Goal: Task Accomplishment & Management: Complete application form

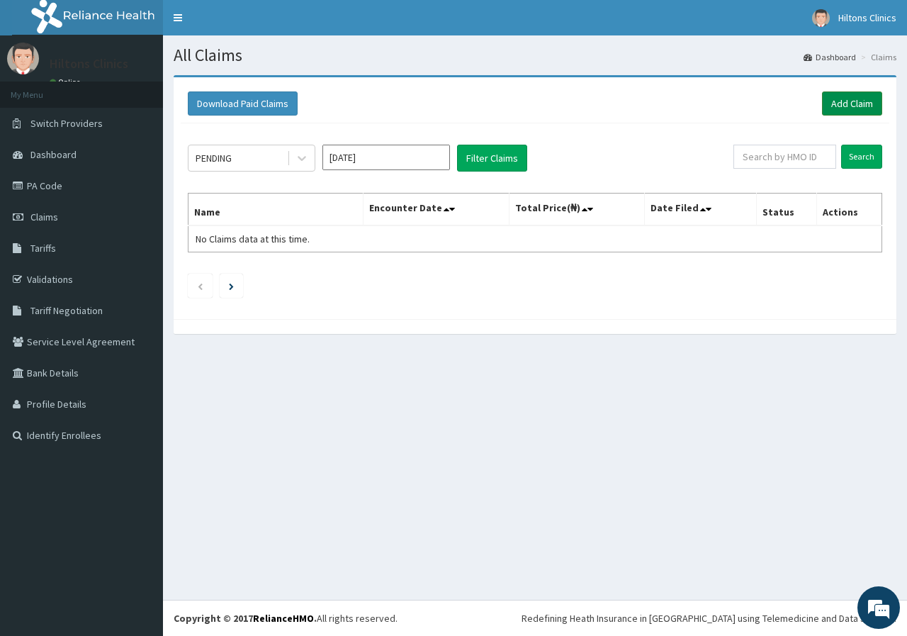
click at [850, 103] on link "Add Claim" at bounding box center [852, 103] width 60 height 24
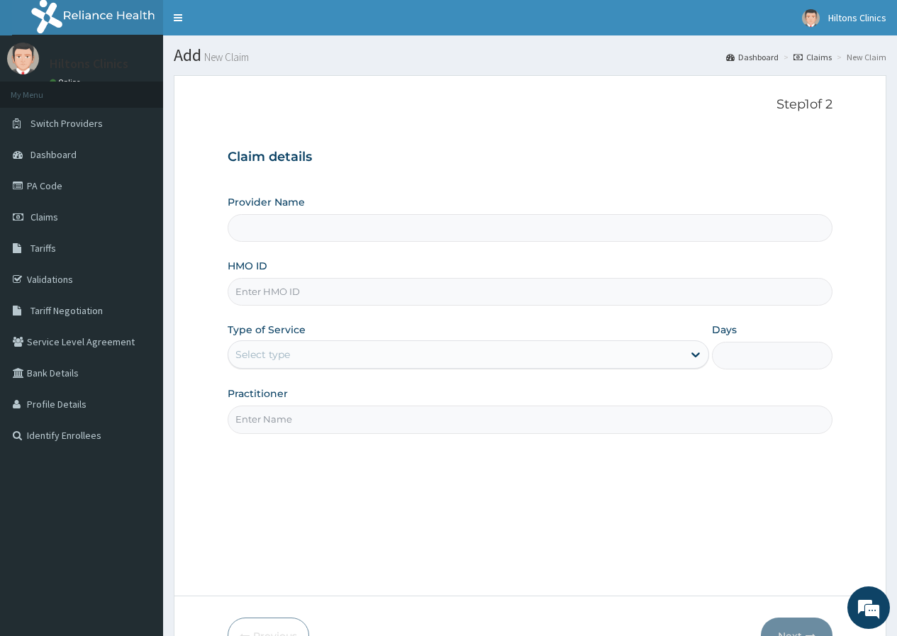
click at [325, 296] on input "HMO ID" at bounding box center [530, 292] width 605 height 28
type input "PZ"
type input "Hilton Clinics"
type input "PZZ/10037/A"
click at [374, 351] on div "Select type" at bounding box center [455, 354] width 454 height 23
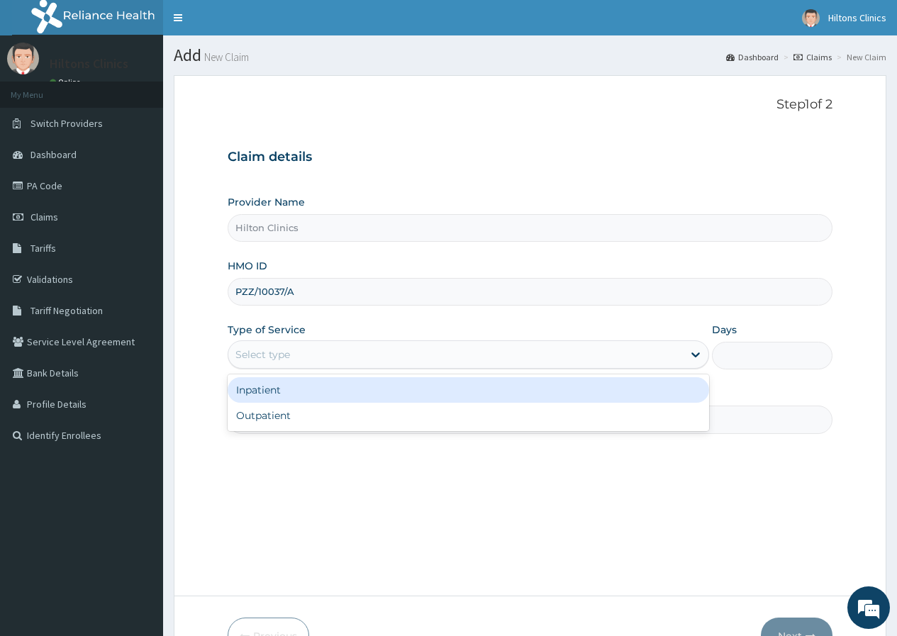
click at [323, 396] on div "Inpatient" at bounding box center [468, 390] width 481 height 26
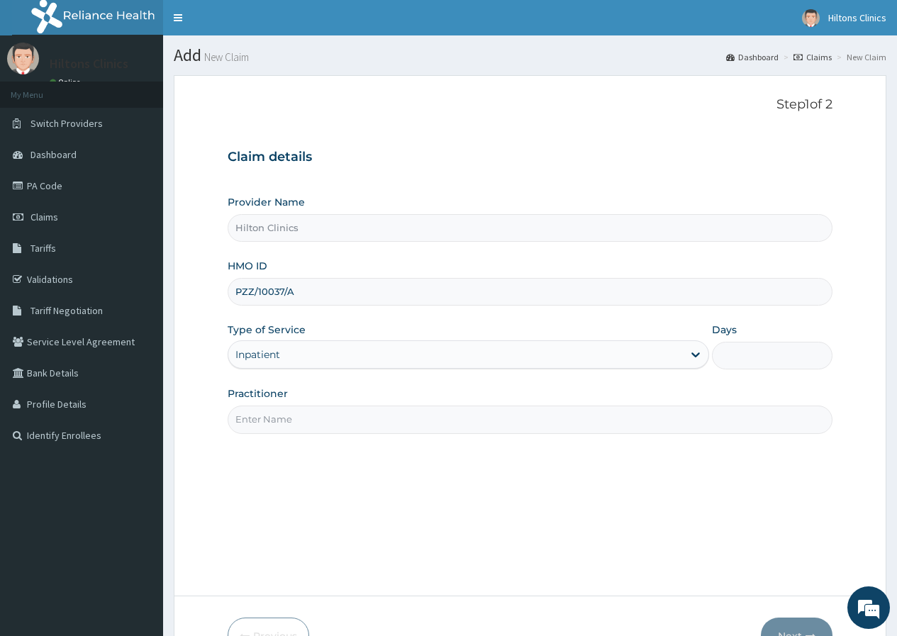
click at [728, 354] on input "Days" at bounding box center [772, 356] width 121 height 28
type input "1"
click at [492, 425] on input "Practitioner" at bounding box center [530, 419] width 605 height 28
type input "DR [PERSON_NAME]"
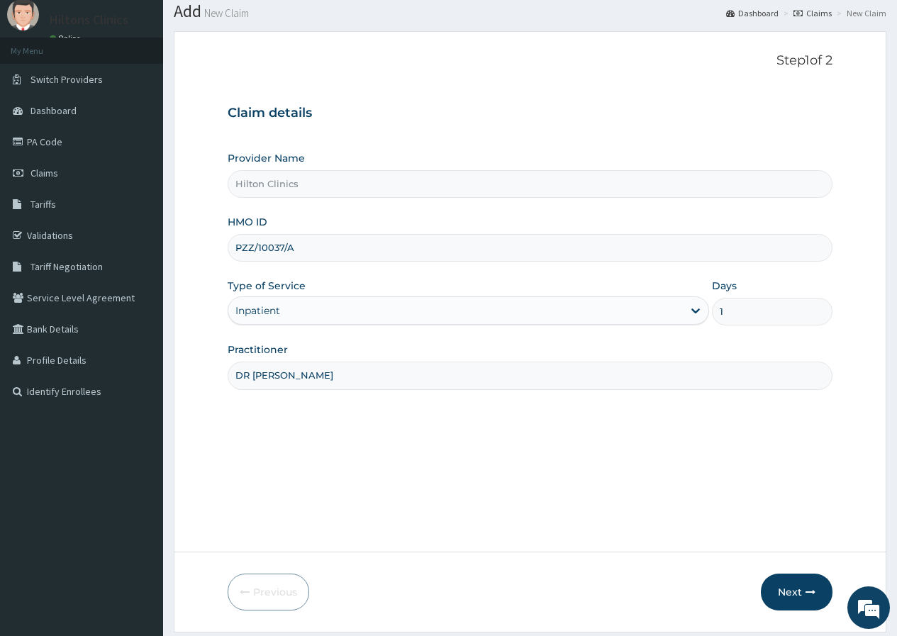
scroll to position [87, 0]
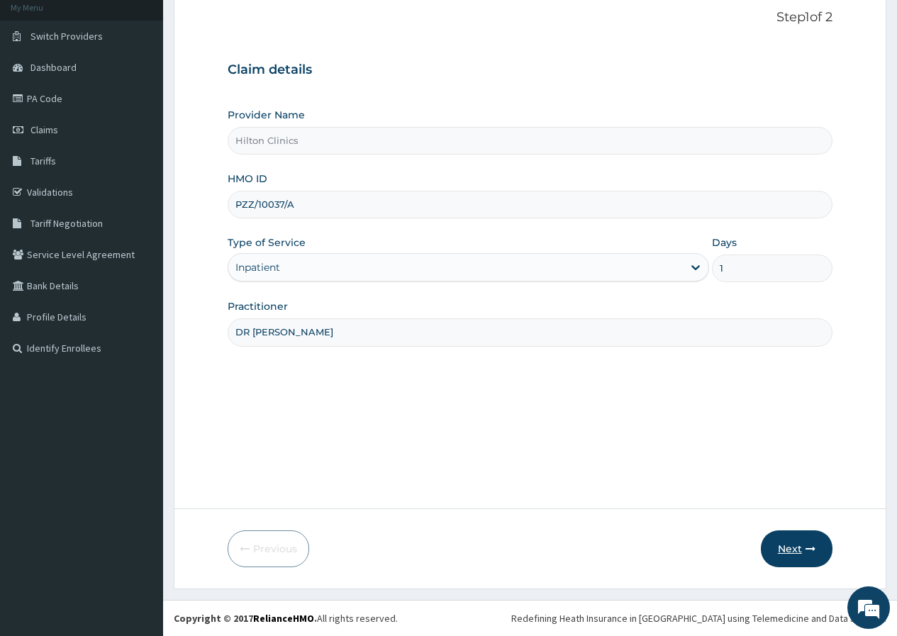
click at [792, 549] on button "Next" at bounding box center [797, 548] width 72 height 37
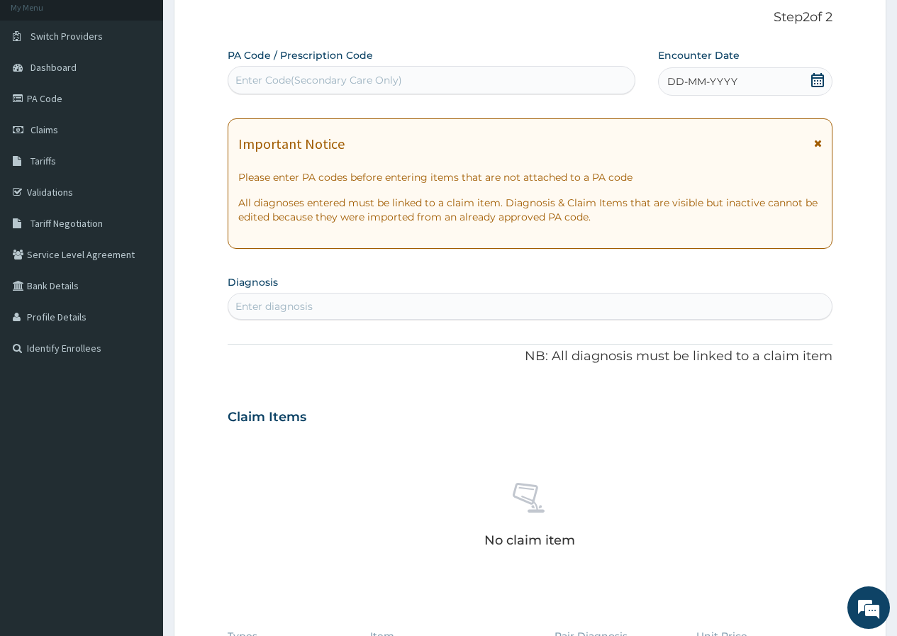
click at [814, 87] on span at bounding box center [817, 82] width 14 height 18
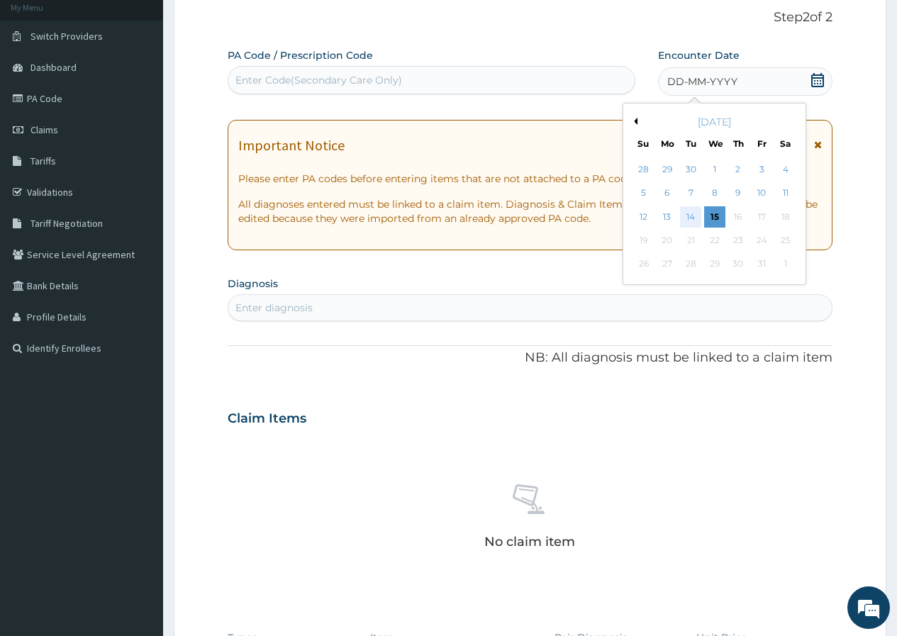
click at [691, 213] on div "14" at bounding box center [690, 216] width 21 height 21
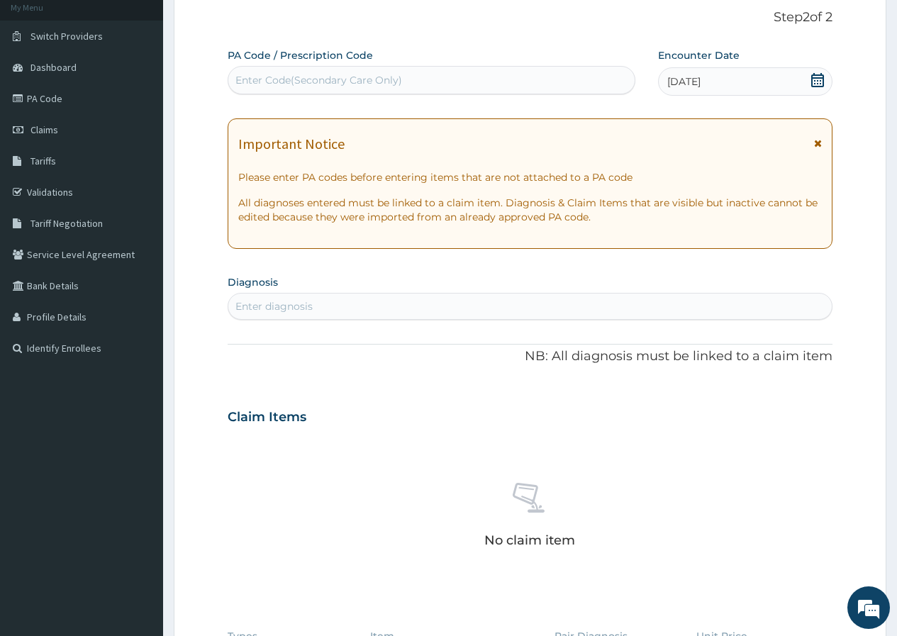
click at [289, 302] on div "Enter diagnosis" at bounding box center [273, 306] width 77 height 14
type input "[MEDICAL_DATA]"
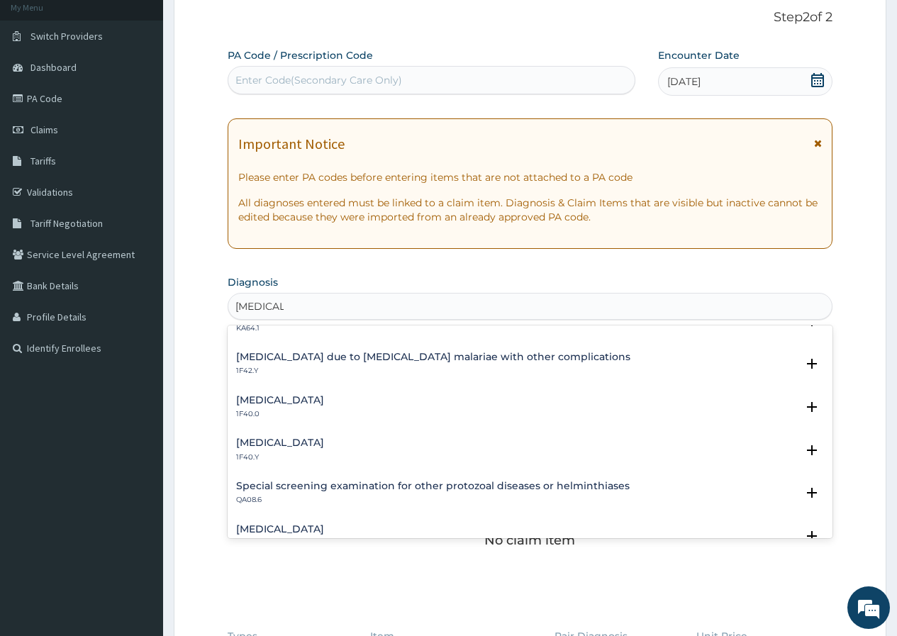
scroll to position [425, 0]
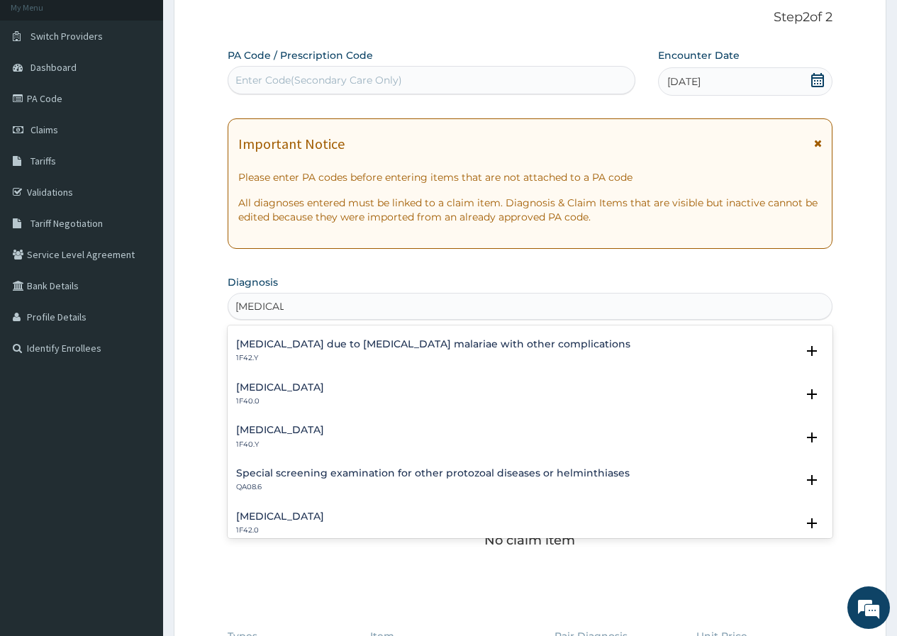
click at [324, 427] on h4 "[MEDICAL_DATA]" at bounding box center [280, 430] width 88 height 11
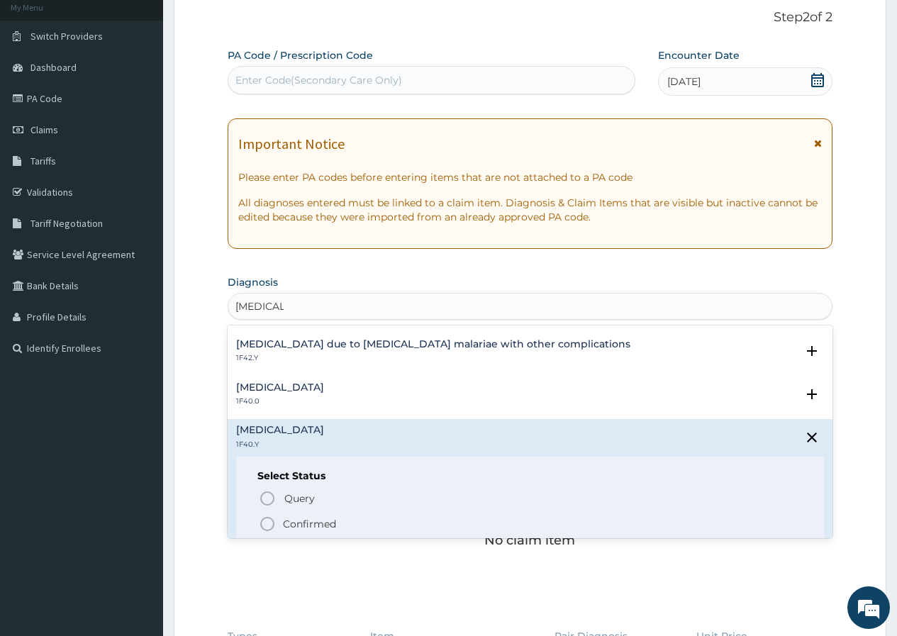
click at [268, 522] on icon "status option filled" at bounding box center [267, 523] width 17 height 17
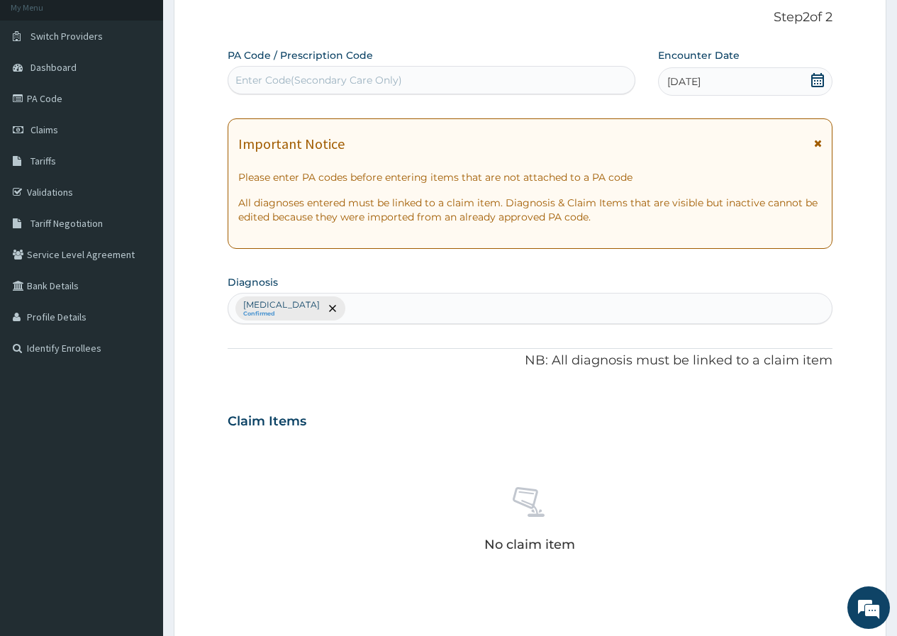
click at [570, 309] on div "[MEDICAL_DATA] Confirmed" at bounding box center [529, 308] width 603 height 30
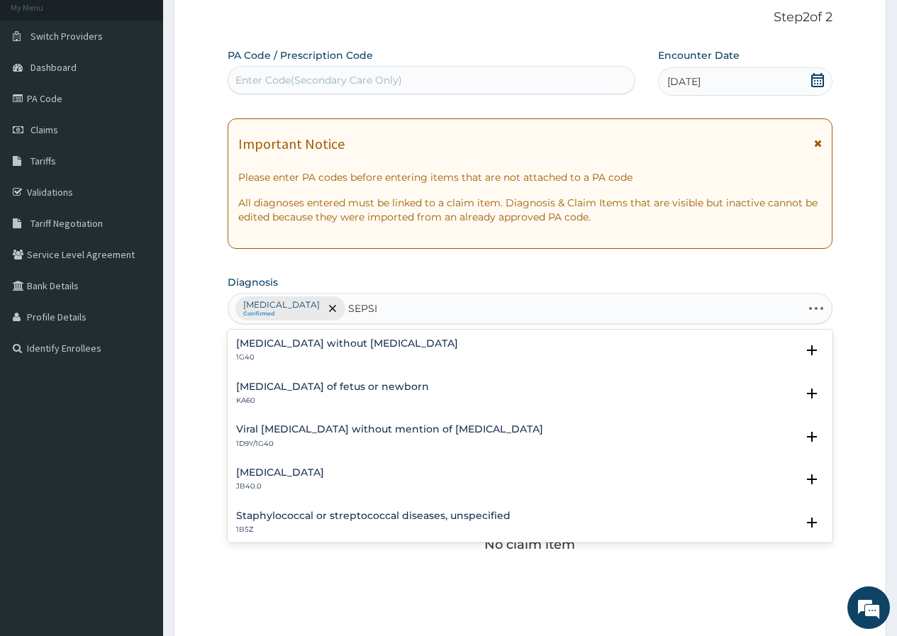
type input "[MEDICAL_DATA]"
click at [328, 345] on h4 "[MEDICAL_DATA] without [MEDICAL_DATA]" at bounding box center [347, 343] width 222 height 11
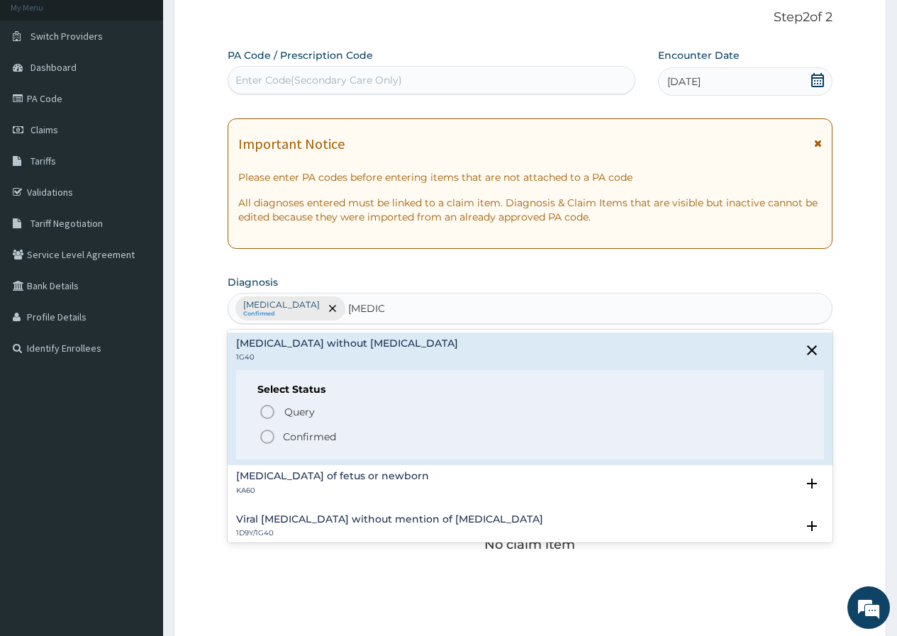
click at [267, 438] on icon "status option filled" at bounding box center [267, 436] width 17 height 17
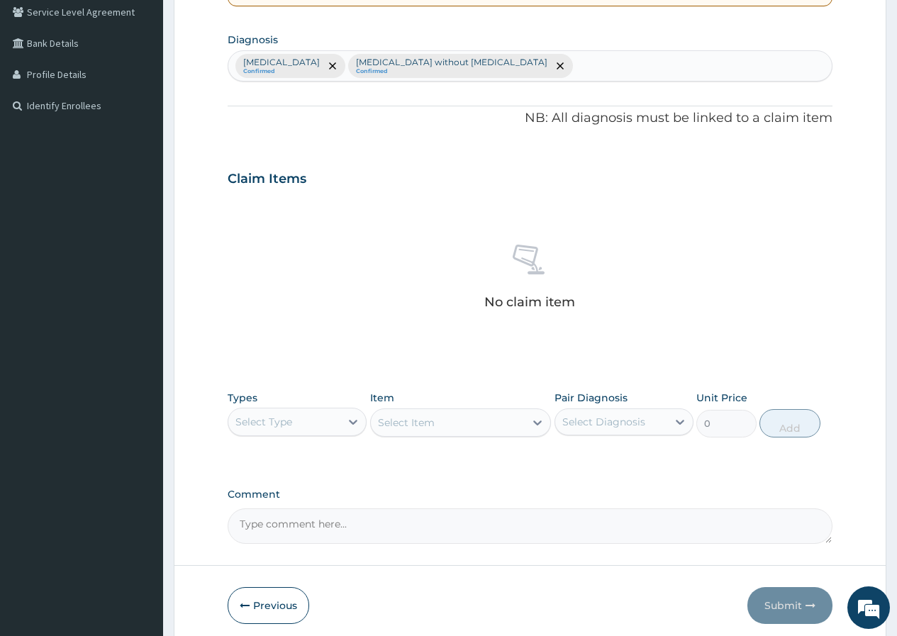
scroll to position [354, 0]
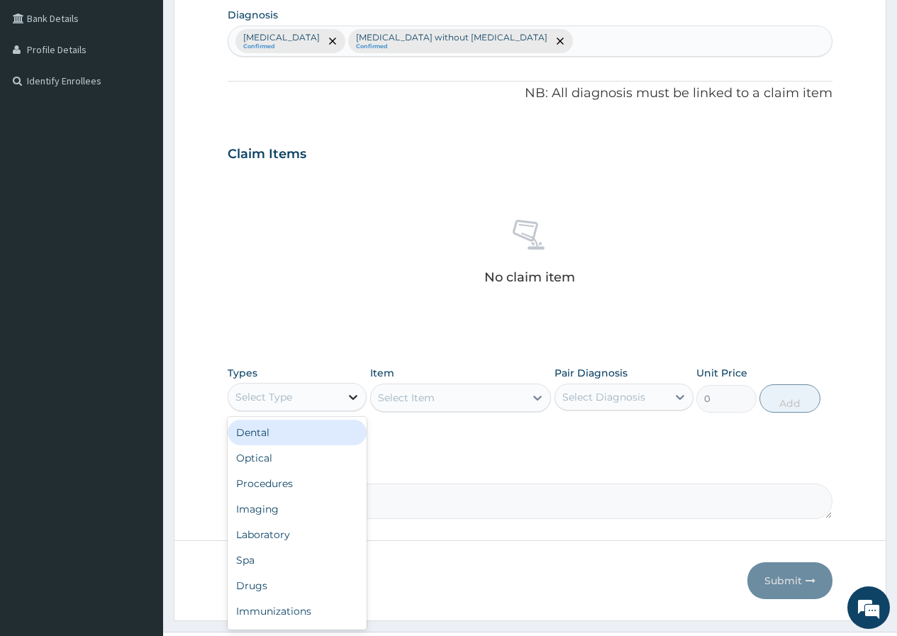
click at [353, 398] on icon at bounding box center [353, 397] width 9 height 5
drag, startPoint x: 313, startPoint y: 481, endPoint x: 369, endPoint y: 440, distance: 68.5
click at [313, 481] on div "Procedures" at bounding box center [297, 484] width 139 height 26
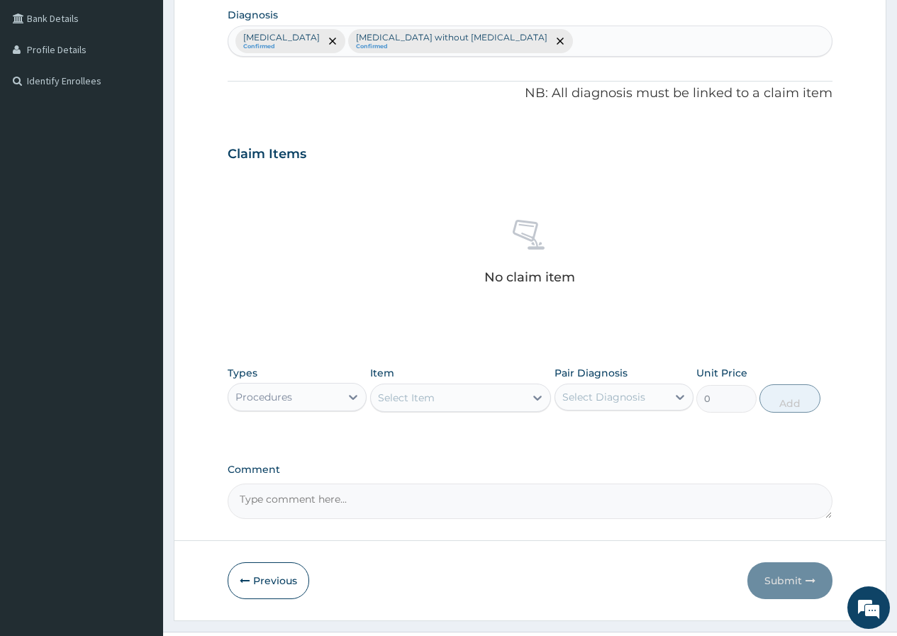
click at [535, 397] on icon at bounding box center [537, 398] width 9 height 5
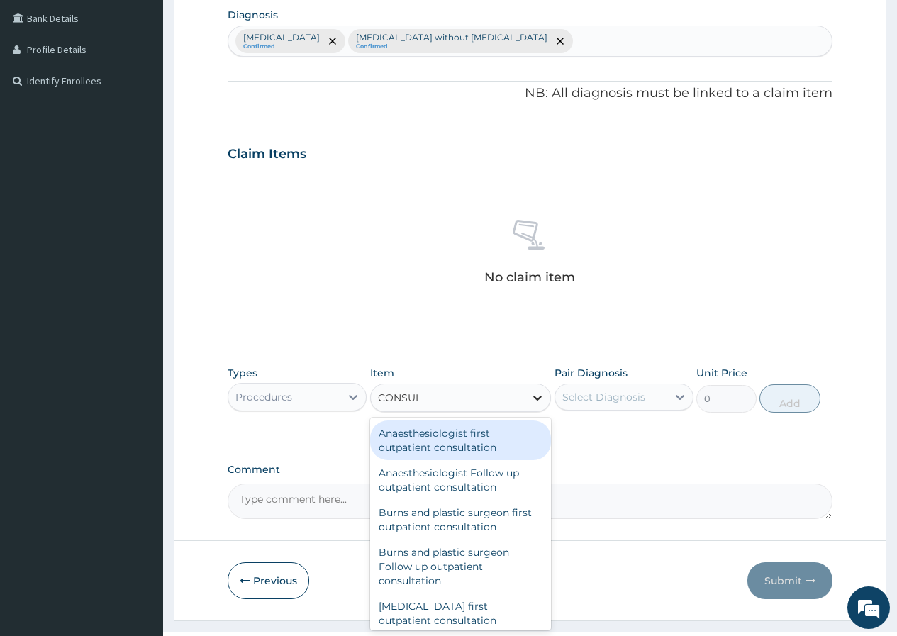
type input "CONSULT"
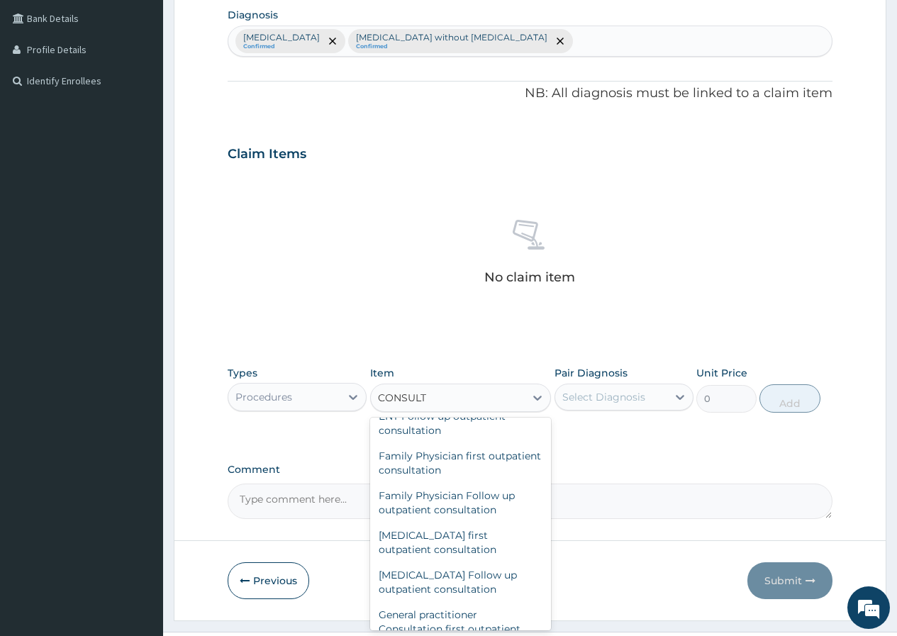
scroll to position [709, 0]
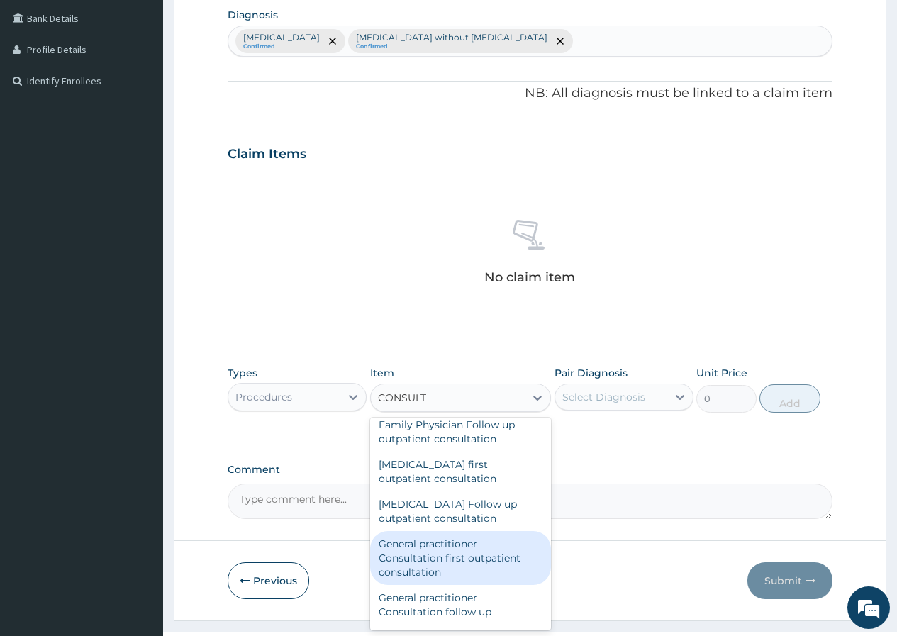
click at [492, 571] on div "General practitioner Consultation first outpatient consultation" at bounding box center [460, 558] width 181 height 54
type input "3000"
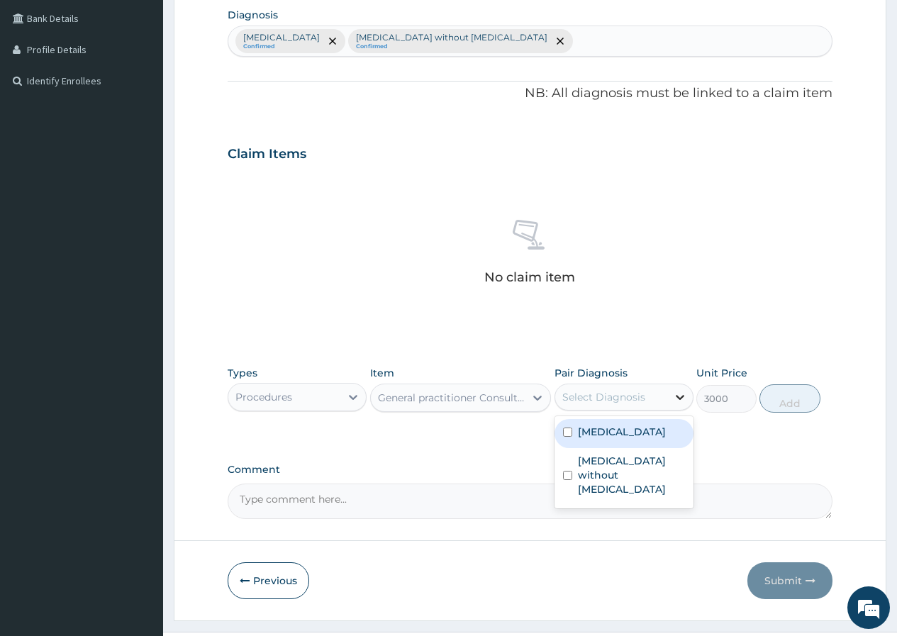
click at [674, 394] on icon at bounding box center [680, 397] width 14 height 14
click at [565, 437] on input "checkbox" at bounding box center [567, 431] width 9 height 9
checkbox input "true"
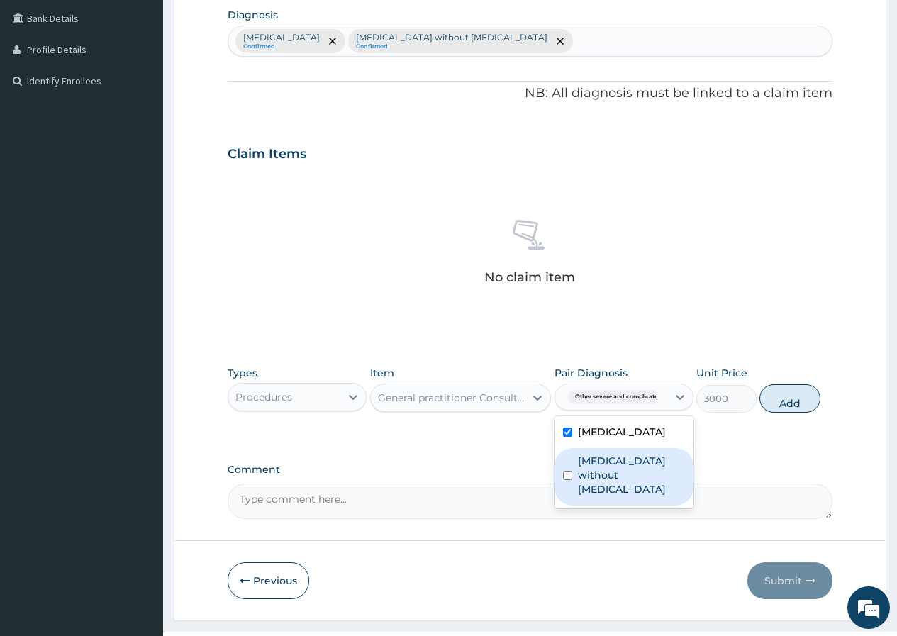
click at [564, 480] on input "checkbox" at bounding box center [567, 475] width 9 height 9
checkbox input "true"
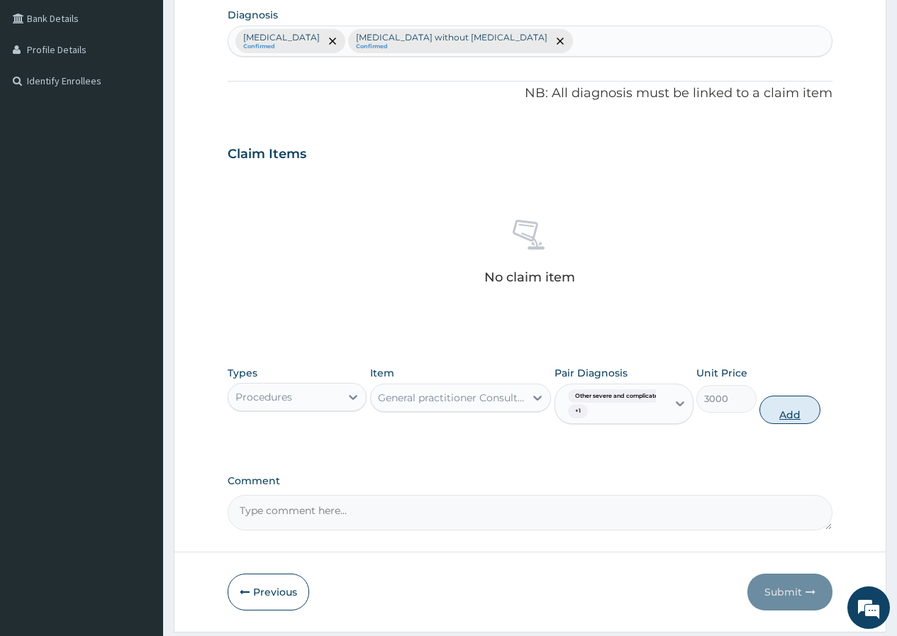
click at [792, 413] on button "Add" at bounding box center [789, 410] width 60 height 28
type input "0"
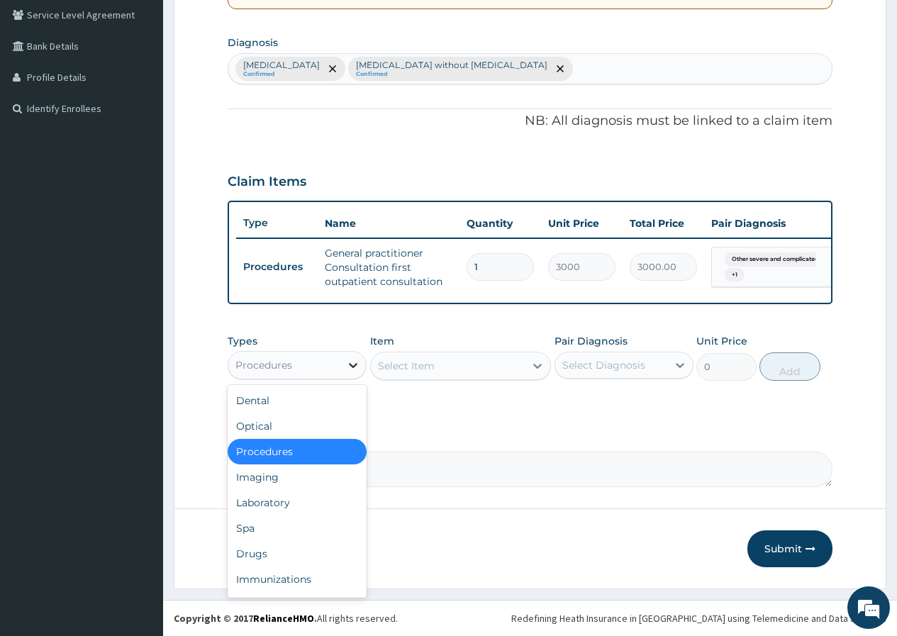
click at [351, 364] on icon at bounding box center [353, 365] width 9 height 5
click at [298, 504] on div "Laboratory" at bounding box center [297, 503] width 139 height 26
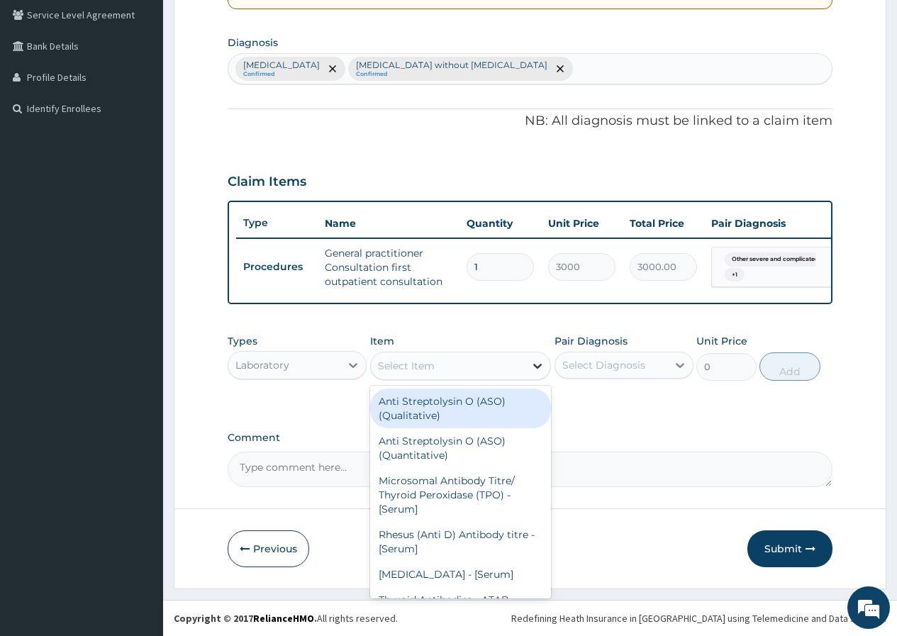
click at [538, 365] on icon at bounding box center [537, 366] width 14 height 14
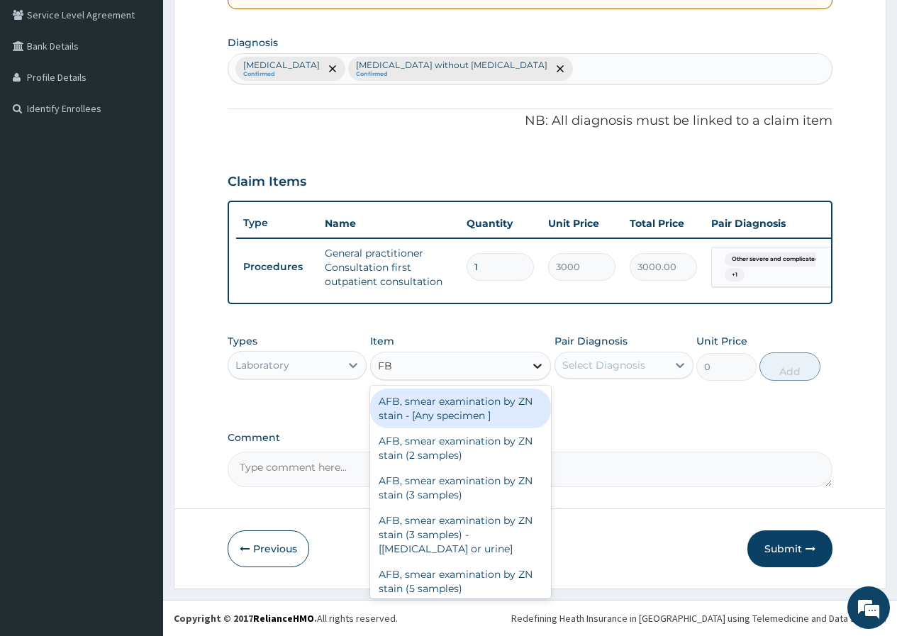
type input "FBC"
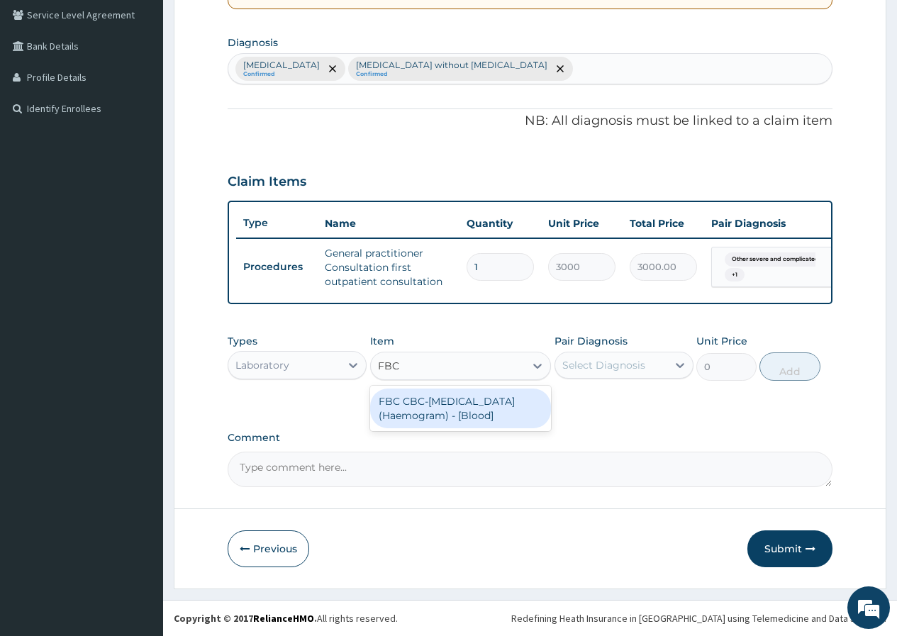
click at [522, 405] on div "FBC CBC-[MEDICAL_DATA] (Haemogram) - [Blood]" at bounding box center [460, 408] width 181 height 40
type input "3000"
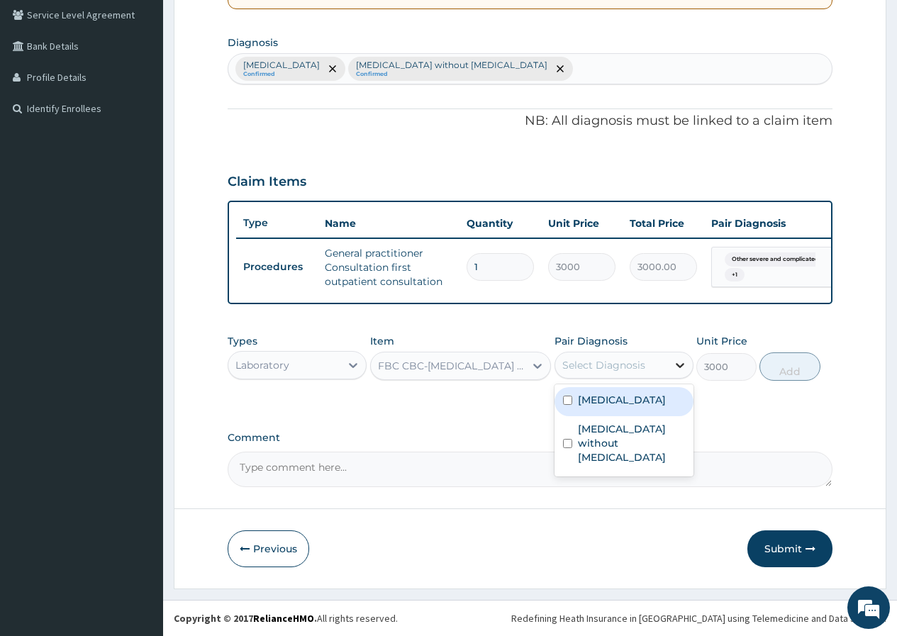
click at [683, 362] on icon at bounding box center [680, 365] width 14 height 14
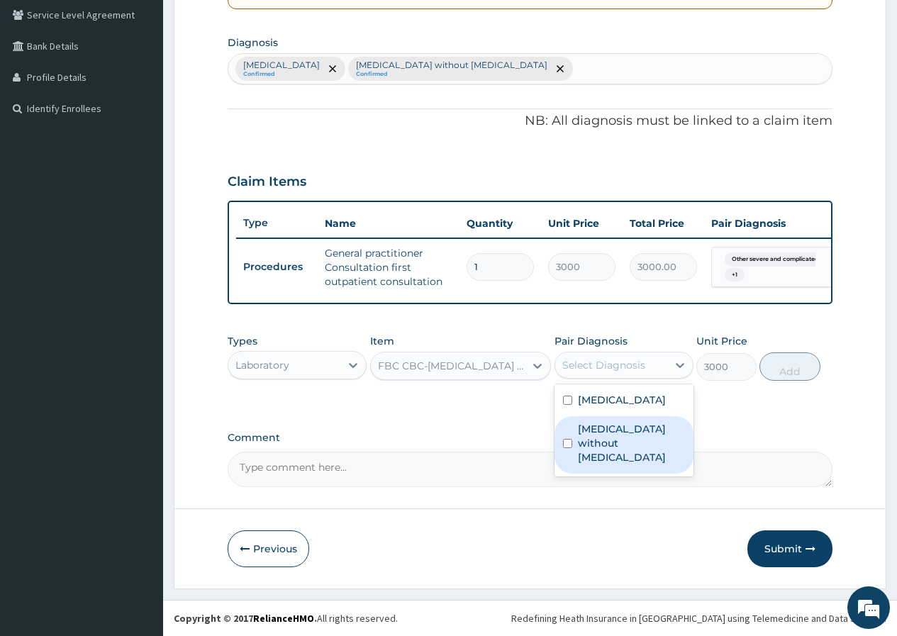
click at [569, 448] on input "checkbox" at bounding box center [567, 443] width 9 height 9
checkbox input "true"
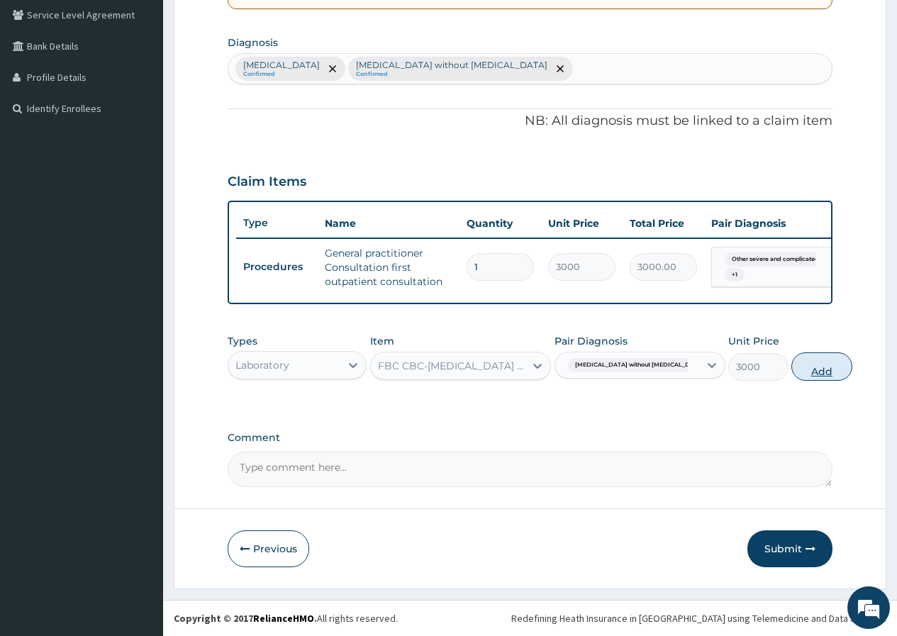
click at [793, 373] on button "Add" at bounding box center [821, 366] width 60 height 28
type input "0"
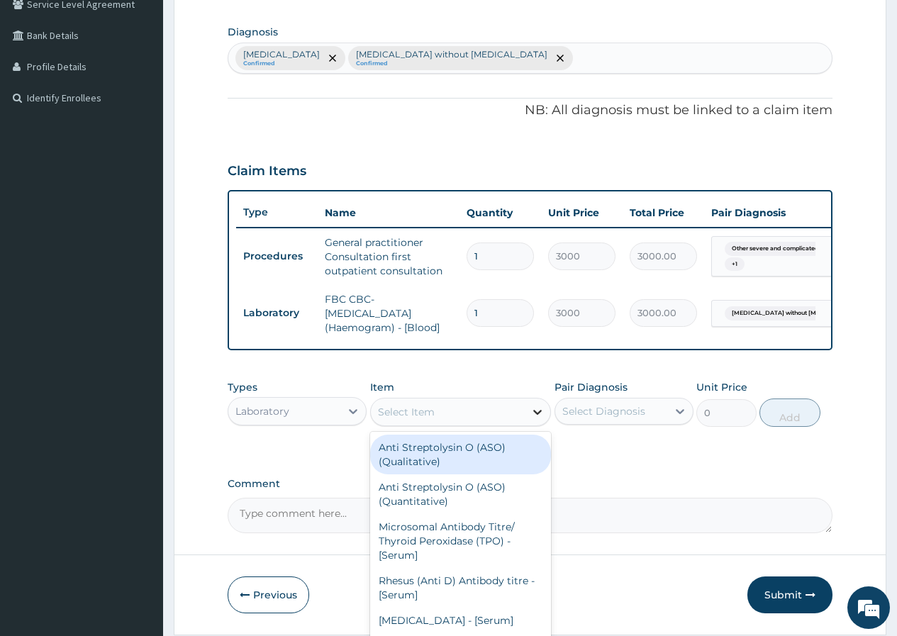
click at [537, 419] on icon at bounding box center [537, 412] width 14 height 14
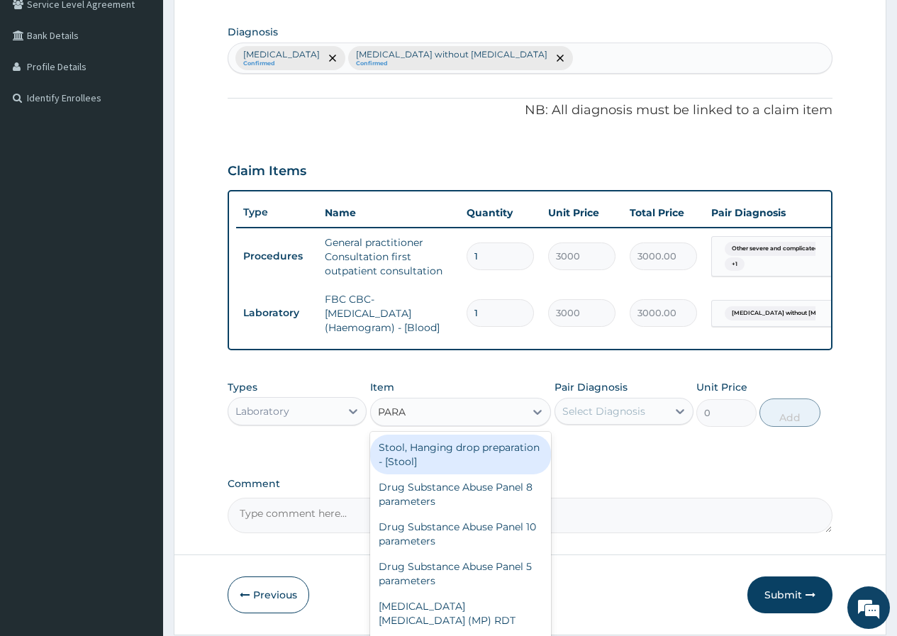
type input "PARAS"
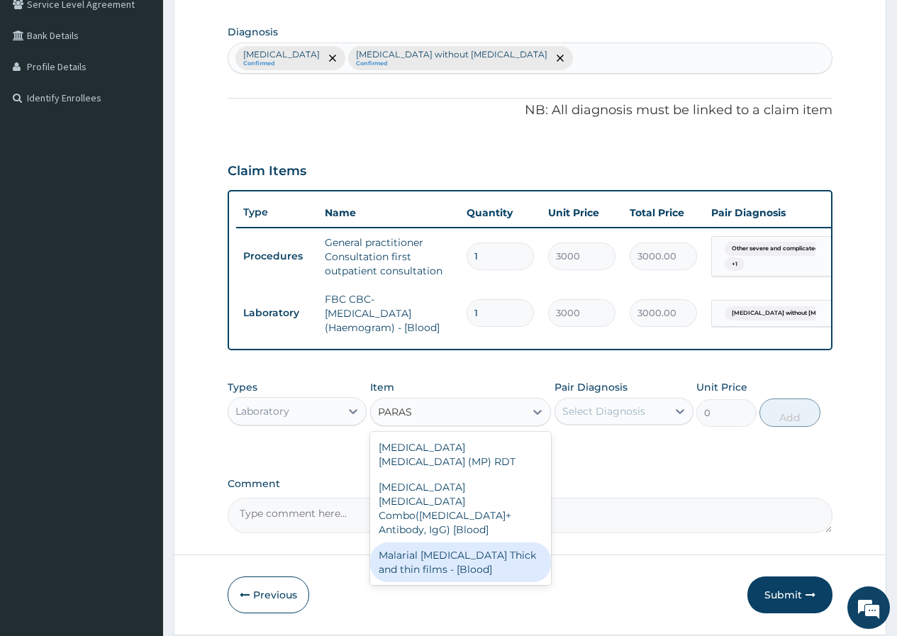
click at [481, 542] on div "Malarial [MEDICAL_DATA] Thick and thin films - [Blood]" at bounding box center [460, 562] width 181 height 40
type input "1500"
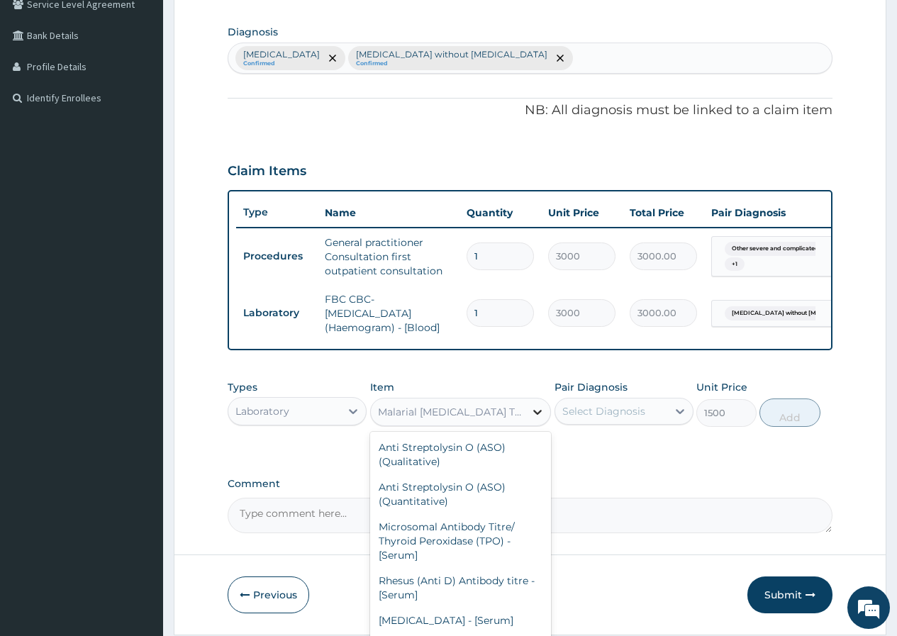
scroll to position [10797, 0]
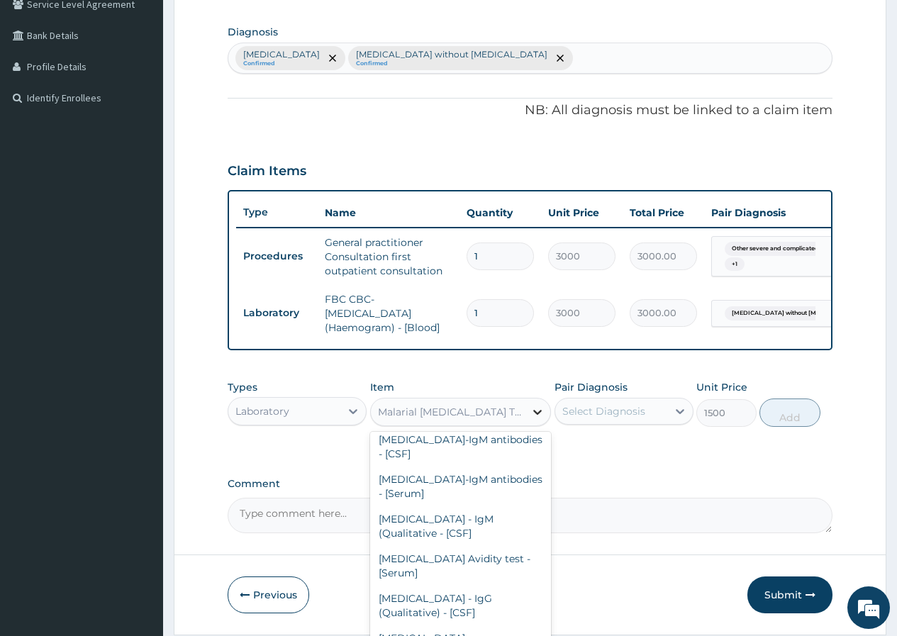
click at [535, 415] on icon at bounding box center [537, 412] width 9 height 5
click at [497, 625] on div "[MEDICAL_DATA] [MEDICAL_DATA] (MP) RDT" at bounding box center [460, 645] width 181 height 40
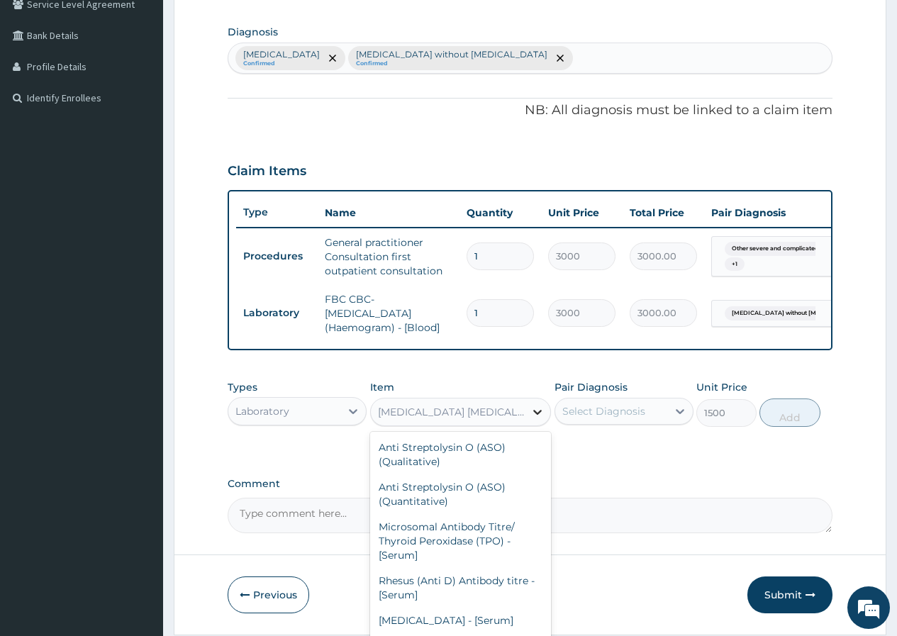
click at [530, 419] on icon at bounding box center [537, 412] width 14 height 14
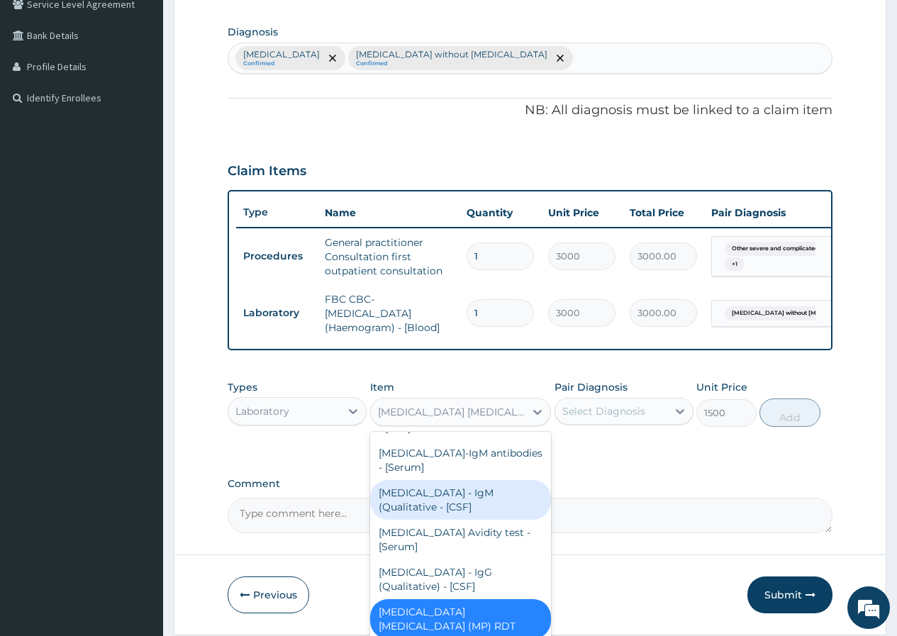
scroll to position [10855, 0]
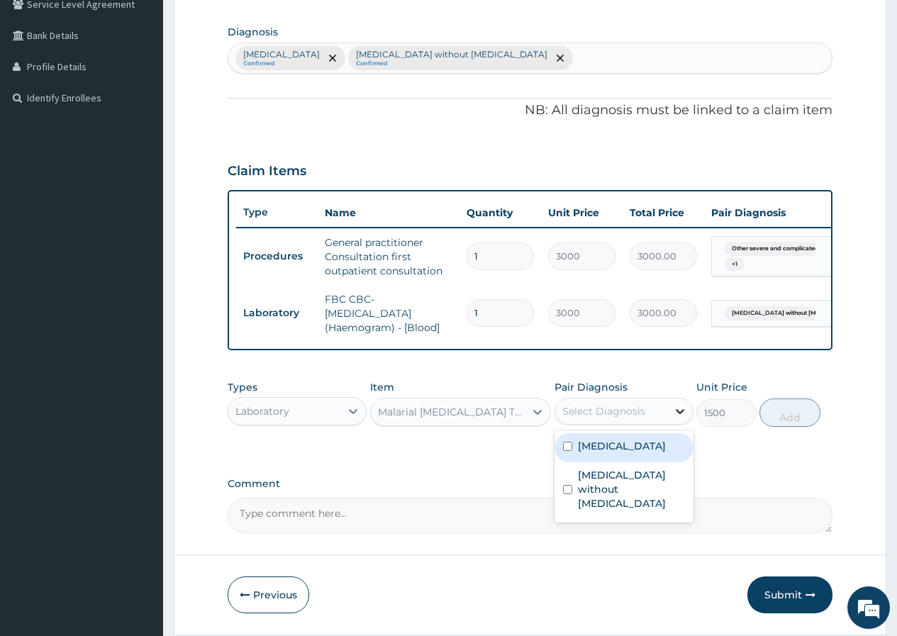
click at [679, 418] on icon at bounding box center [680, 411] width 14 height 14
click at [566, 451] on input "checkbox" at bounding box center [567, 446] width 9 height 9
checkbox input "true"
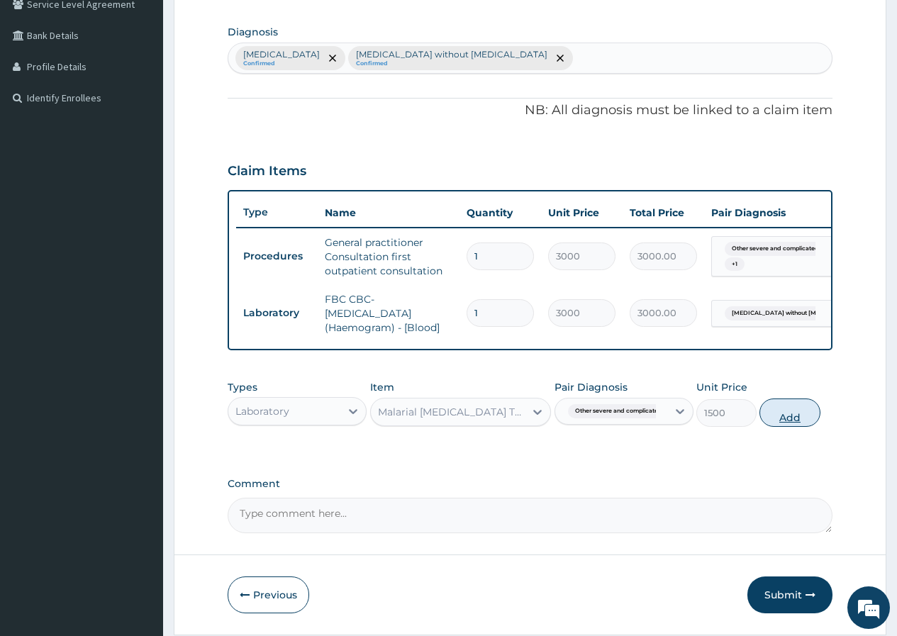
click at [800, 424] on button "Add" at bounding box center [789, 412] width 60 height 28
type input "0"
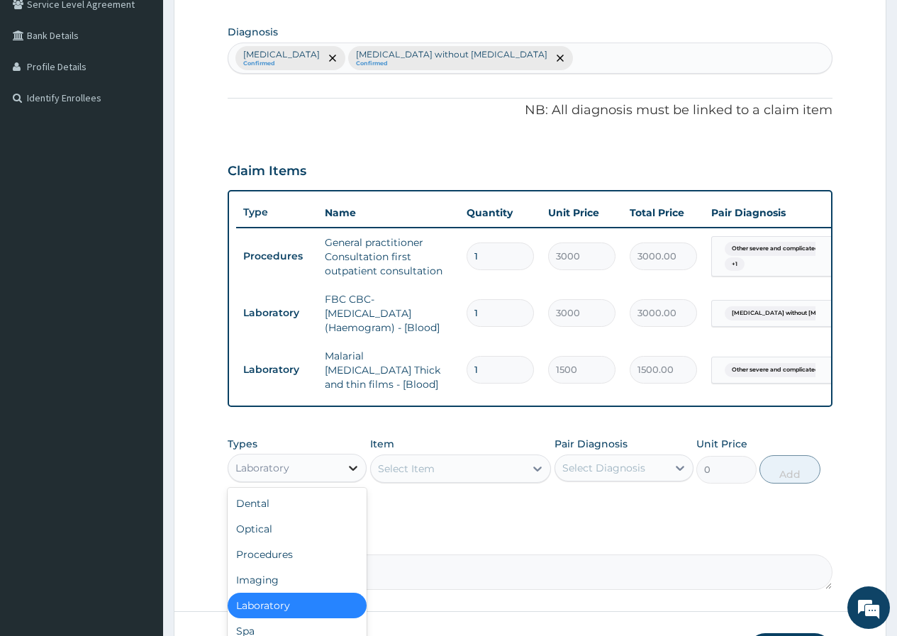
click at [355, 474] on icon at bounding box center [353, 468] width 14 height 14
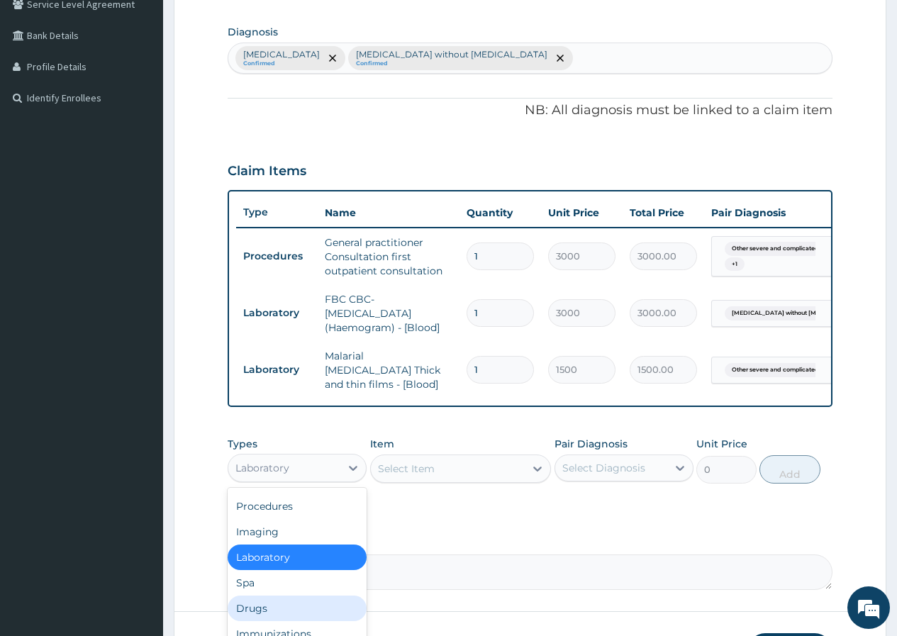
click at [300, 616] on div "Drugs" at bounding box center [297, 608] width 139 height 26
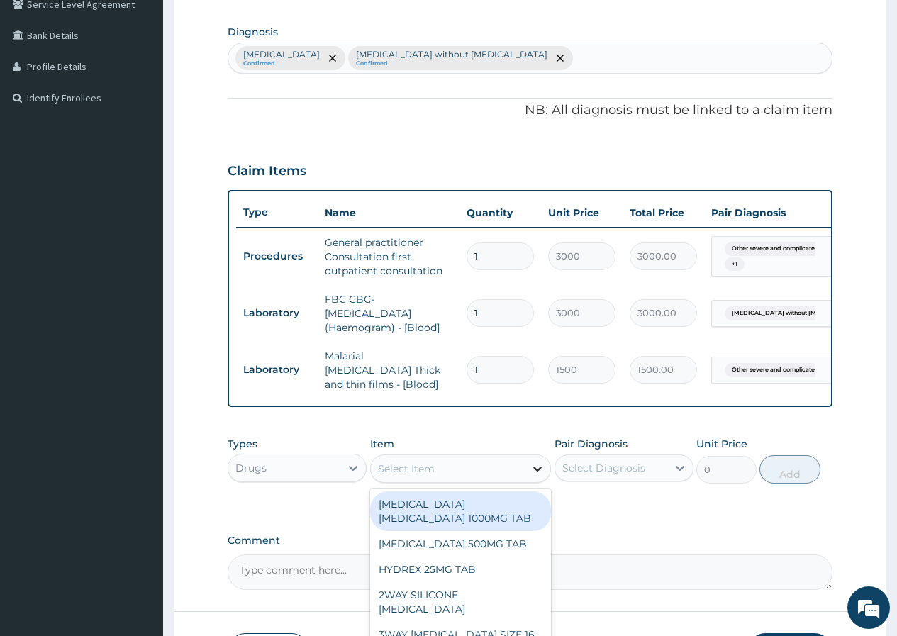
click at [535, 476] on icon at bounding box center [537, 469] width 14 height 14
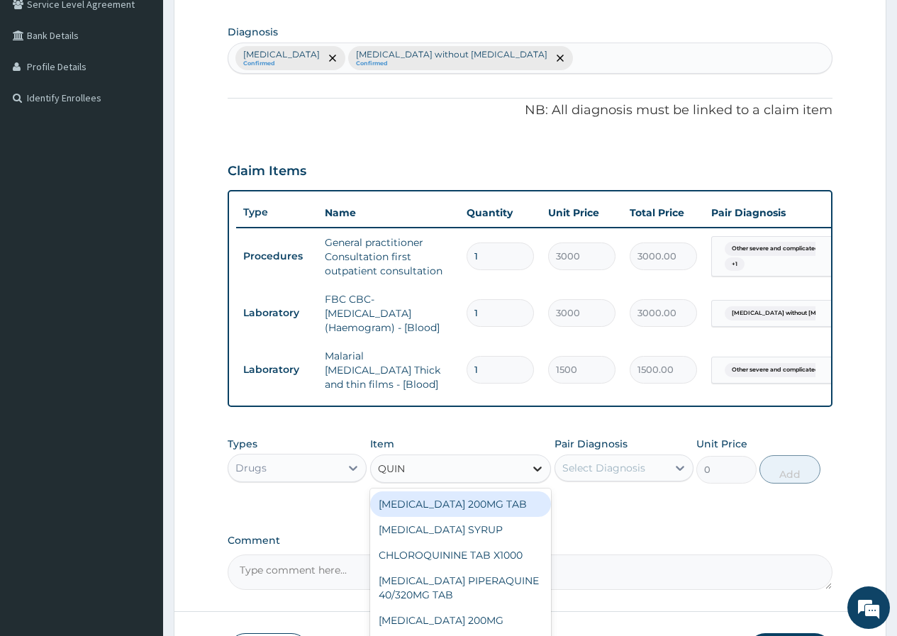
type input "QUINI"
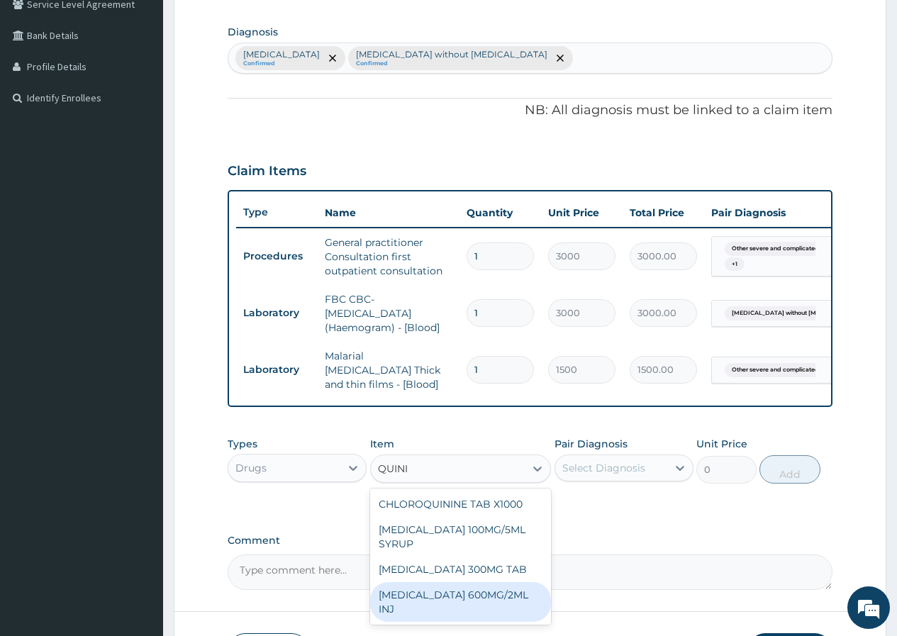
click at [466, 584] on div "[MEDICAL_DATA] 600MG/2ML INJ" at bounding box center [460, 602] width 181 height 40
type input "2100"
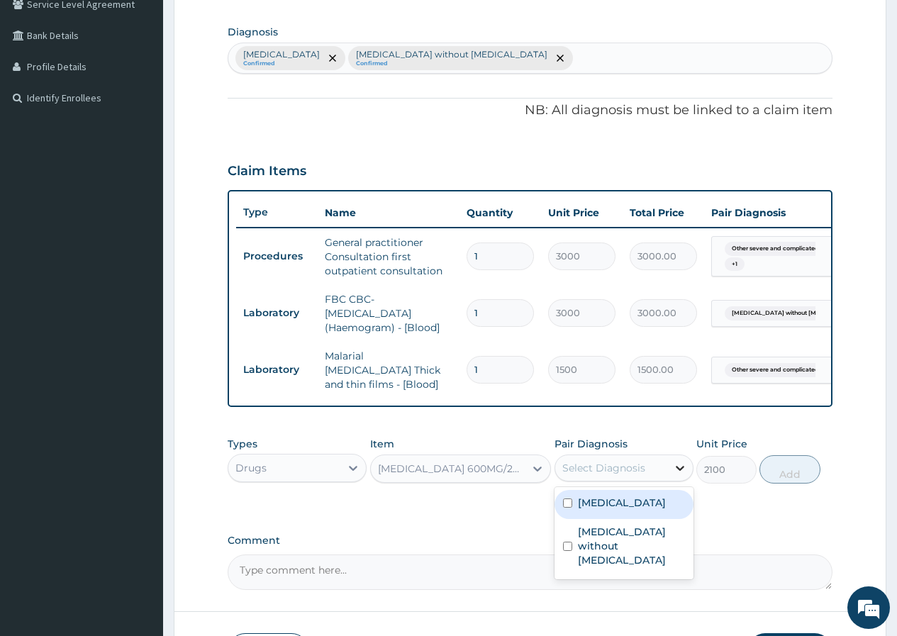
click at [677, 471] on icon at bounding box center [680, 468] width 14 height 14
click at [568, 508] on input "checkbox" at bounding box center [567, 502] width 9 height 9
checkbox input "true"
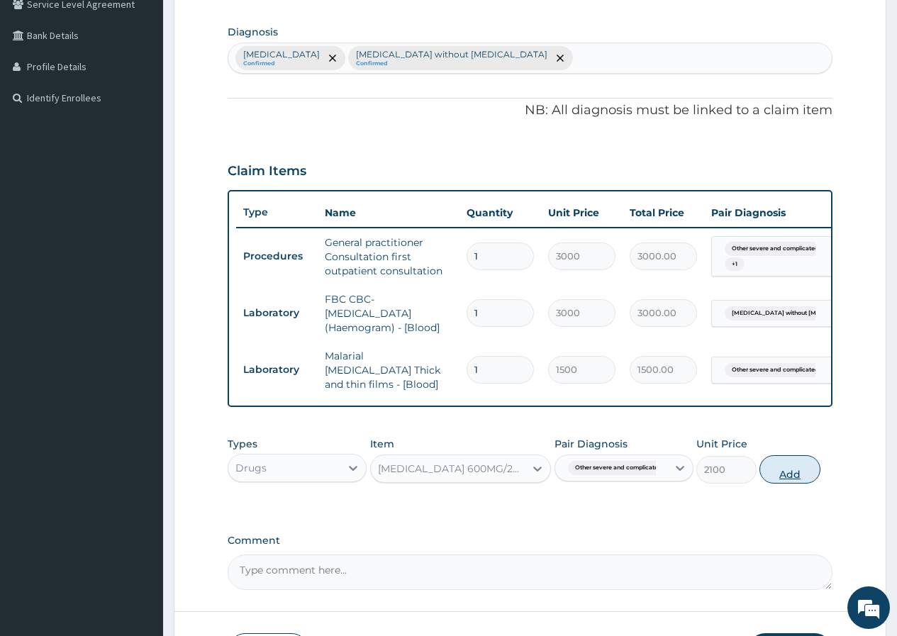
click at [804, 470] on button "Add" at bounding box center [789, 469] width 60 height 28
type input "0"
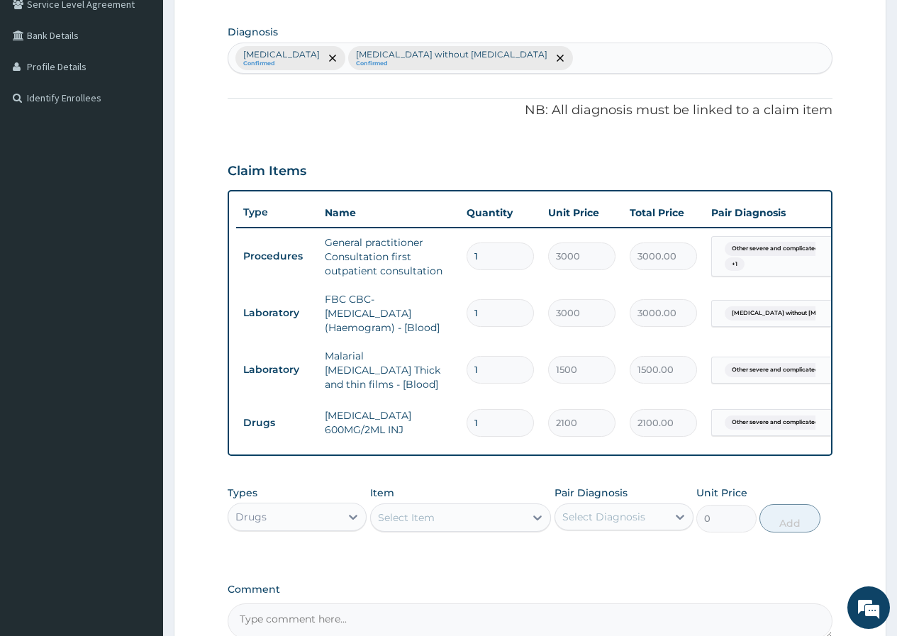
click at [512, 418] on input "1" at bounding box center [499, 423] width 67 height 28
type input "0.00"
type input "3"
type input "6300.00"
type input "3"
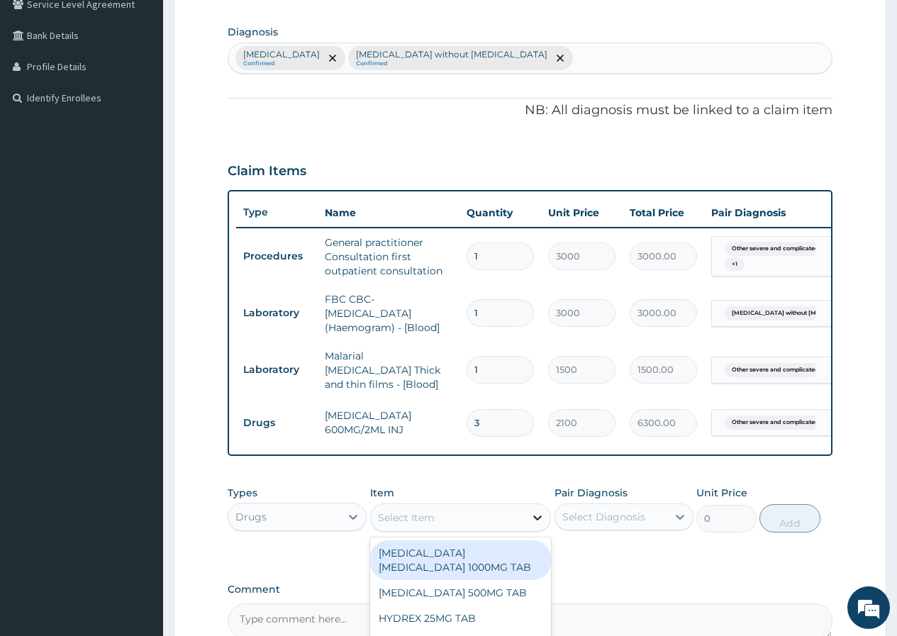
click at [537, 522] on icon at bounding box center [537, 517] width 14 height 14
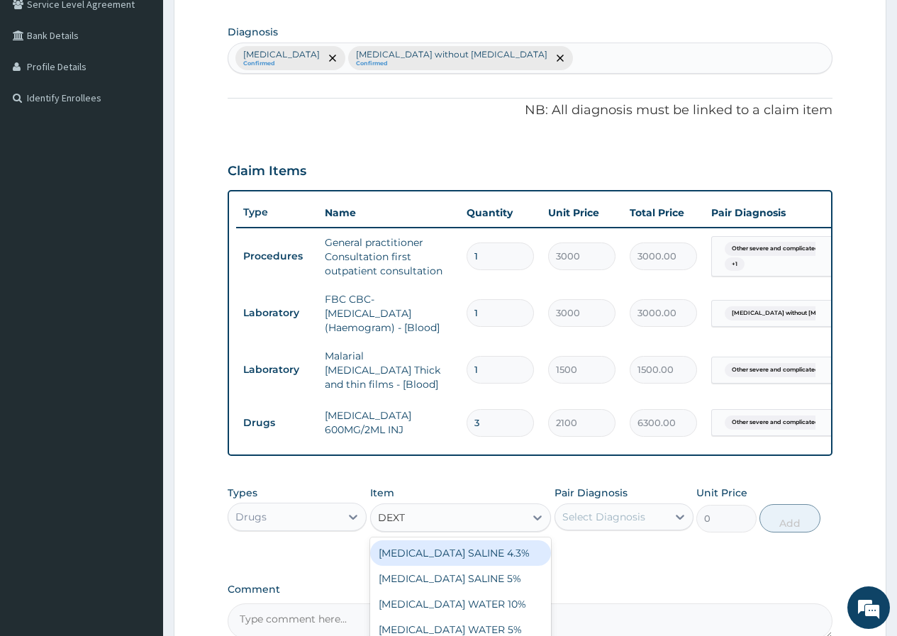
type input "DEXTR"
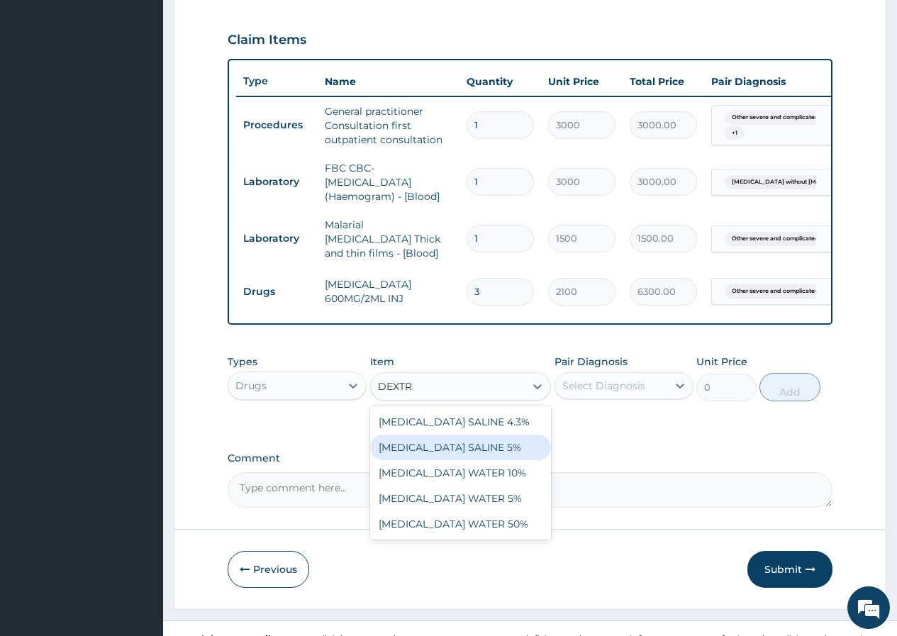
scroll to position [479, 0]
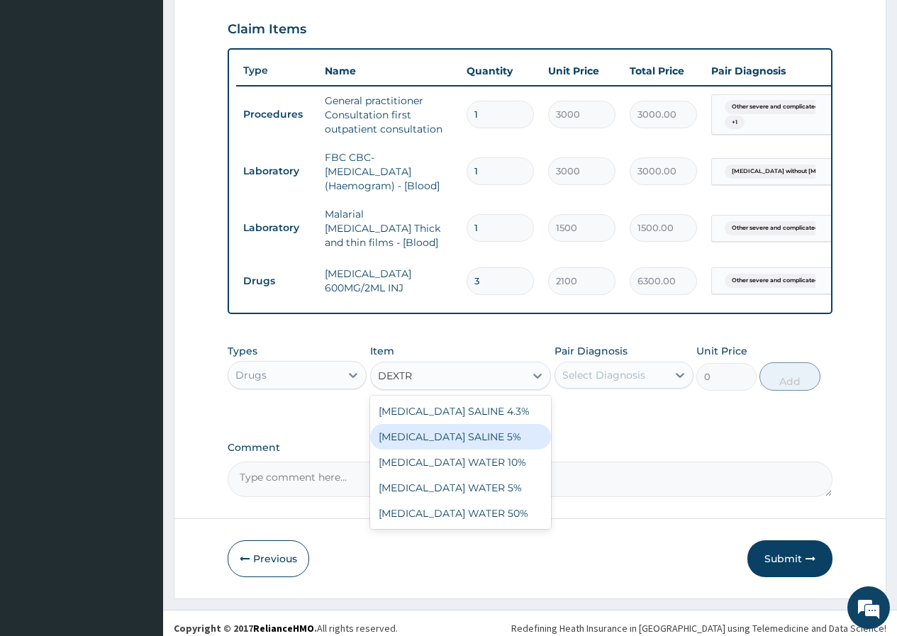
click at [453, 443] on div "[MEDICAL_DATA] SALINE 5%" at bounding box center [460, 437] width 181 height 26
type input "1312.5"
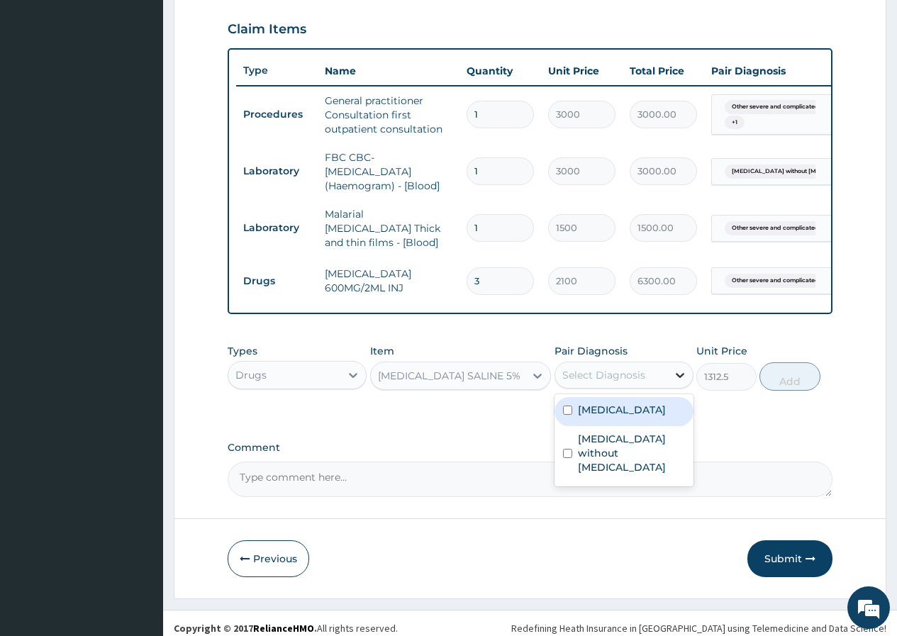
click at [681, 377] on icon at bounding box center [680, 375] width 9 height 5
click at [566, 415] on input "checkbox" at bounding box center [567, 409] width 9 height 9
checkbox input "true"
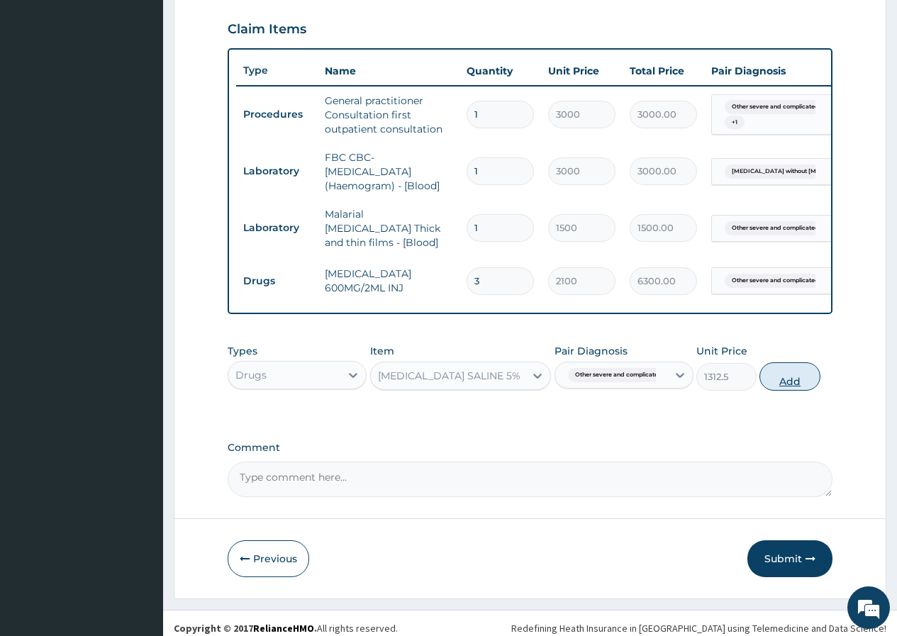
click at [794, 382] on button "Add" at bounding box center [789, 376] width 60 height 28
type input "0"
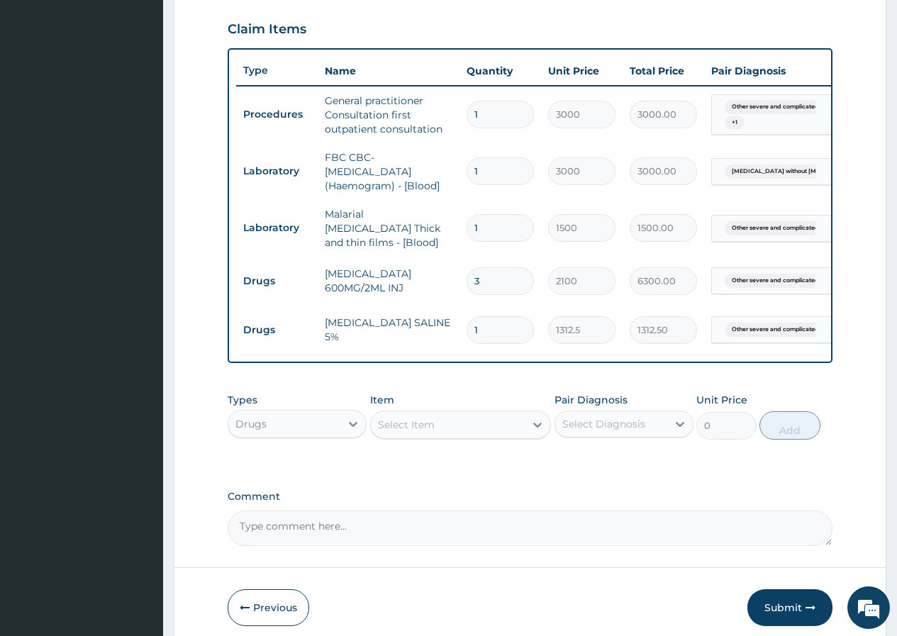
click at [502, 323] on input "1" at bounding box center [499, 330] width 67 height 28
type input "0.00"
type input "3"
type input "3937.50"
type input "3"
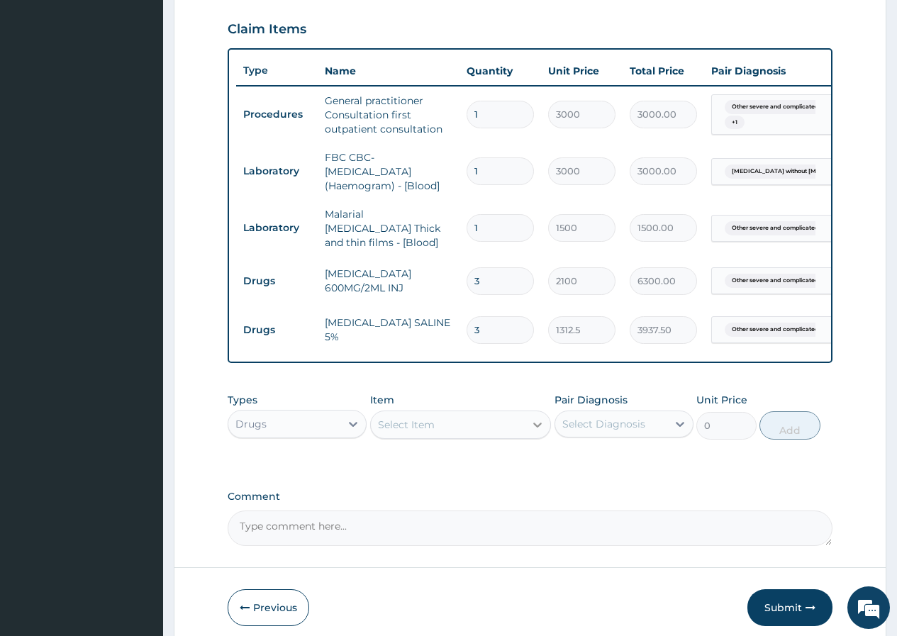
click at [537, 430] on icon at bounding box center [537, 425] width 14 height 14
click at [474, 428] on div "Select Item" at bounding box center [448, 424] width 155 height 23
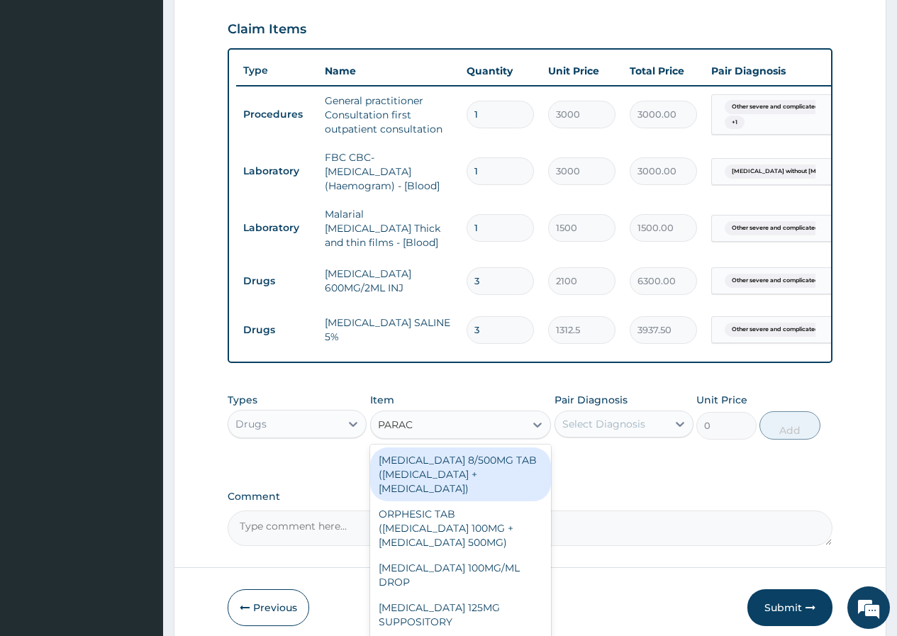
type input "PARACE"
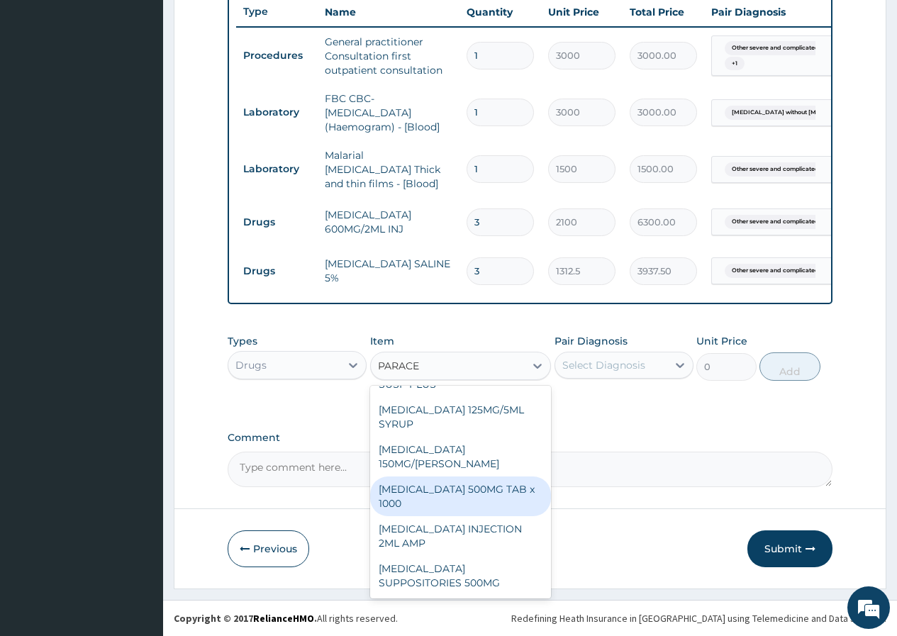
scroll to position [541, 0]
click at [459, 483] on div "[MEDICAL_DATA] 500MG TAB x 1000" at bounding box center [460, 496] width 181 height 40
type input "11.025"
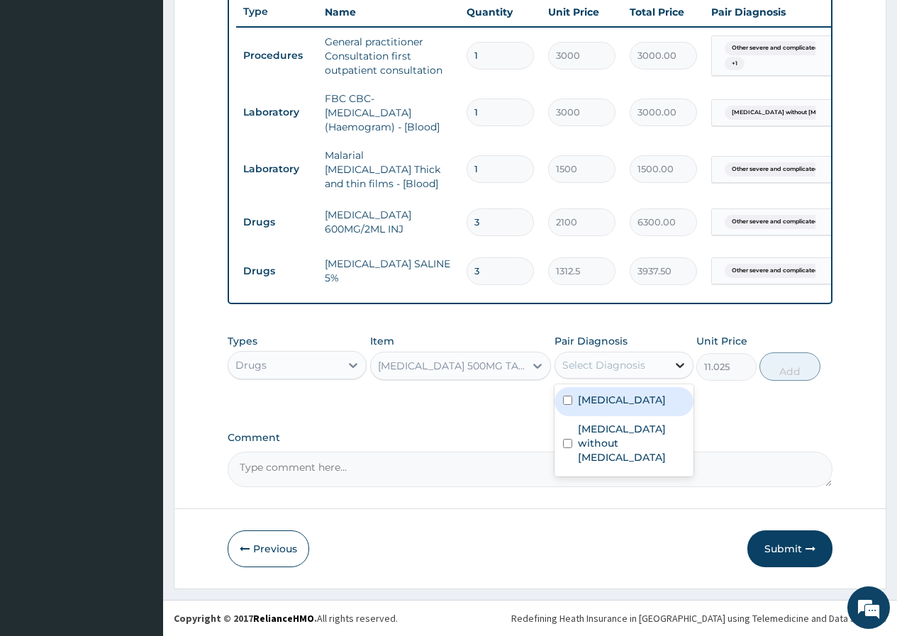
click at [683, 366] on icon at bounding box center [680, 365] width 14 height 14
click at [568, 405] on input "checkbox" at bounding box center [567, 400] width 9 height 9
checkbox input "true"
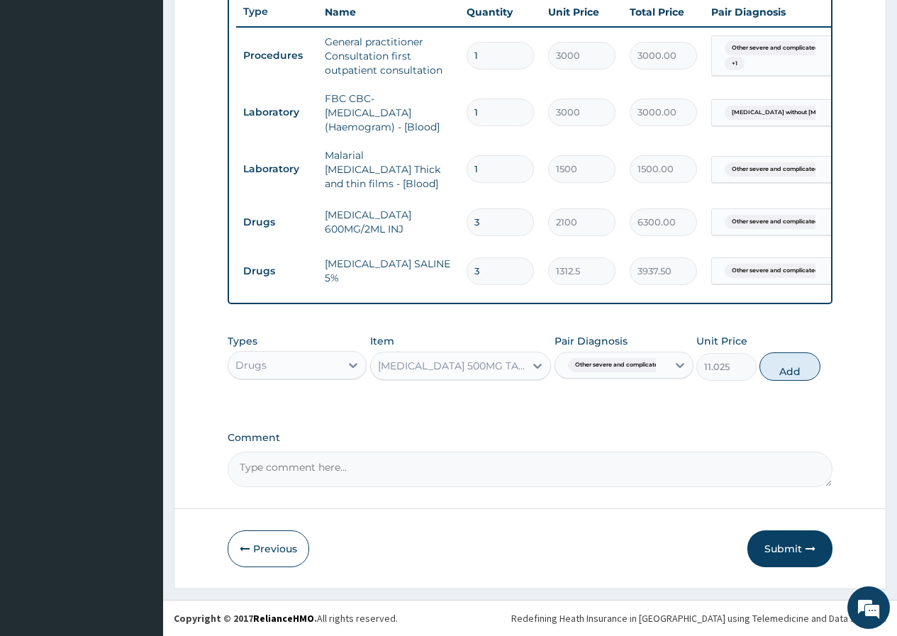
drag, startPoint x: 791, startPoint y: 374, endPoint x: 773, endPoint y: 372, distance: 18.5
click at [789, 374] on button "Add" at bounding box center [789, 366] width 60 height 28
type input "0"
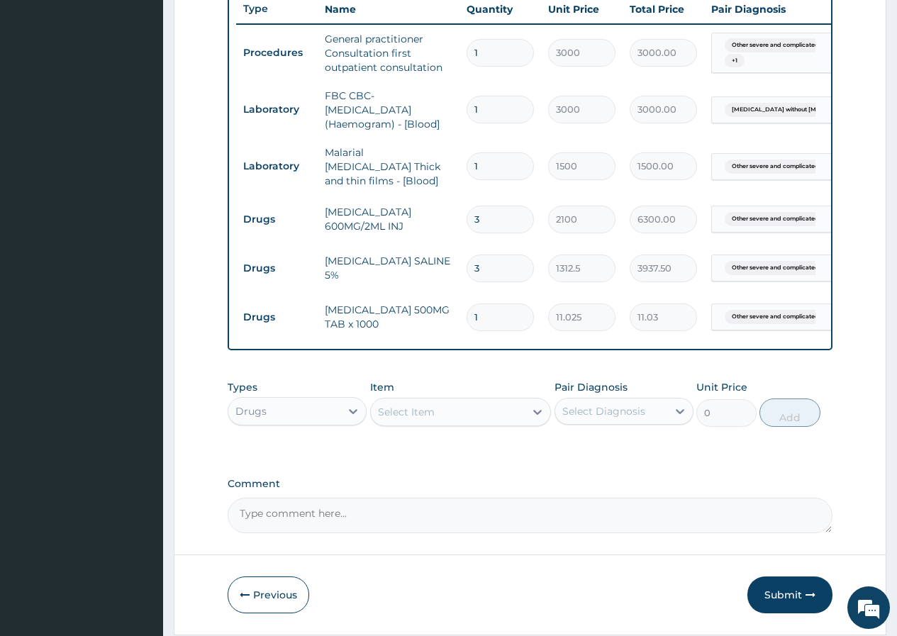
click at [491, 310] on input "1" at bounding box center [499, 317] width 67 height 28
type input "18"
type input "198.45"
type input "18"
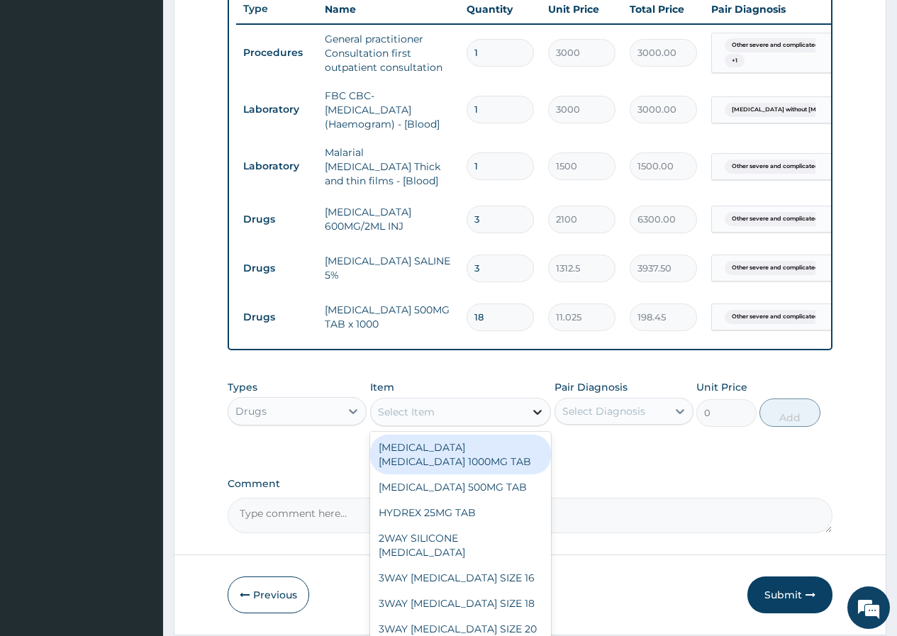
click at [533, 415] on icon at bounding box center [537, 412] width 14 height 14
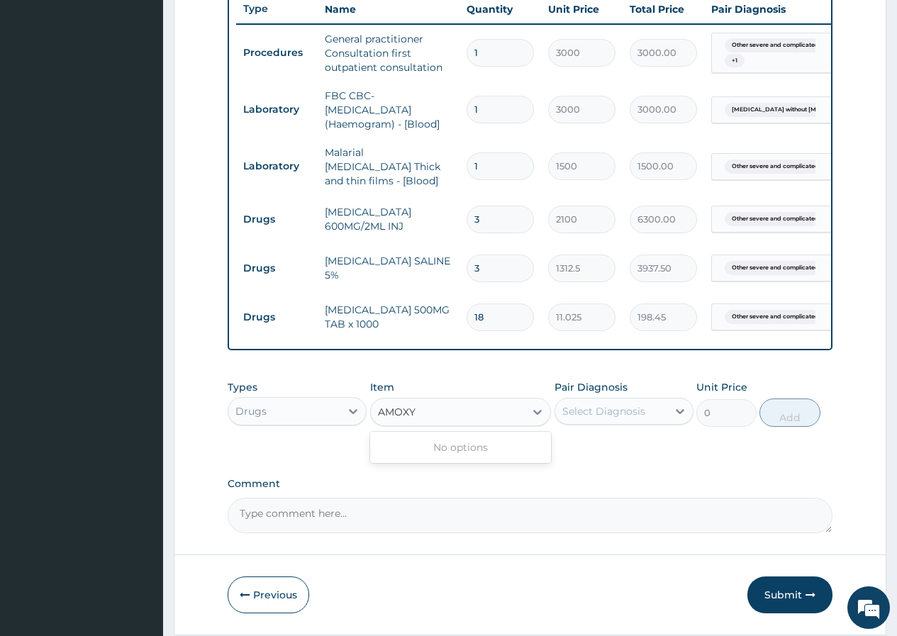
type input "AMOX"
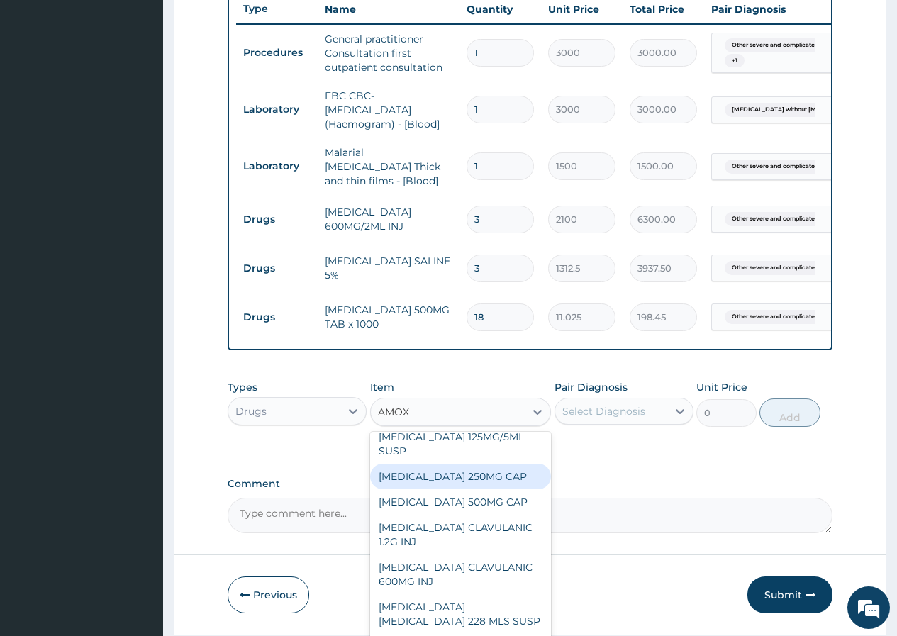
scroll to position [71, 0]
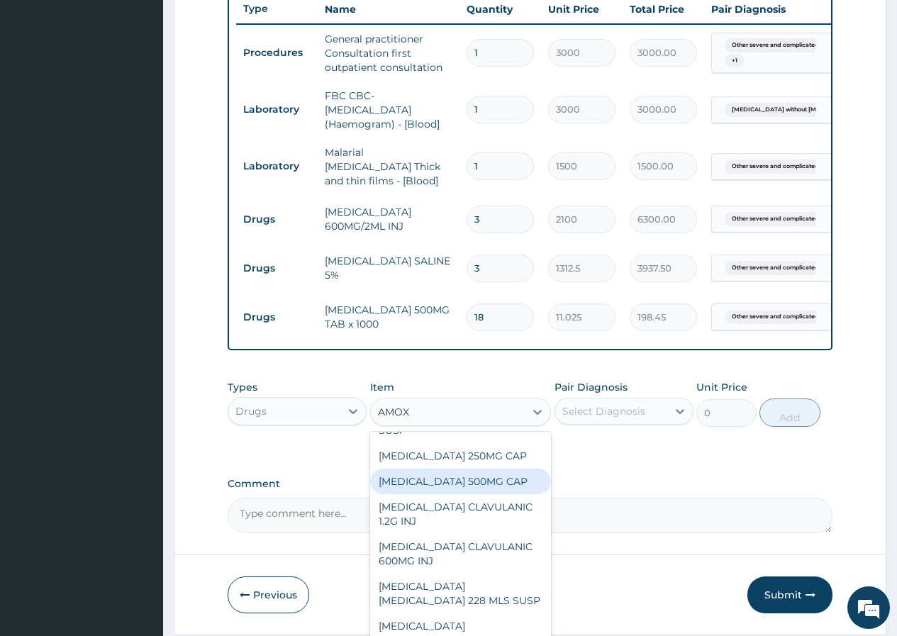
click at [513, 494] on div "[MEDICAL_DATA] 500MG CAP" at bounding box center [460, 482] width 181 height 26
type input "35"
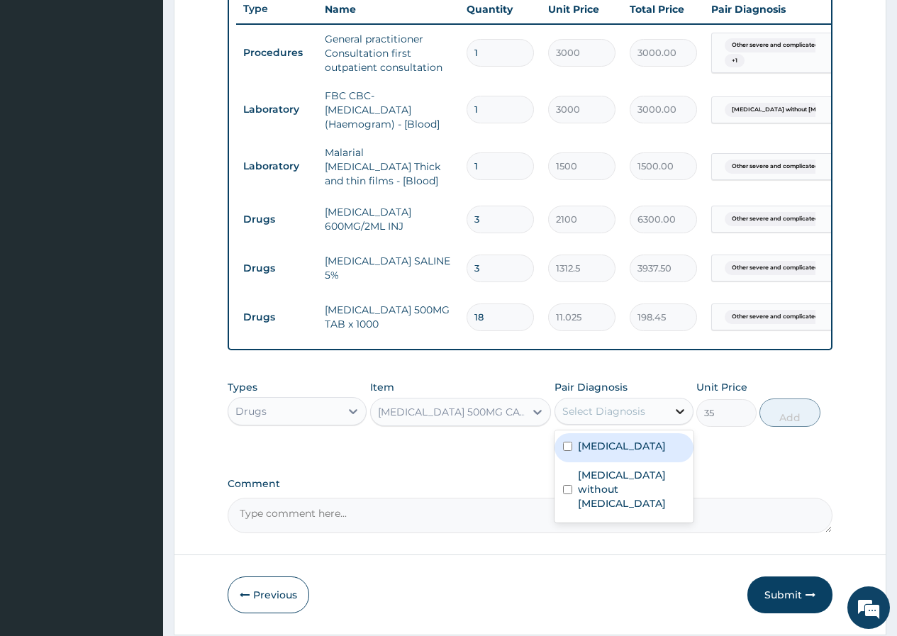
click at [684, 415] on icon at bounding box center [680, 411] width 14 height 14
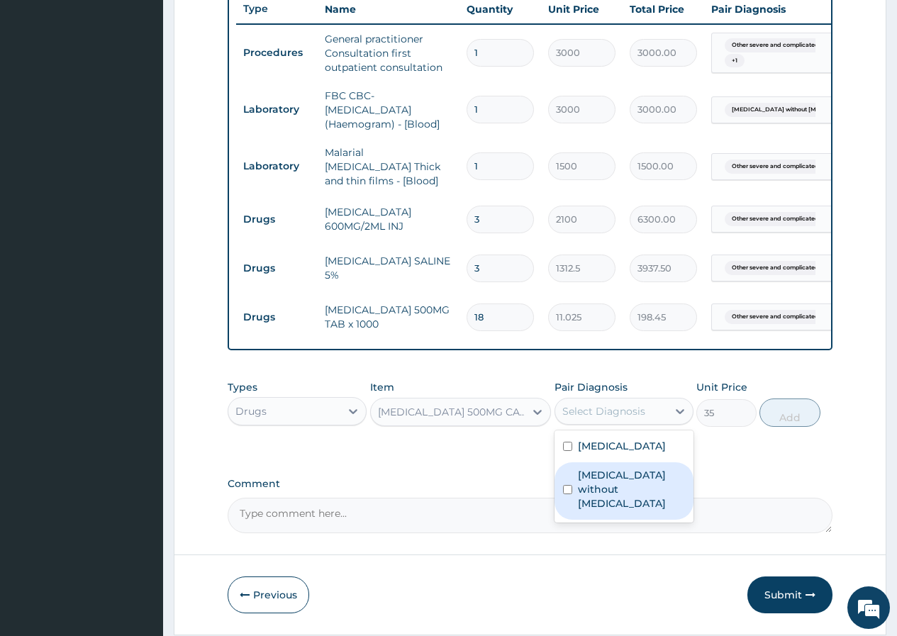
click at [566, 494] on input "checkbox" at bounding box center [567, 489] width 9 height 9
checkbox input "true"
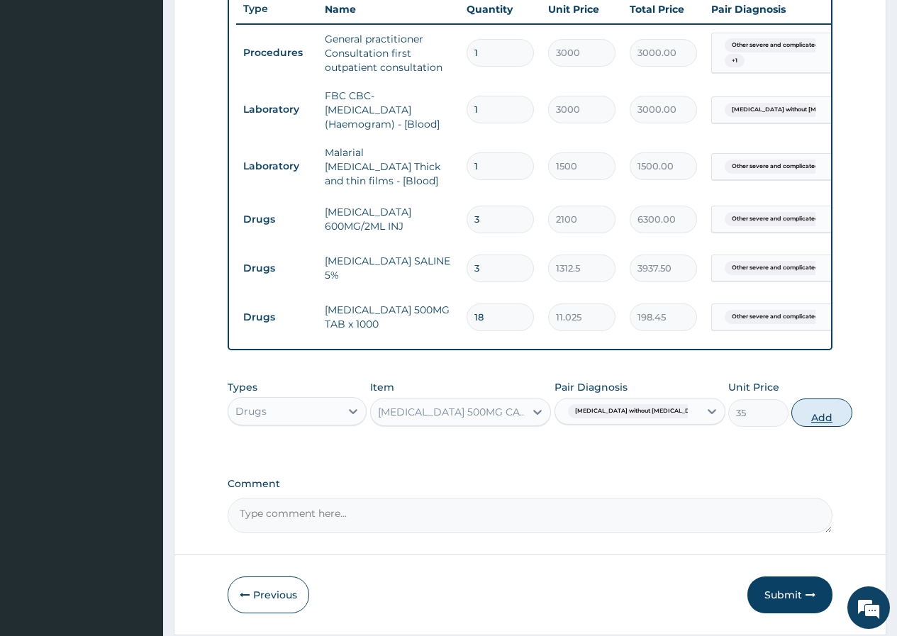
click at [791, 415] on button "Add" at bounding box center [821, 412] width 60 height 28
type input "0"
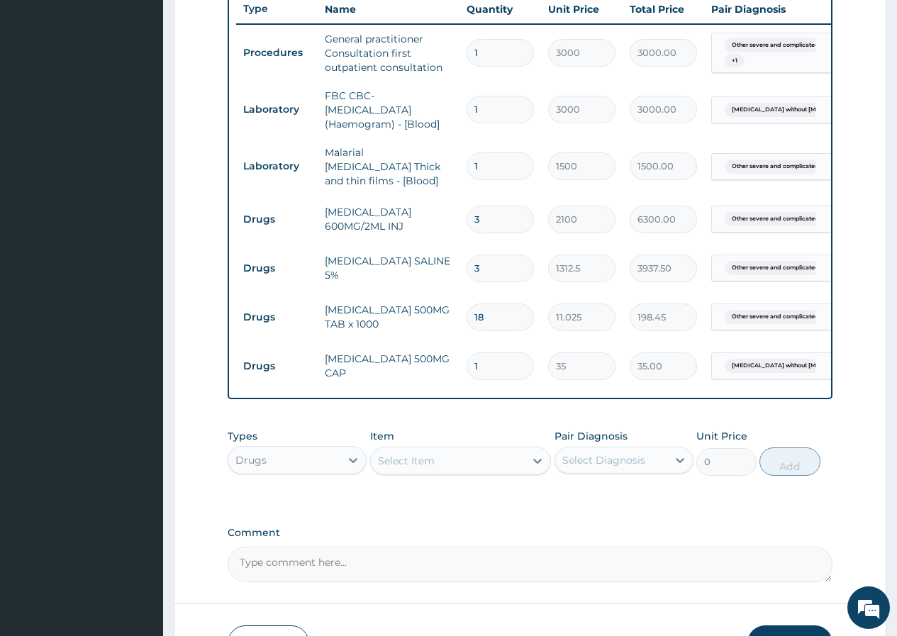
click at [485, 359] on input "1" at bounding box center [499, 366] width 67 height 28
type input "15"
type input "525.00"
type input "15"
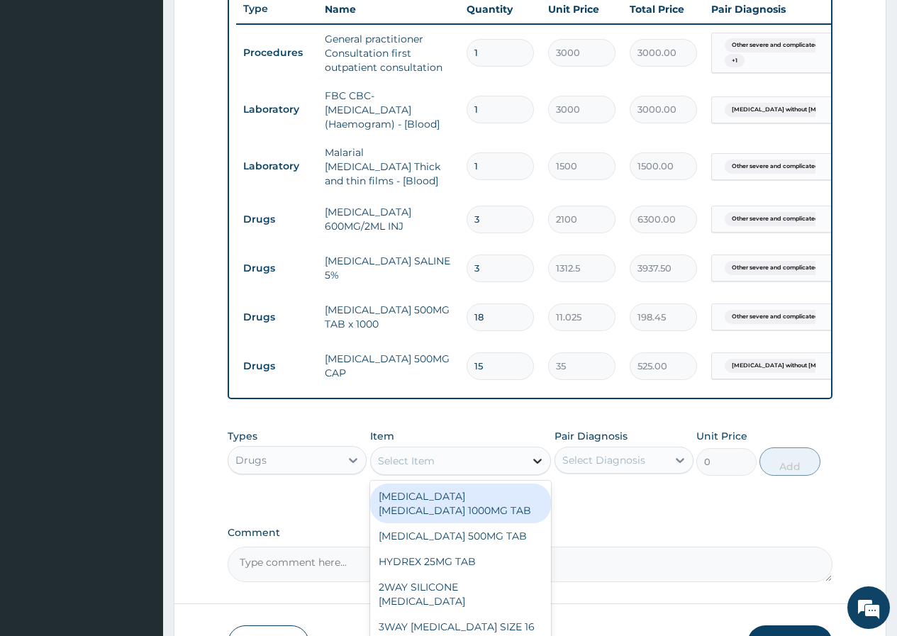
click at [538, 462] on icon at bounding box center [537, 461] width 14 height 14
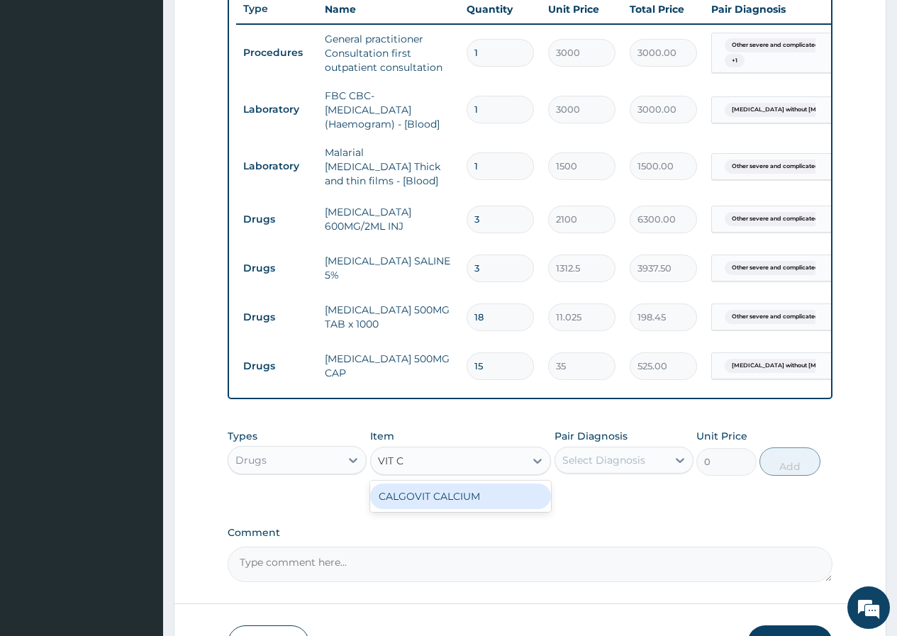
type input "VIT"
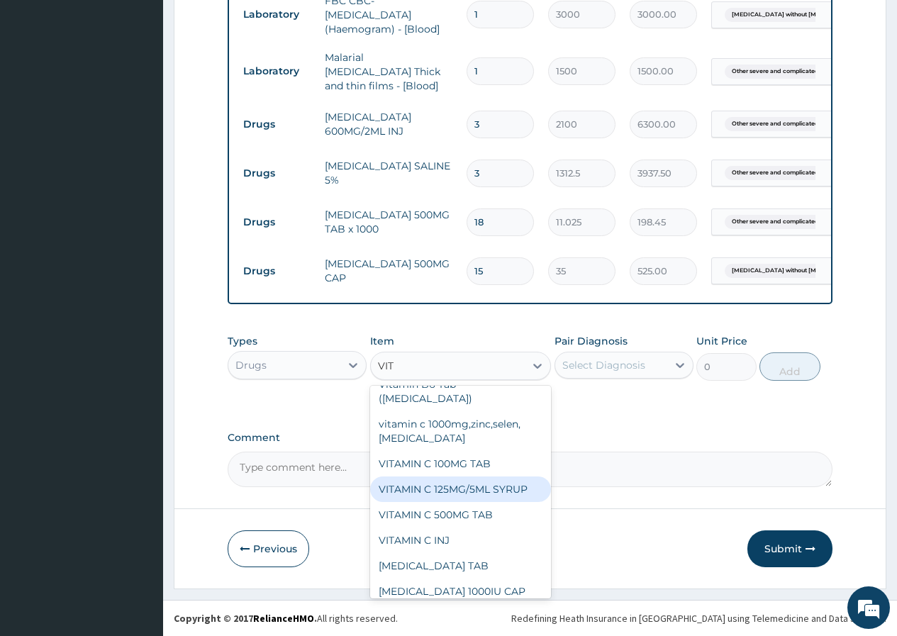
scroll to position [451, 0]
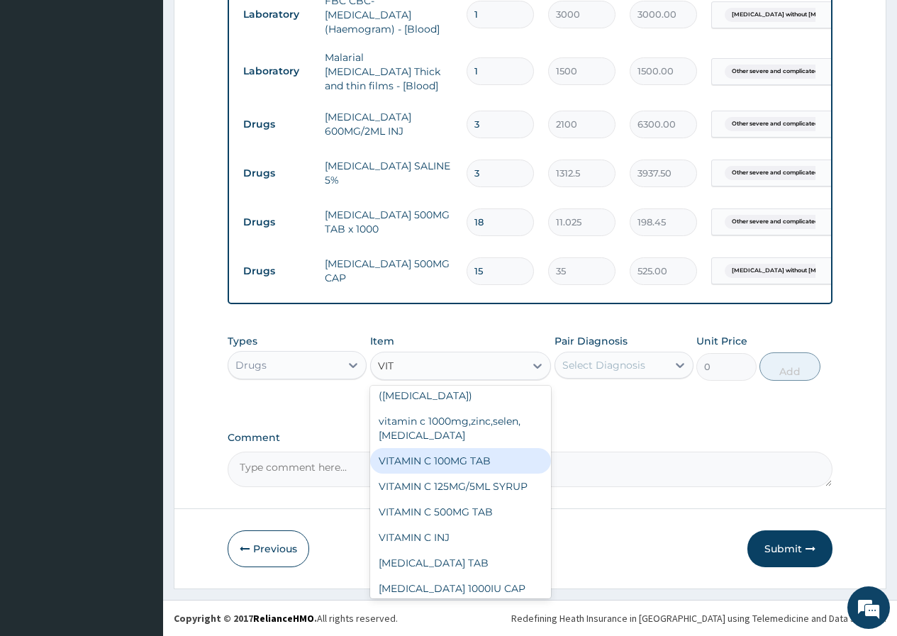
click at [476, 448] on div "VITAMIN C 100MG TAB" at bounding box center [460, 461] width 181 height 26
type input "31.5"
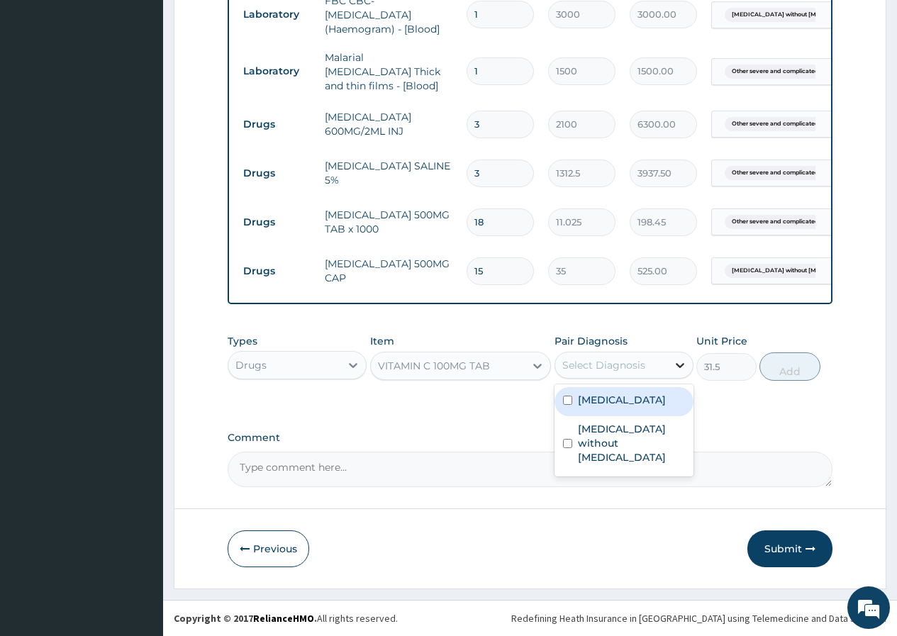
drag, startPoint x: 681, startPoint y: 364, endPoint x: 669, endPoint y: 367, distance: 12.6
click at [679, 364] on icon at bounding box center [680, 365] width 14 height 14
click at [569, 405] on input "checkbox" at bounding box center [567, 400] width 9 height 9
checkbox input "true"
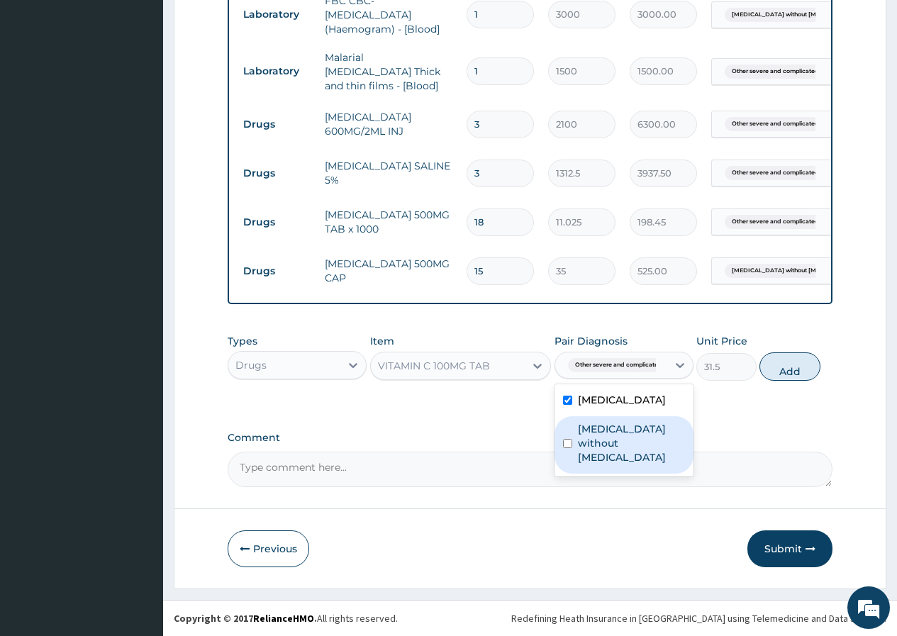
click at [568, 448] on input "checkbox" at bounding box center [567, 443] width 9 height 9
checkbox input "true"
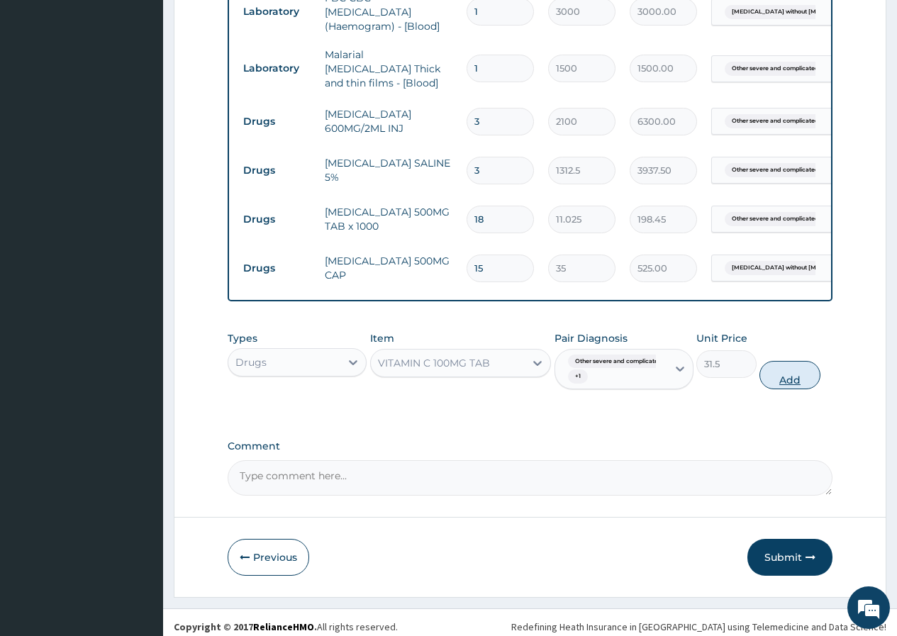
click at [790, 376] on button "Add" at bounding box center [789, 375] width 60 height 28
type input "0"
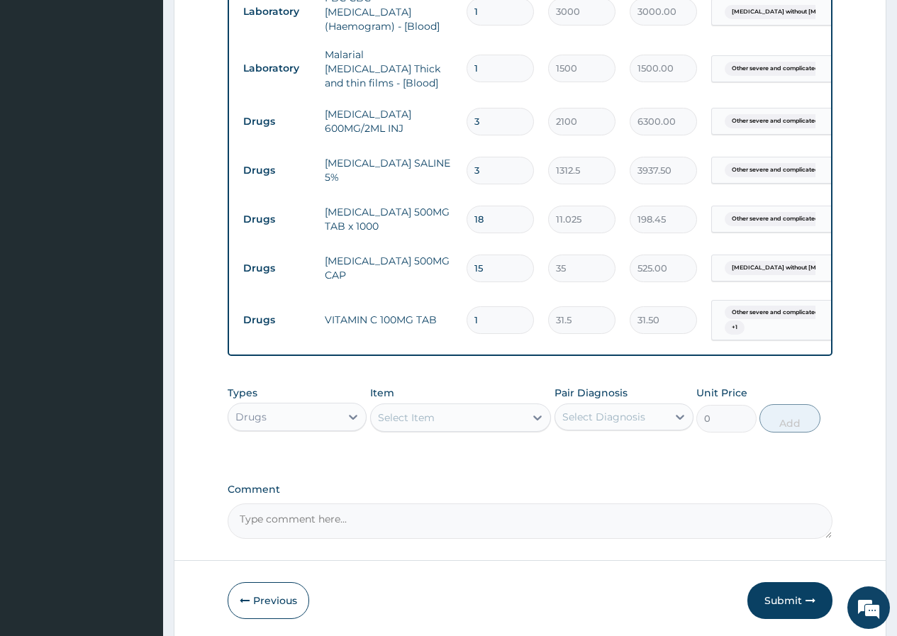
click at [491, 315] on input "1" at bounding box center [499, 320] width 67 height 28
type input "0.00"
type input "4"
type input "126.00"
type input "42"
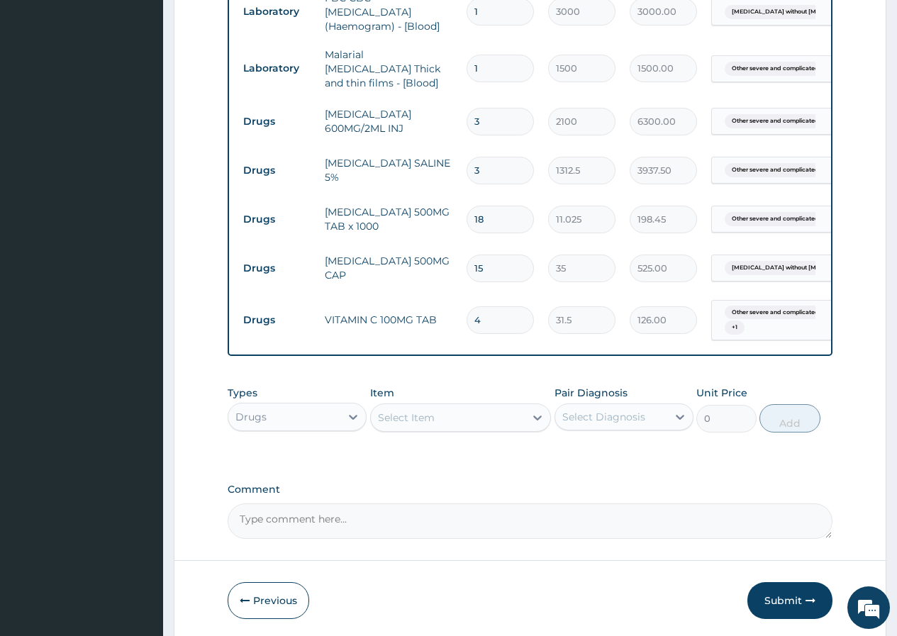
type input "1323.00"
type input "43"
type input "1354.50"
type input "44"
type input "1386.00"
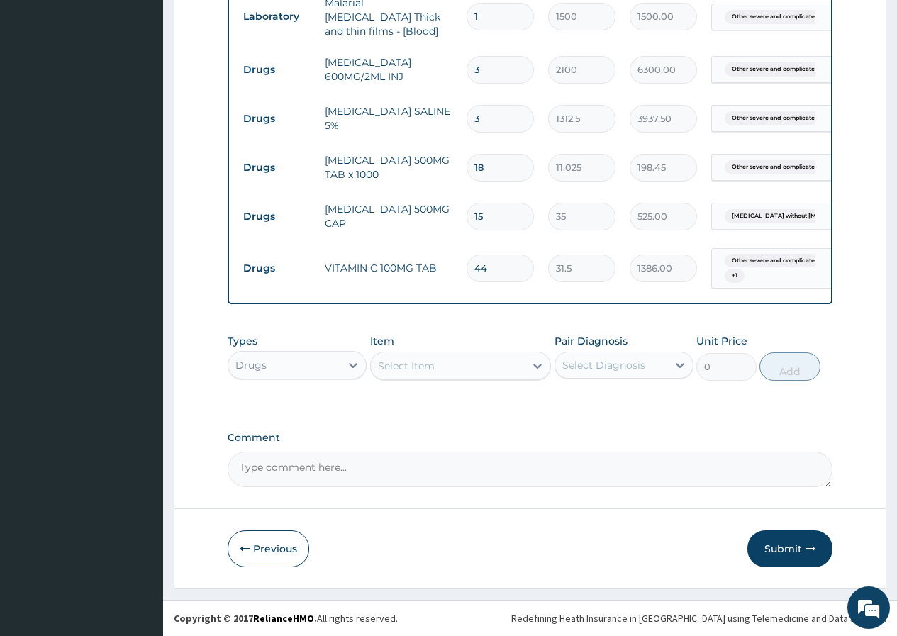
scroll to position [693, 0]
type input "44"
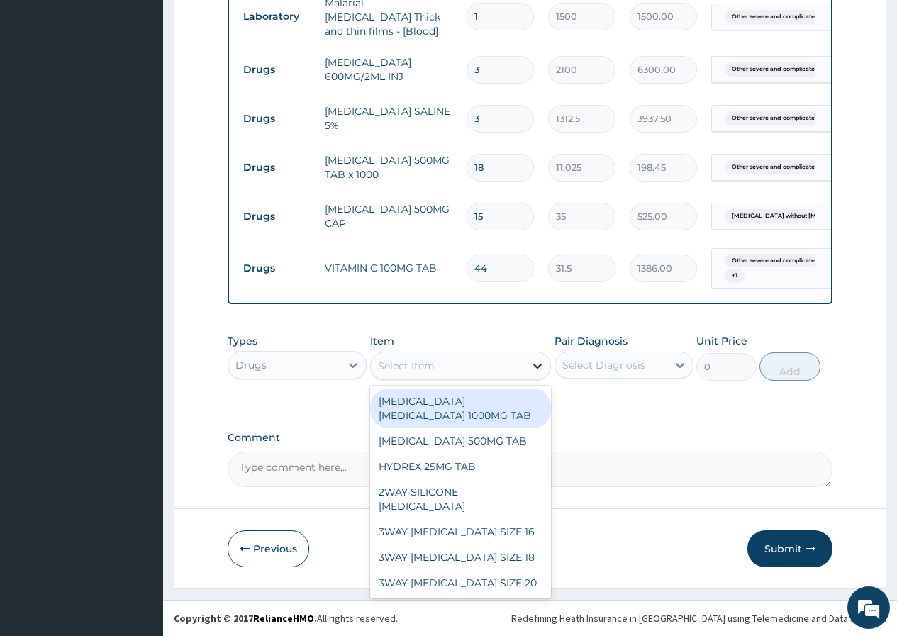
click at [537, 363] on icon at bounding box center [537, 366] width 14 height 14
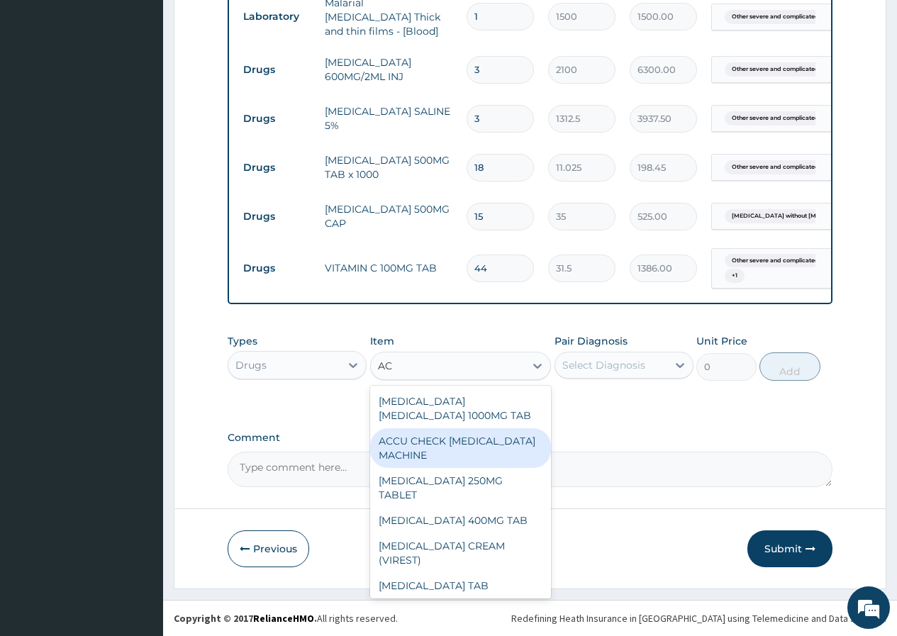
type input "A"
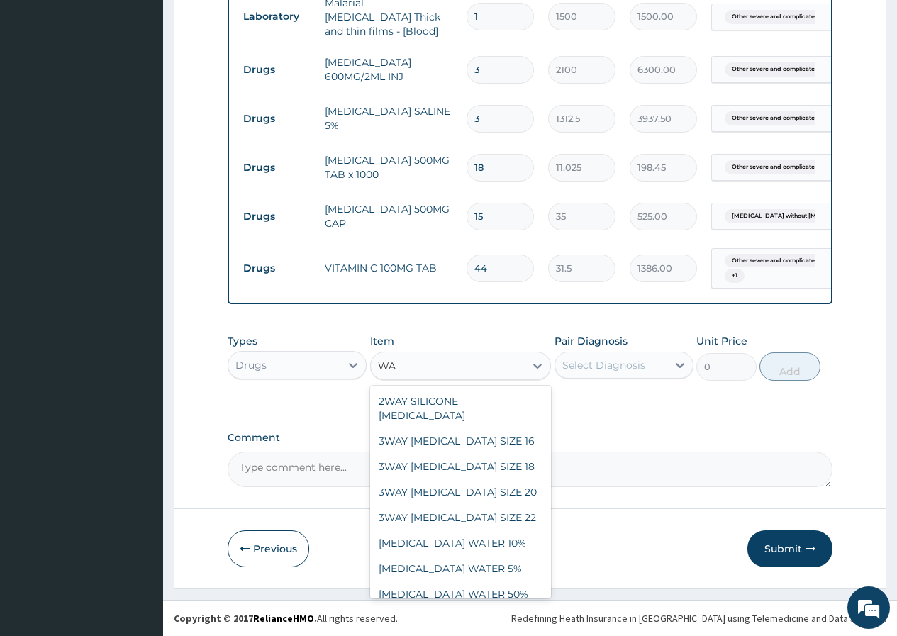
type input "W"
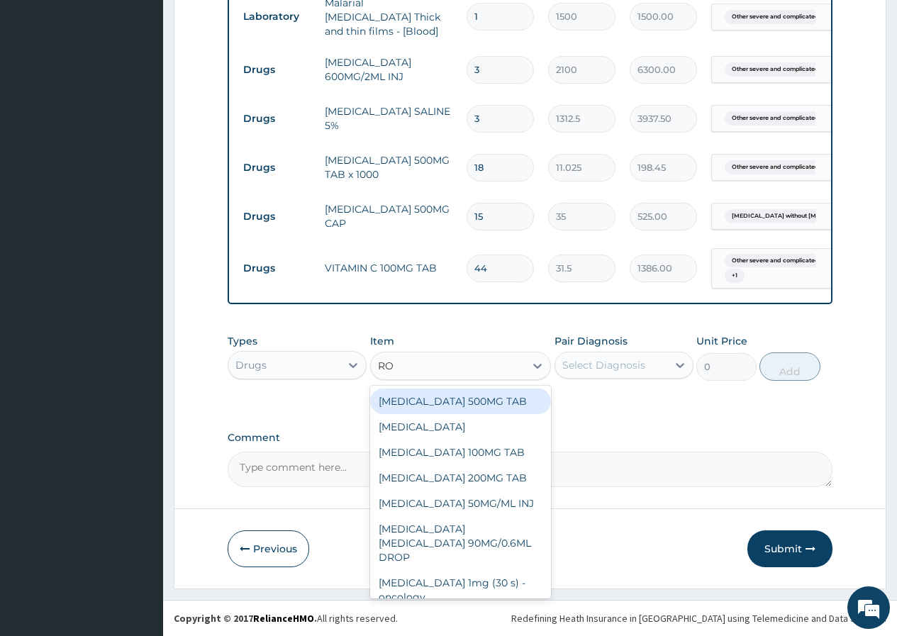
type input "R"
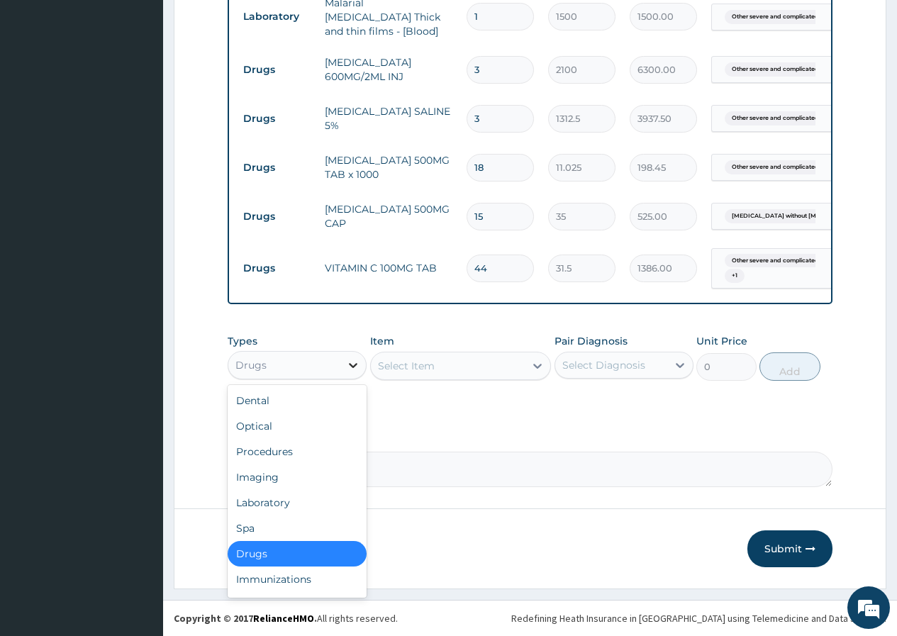
click at [353, 365] on icon at bounding box center [353, 365] width 14 height 14
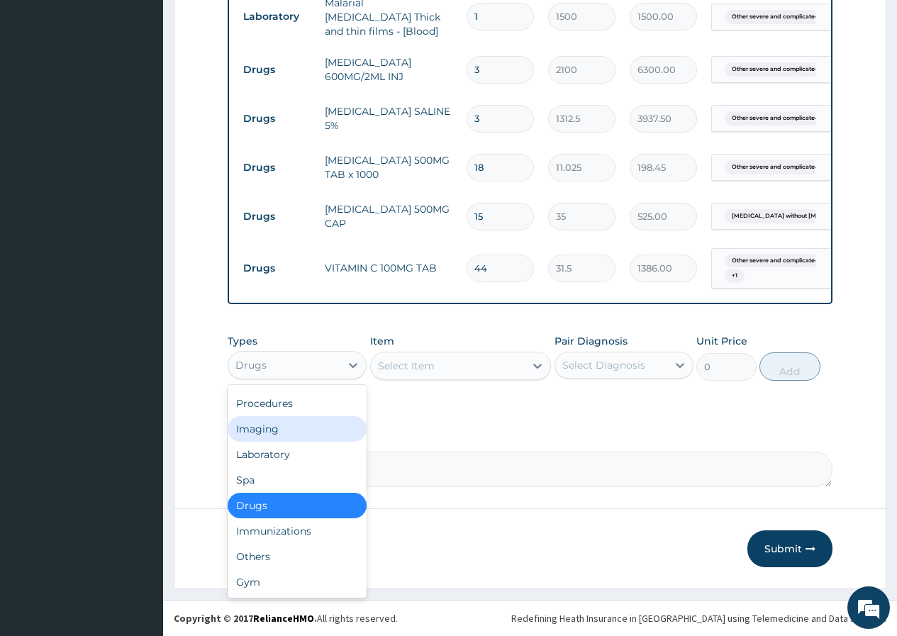
scroll to position [26, 0]
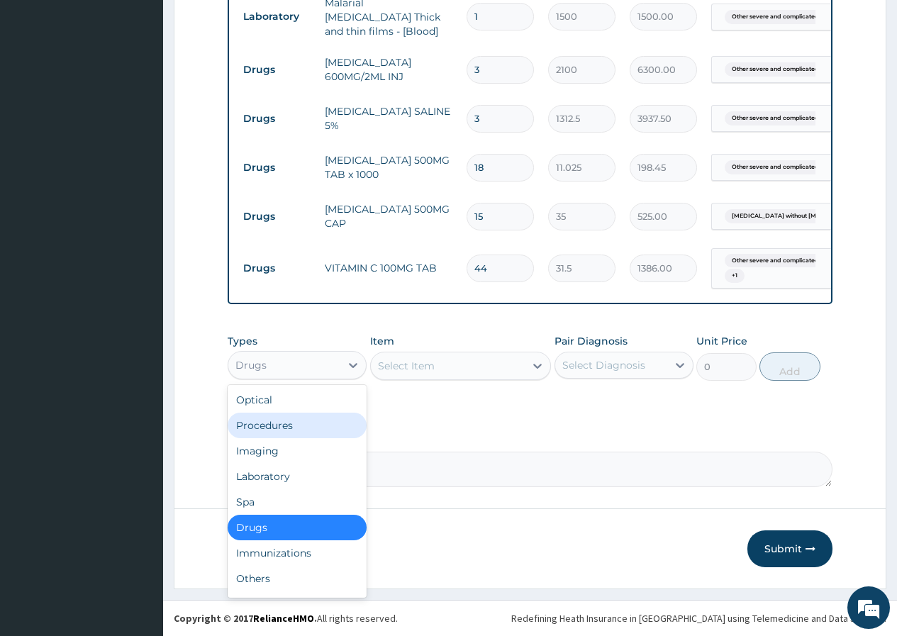
click at [323, 430] on div "Procedures" at bounding box center [297, 426] width 139 height 26
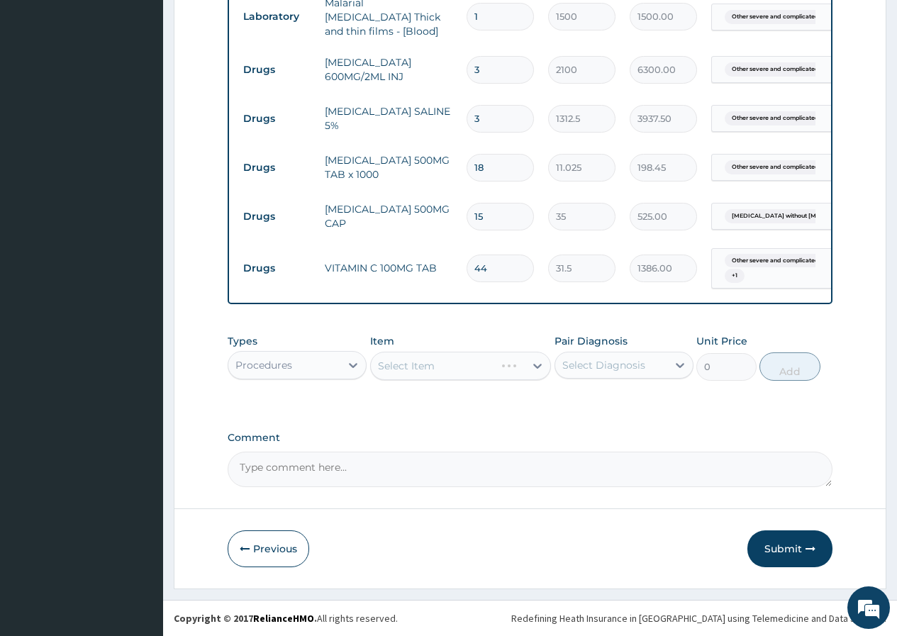
click at [539, 367] on div "Select Item" at bounding box center [460, 366] width 181 height 28
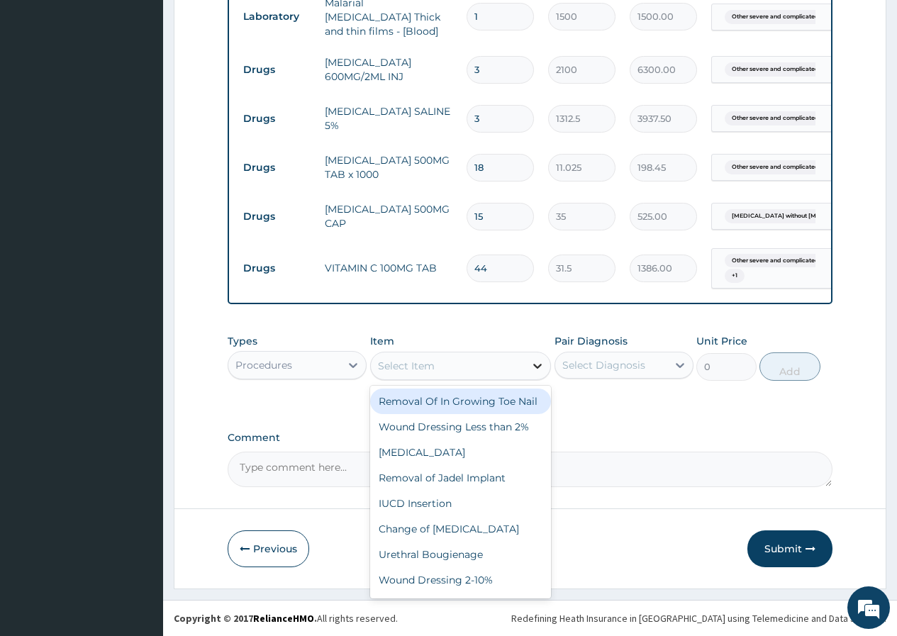
click at [532, 366] on icon at bounding box center [537, 366] width 14 height 14
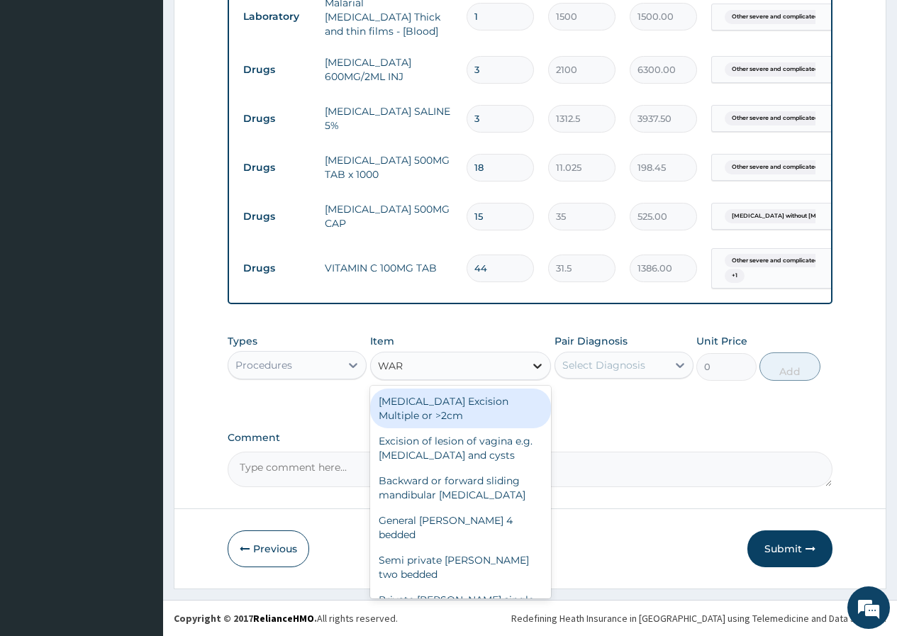
type input "[PERSON_NAME]"
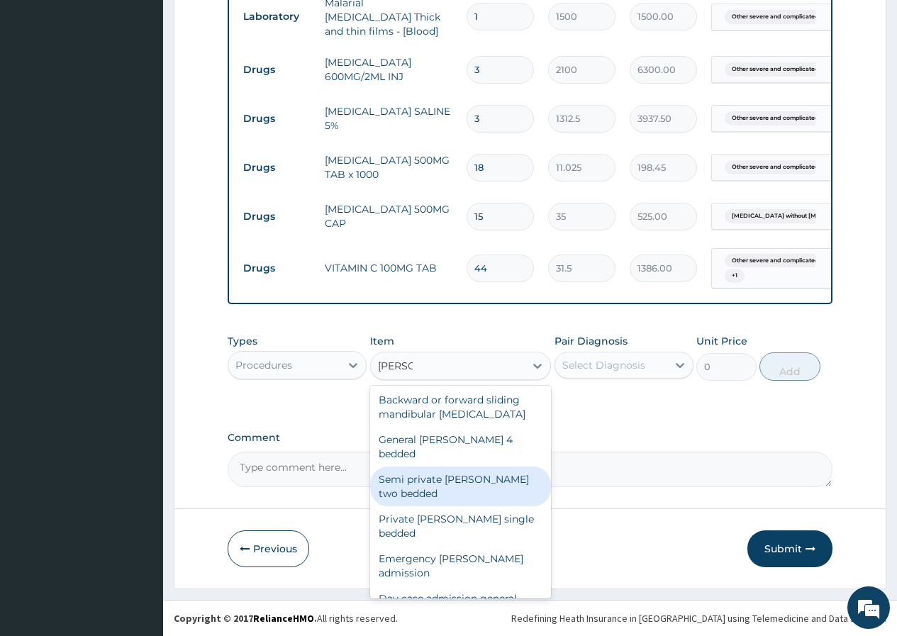
scroll to position [0, 0]
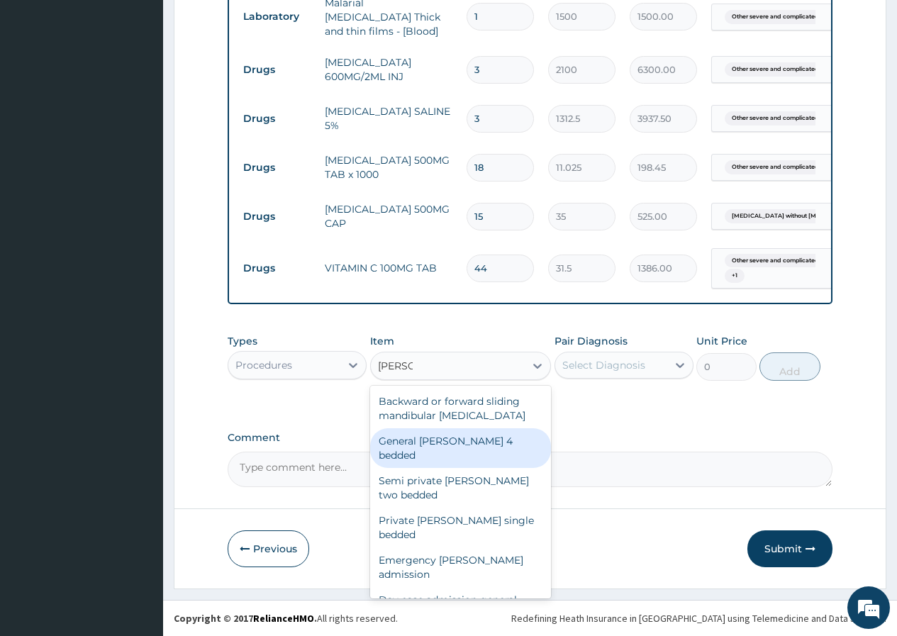
click at [496, 441] on div "General [PERSON_NAME] 4 bedded" at bounding box center [460, 448] width 181 height 40
type input "3500"
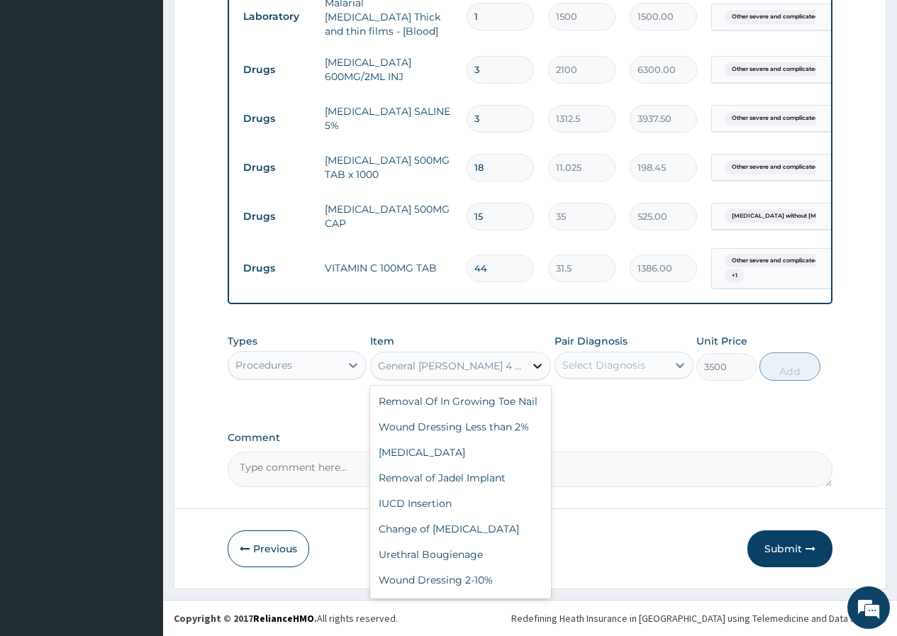
scroll to position [60799, 0]
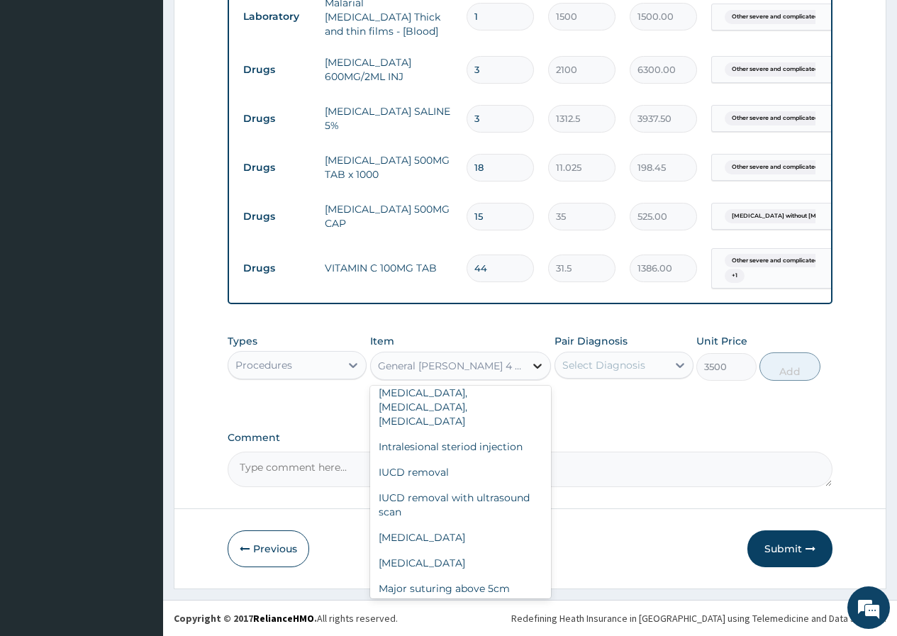
click at [535, 366] on icon at bounding box center [537, 366] width 9 height 5
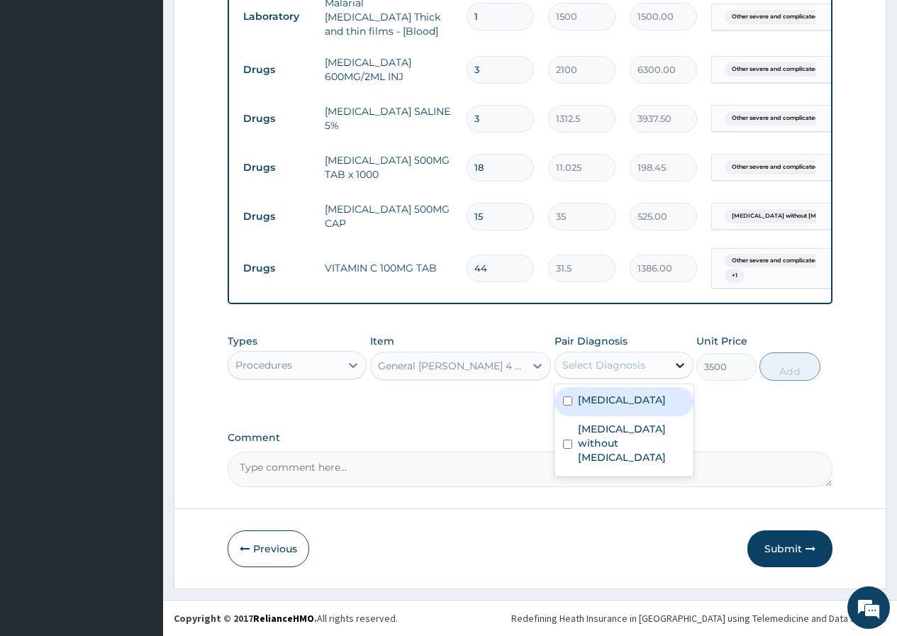
click at [680, 364] on icon at bounding box center [680, 365] width 14 height 14
click at [569, 405] on input "checkbox" at bounding box center [567, 400] width 9 height 9
checkbox input "true"
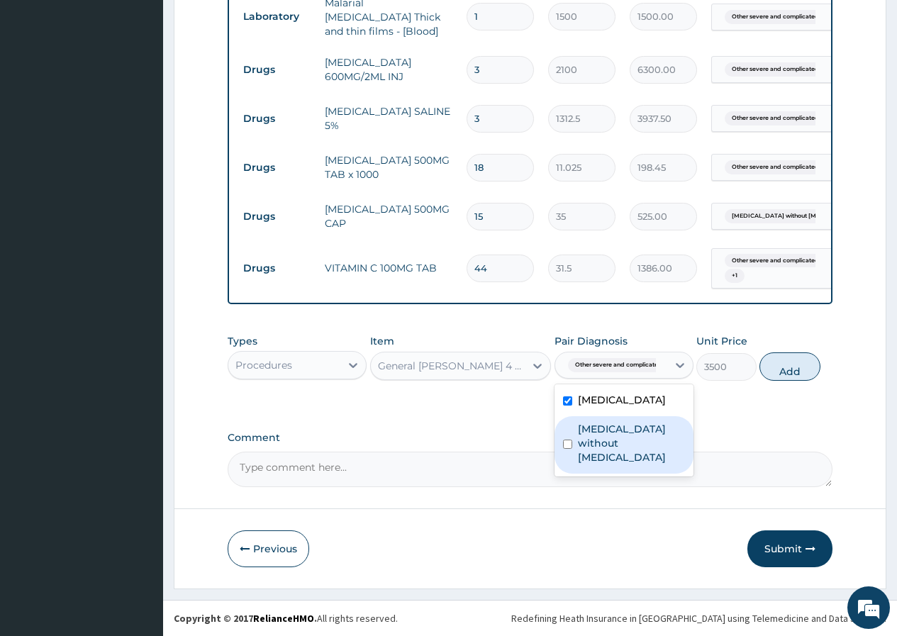
click at [569, 449] on input "checkbox" at bounding box center [567, 444] width 9 height 9
checkbox input "true"
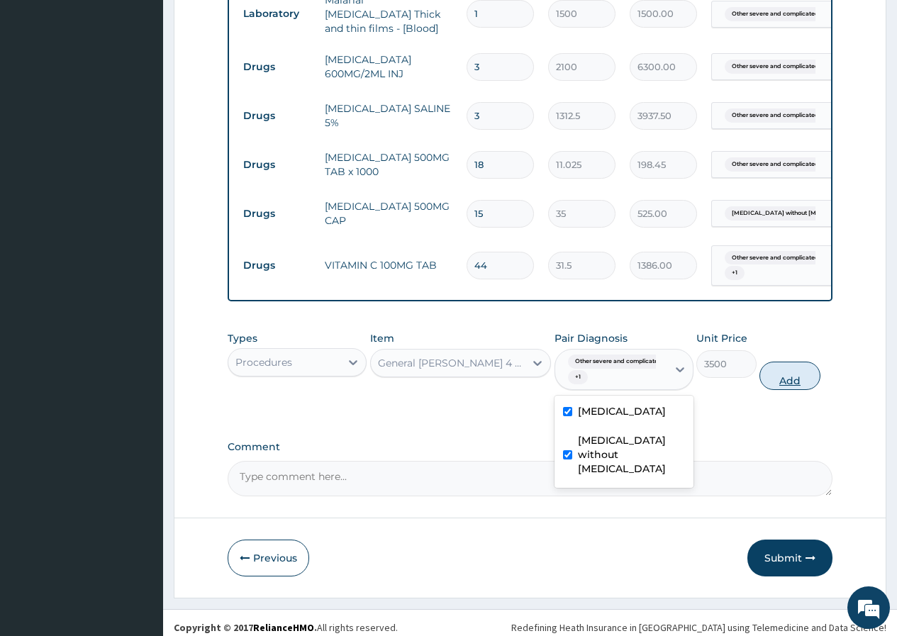
click at [792, 384] on button "Add" at bounding box center [789, 376] width 60 height 28
type input "0"
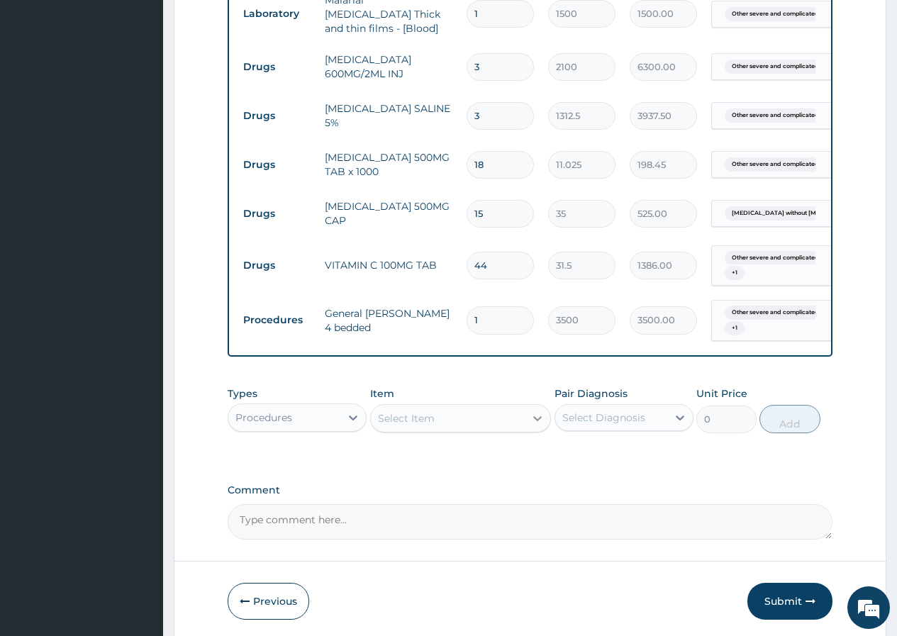
click at [538, 421] on icon at bounding box center [537, 418] width 14 height 14
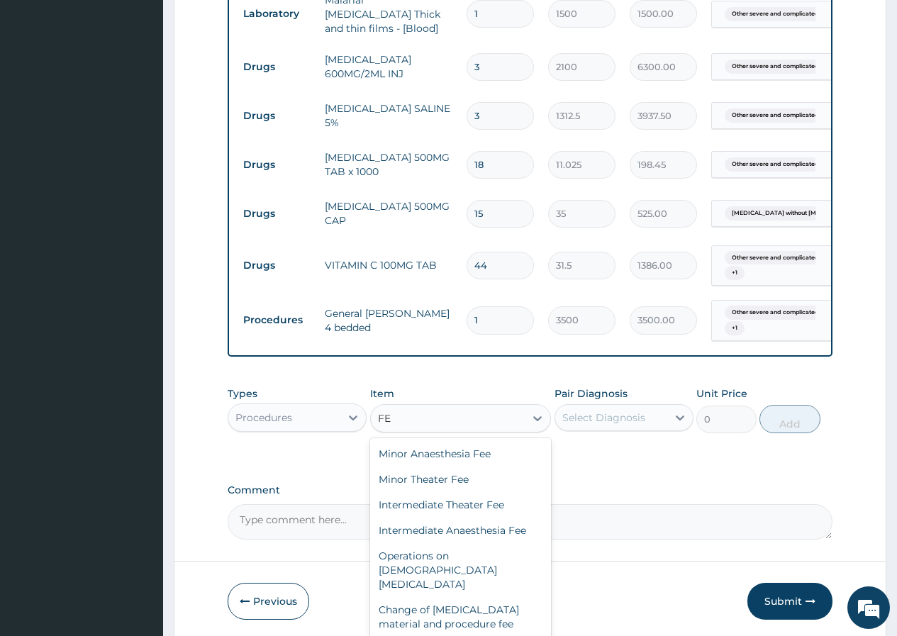
type input "F"
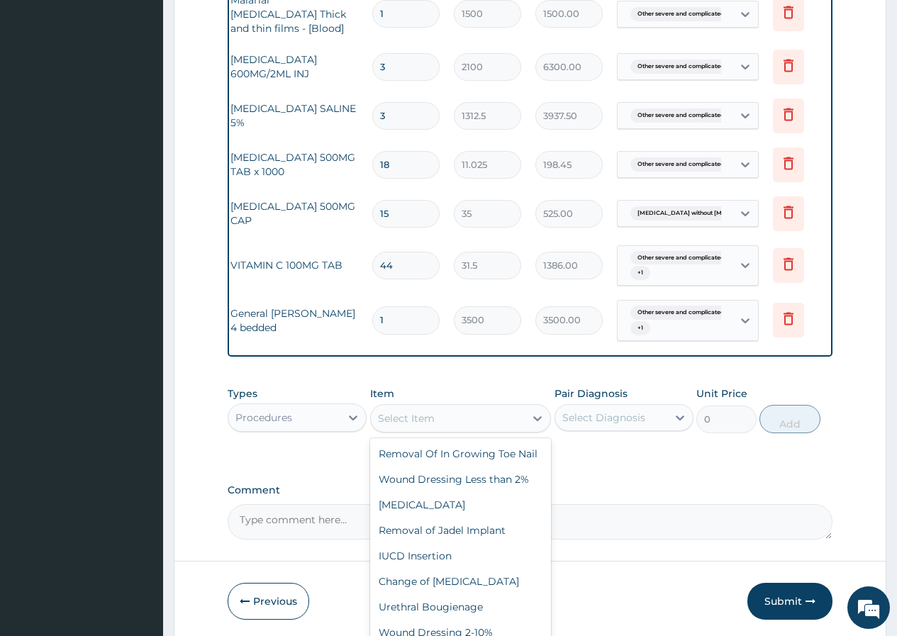
scroll to position [0, 107]
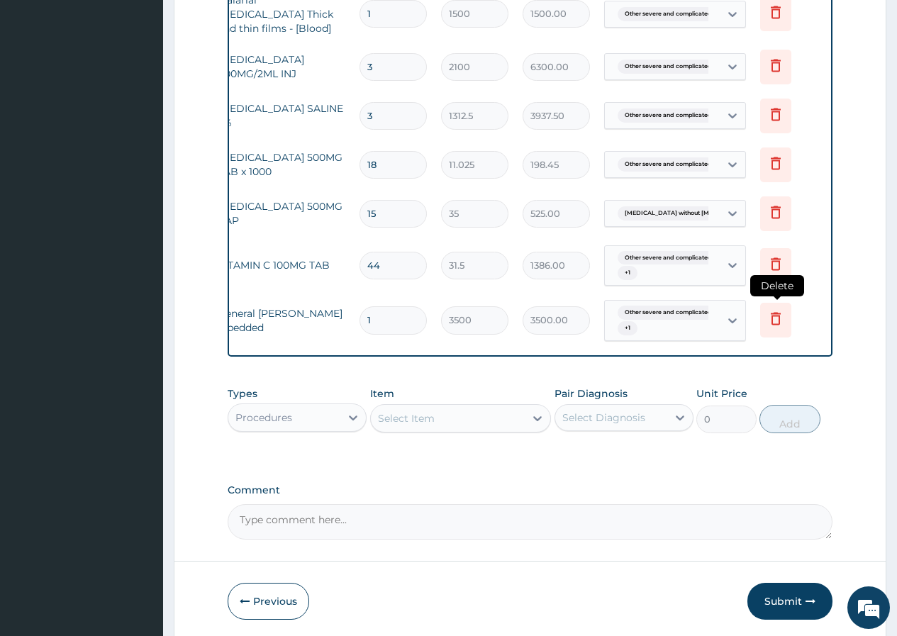
click at [778, 311] on icon at bounding box center [775, 318] width 17 height 17
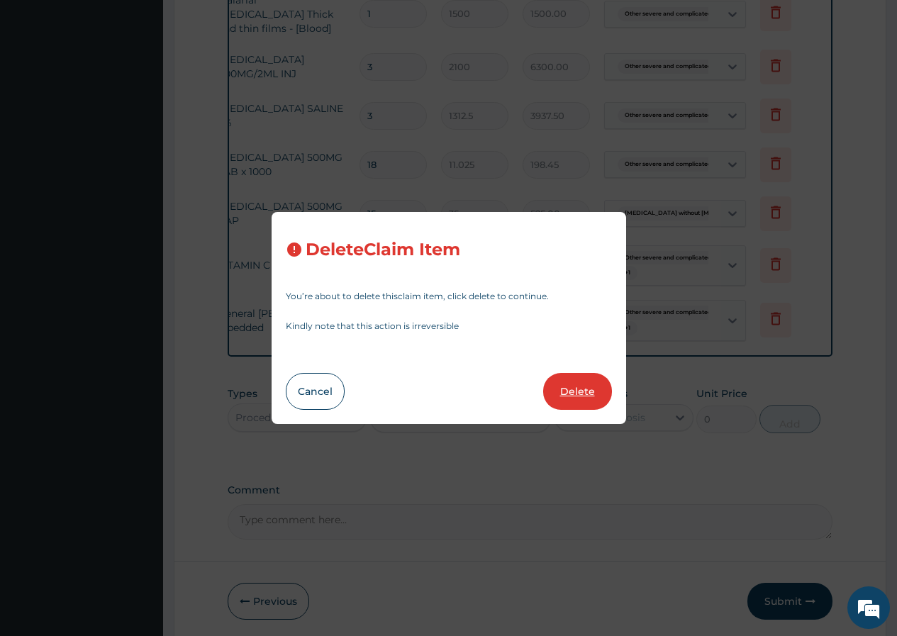
click at [584, 396] on button "Delete" at bounding box center [577, 391] width 69 height 37
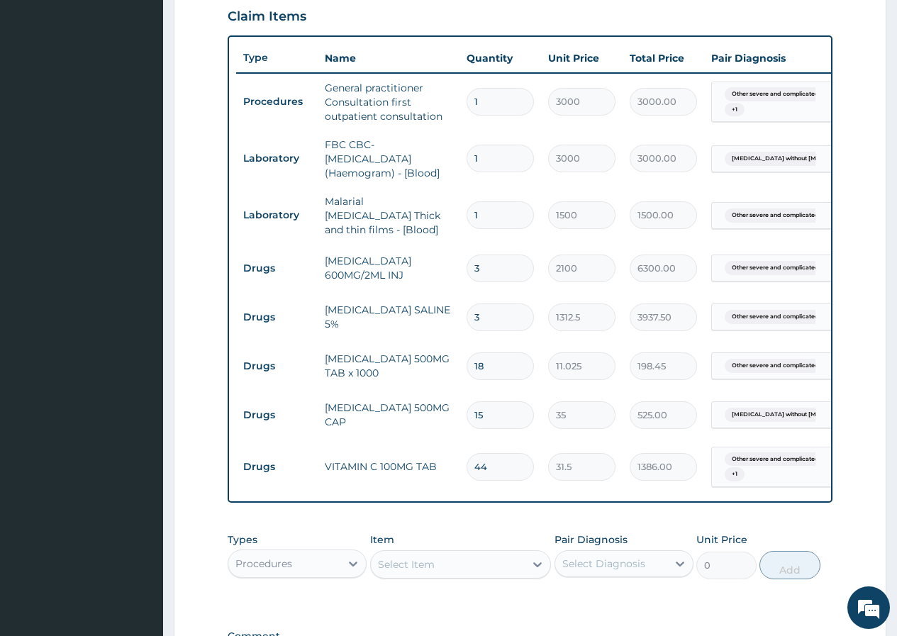
scroll to position [622, 0]
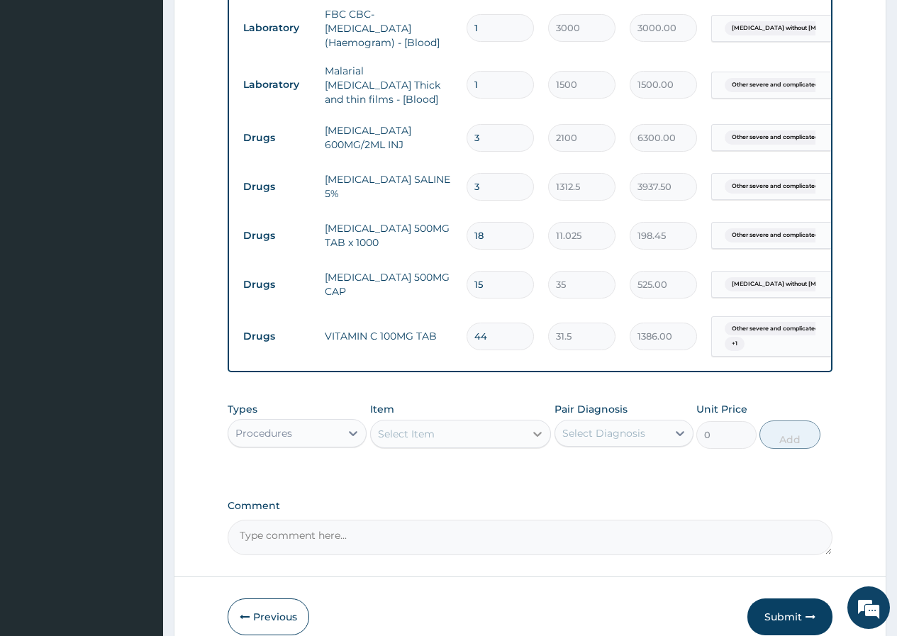
click at [533, 440] on icon at bounding box center [537, 434] width 14 height 14
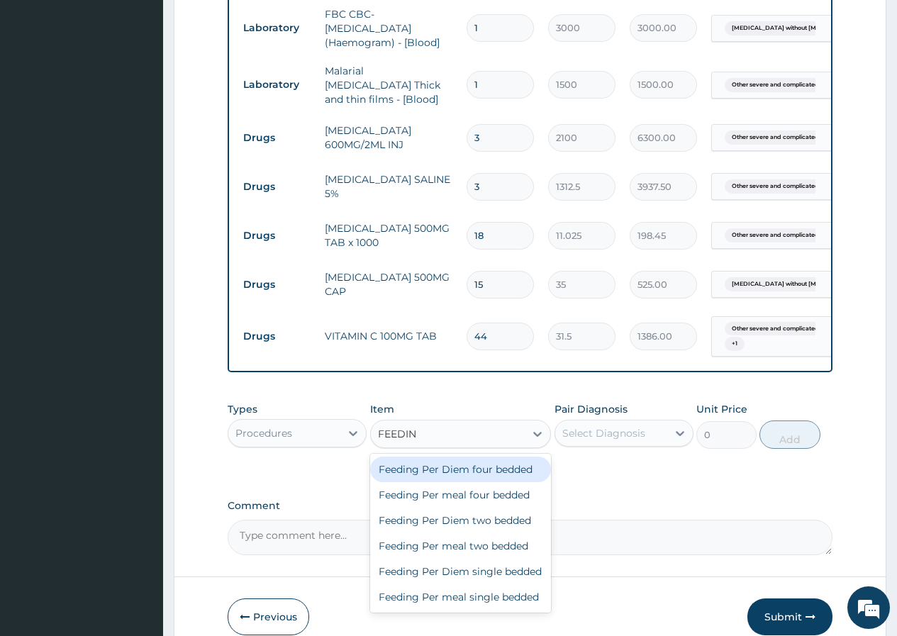
type input "FEEDING"
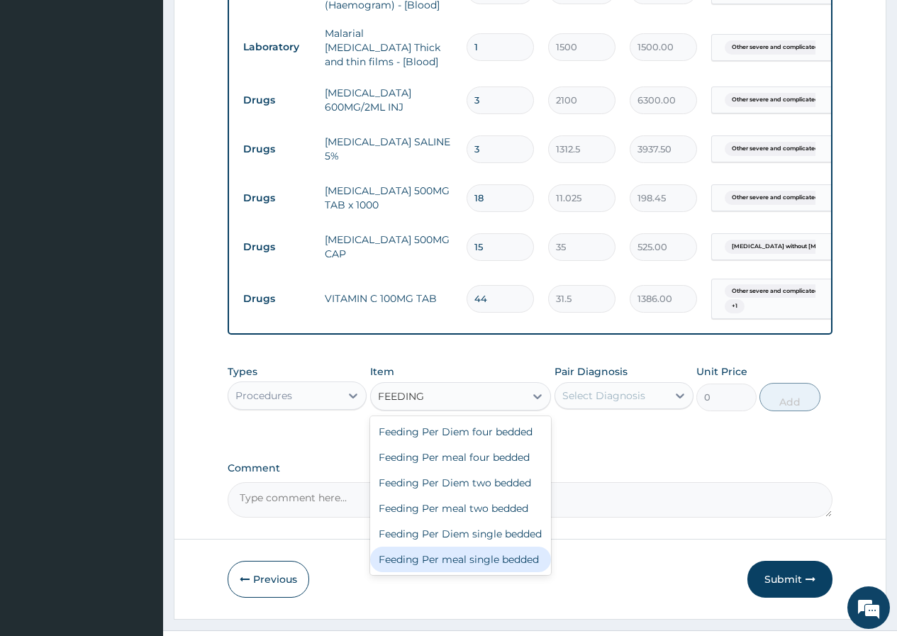
scroll to position [693, 0]
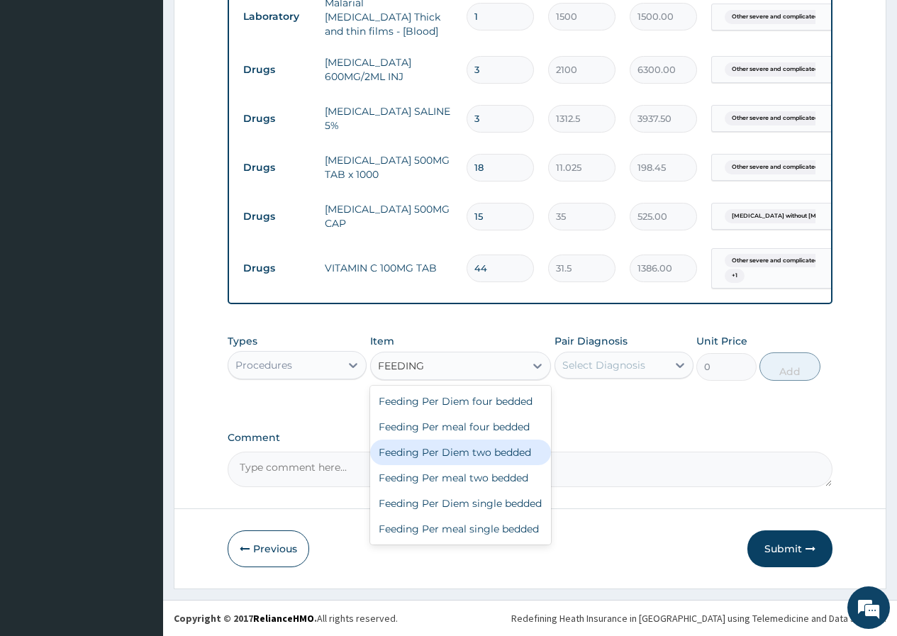
click at [485, 447] on div "Feeding Per Diem two bedded" at bounding box center [460, 453] width 181 height 26
type input "5000"
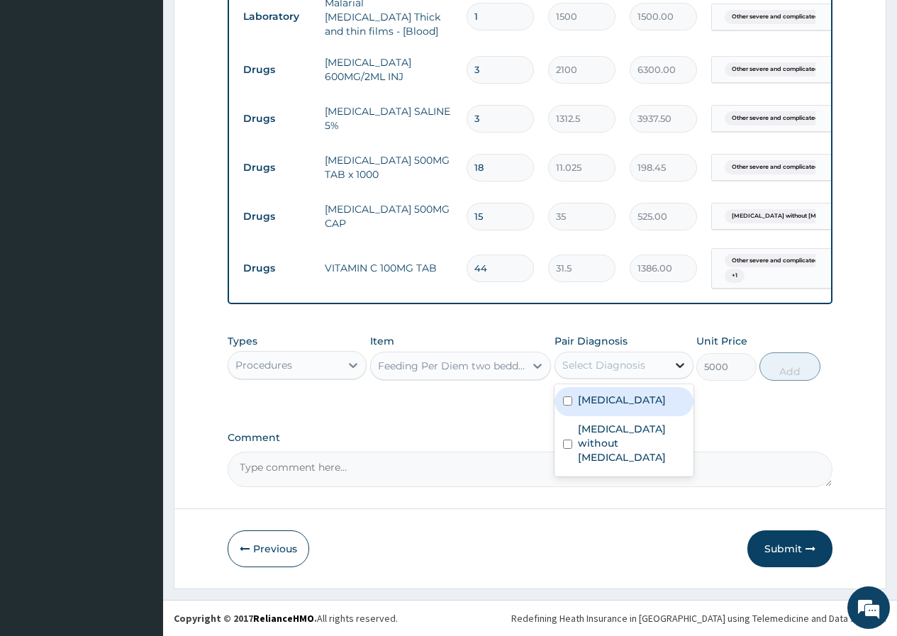
click at [678, 364] on icon at bounding box center [680, 365] width 14 height 14
click at [567, 405] on input "checkbox" at bounding box center [567, 400] width 9 height 9
checkbox input "true"
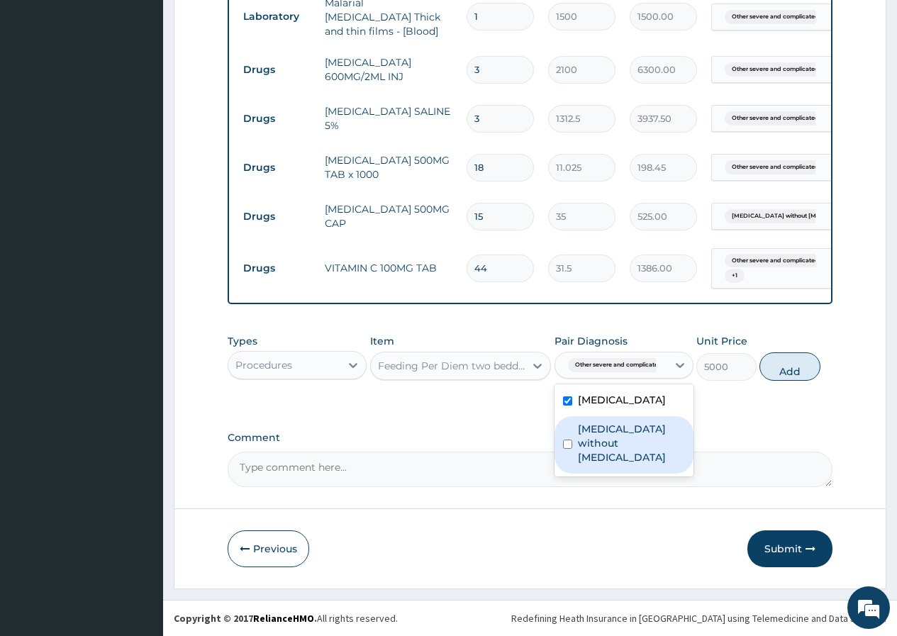
click at [566, 449] on input "checkbox" at bounding box center [567, 444] width 9 height 9
checkbox input "true"
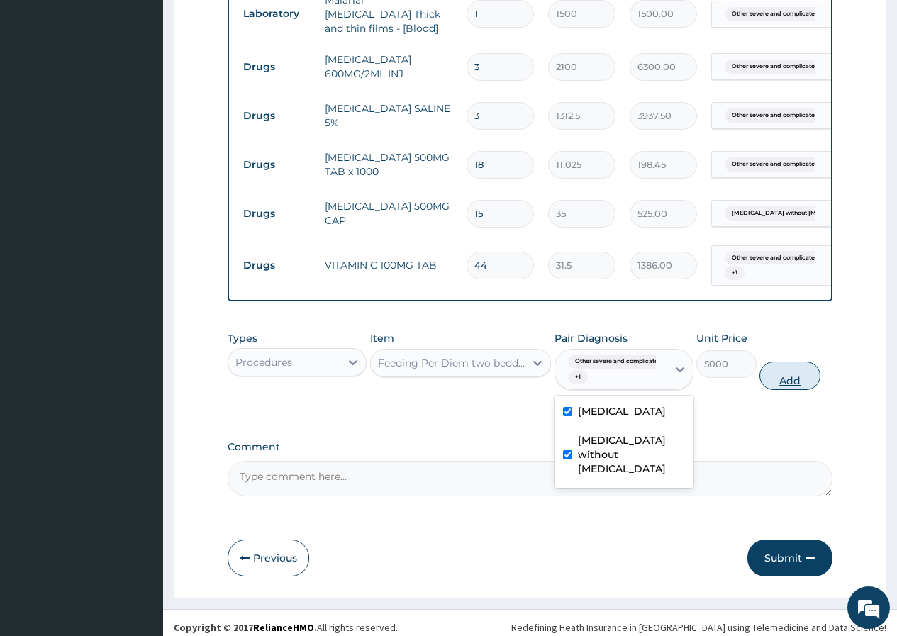
click at [793, 384] on button "Add" at bounding box center [789, 376] width 60 height 28
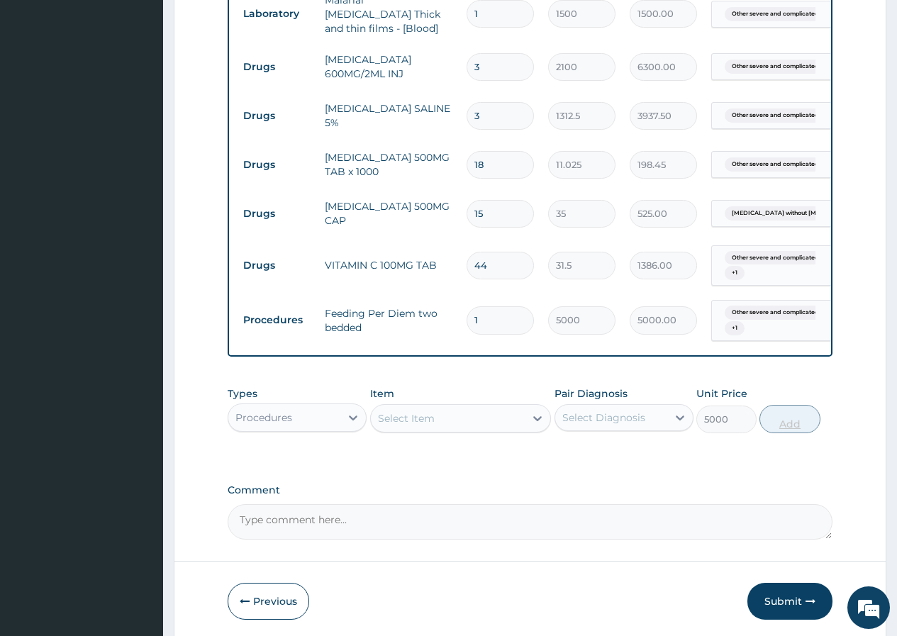
type input "0"
click at [538, 420] on icon at bounding box center [537, 418] width 14 height 14
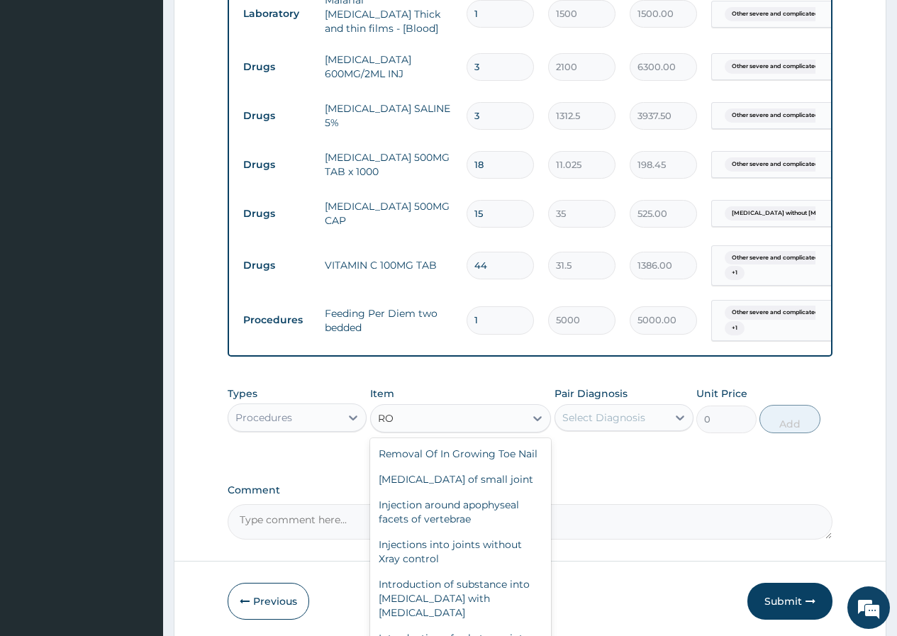
type input "R"
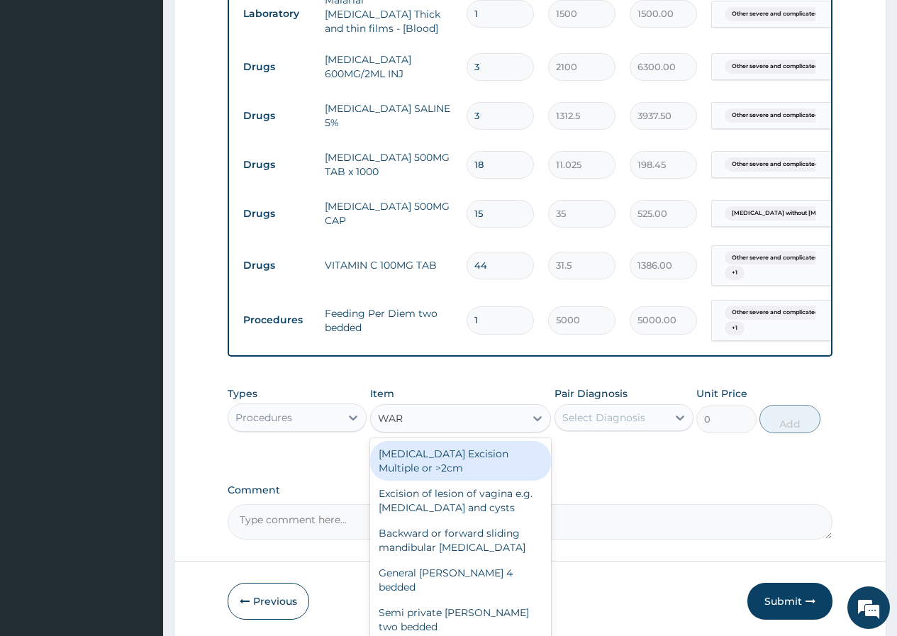
type input "[PERSON_NAME]"
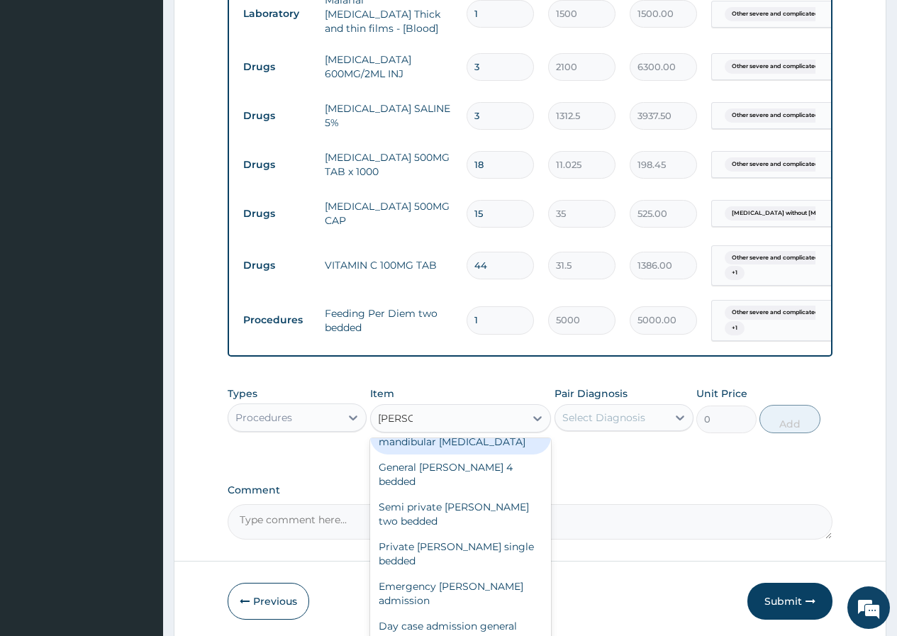
scroll to position [28, 0]
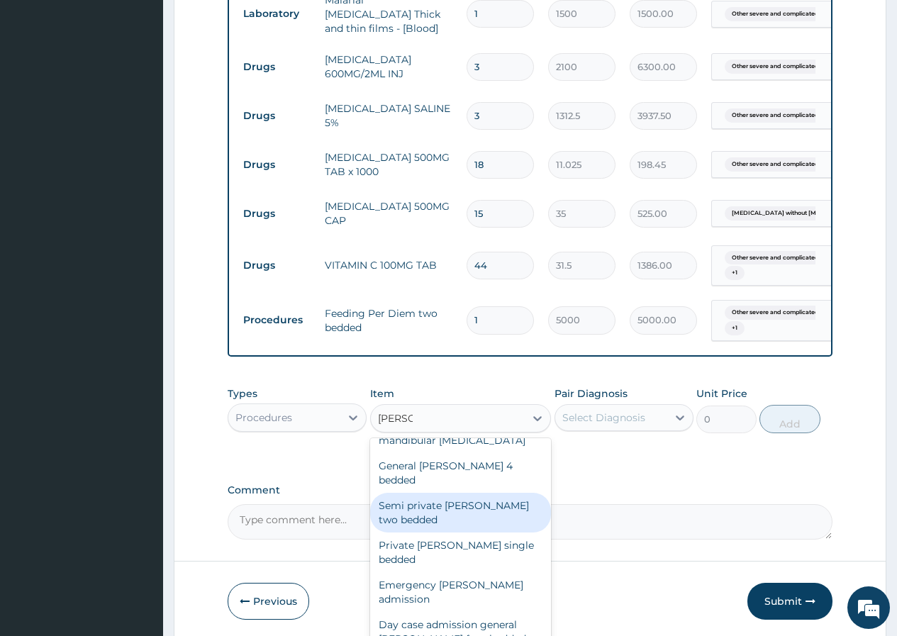
click at [491, 495] on div "Semi private [PERSON_NAME] two bedded" at bounding box center [460, 513] width 181 height 40
type input "5500"
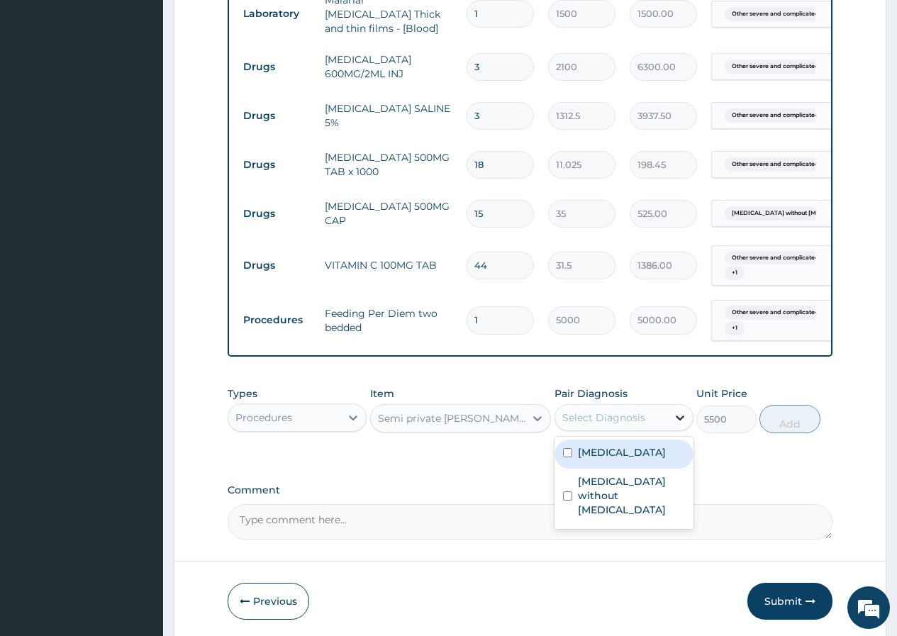
click at [681, 415] on icon at bounding box center [680, 417] width 14 height 14
click at [569, 457] on input "checkbox" at bounding box center [567, 452] width 9 height 9
checkbox input "true"
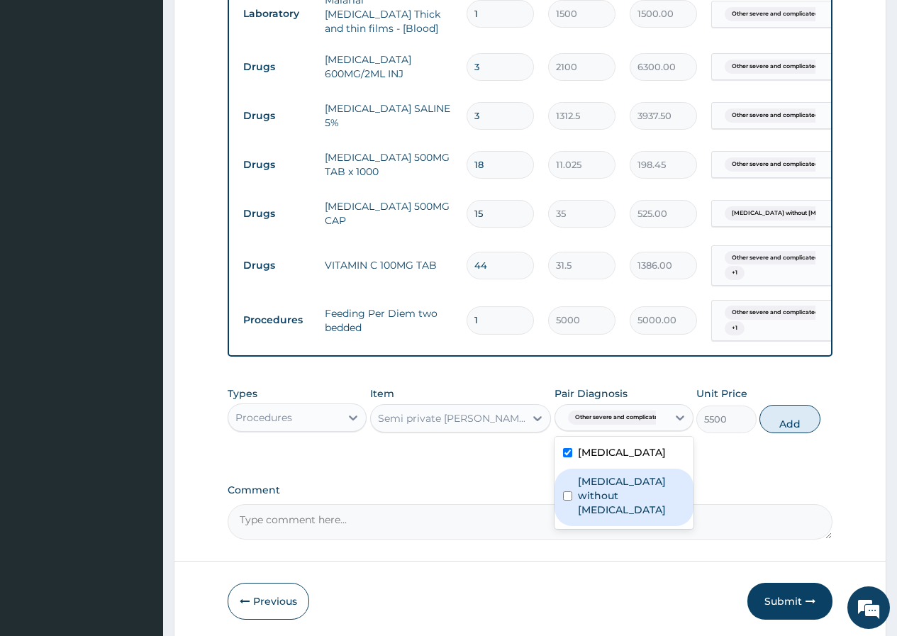
click at [569, 526] on div "[MEDICAL_DATA] without [MEDICAL_DATA]" at bounding box center [623, 497] width 139 height 57
checkbox input "true"
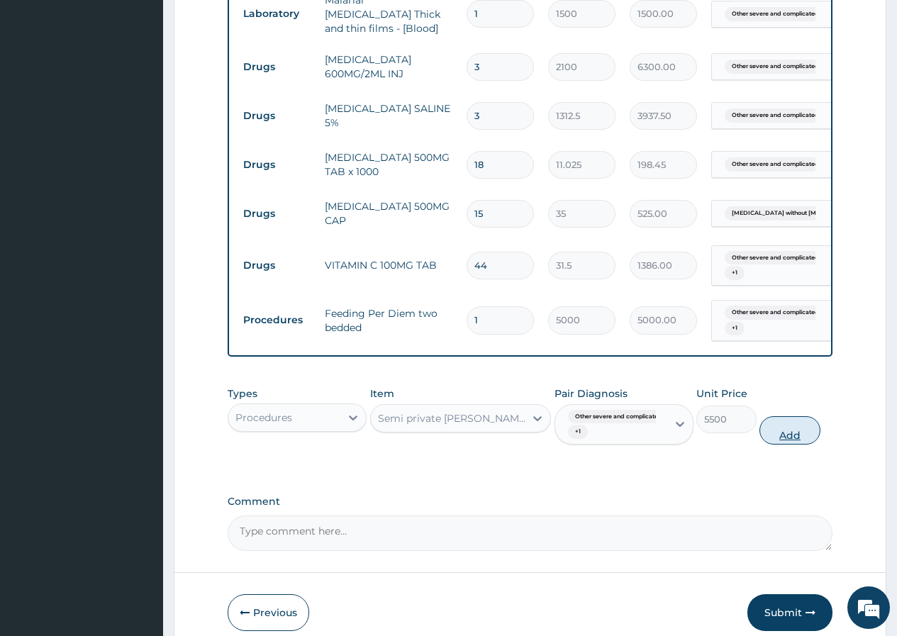
click at [799, 435] on button "Add" at bounding box center [789, 430] width 60 height 28
type input "0"
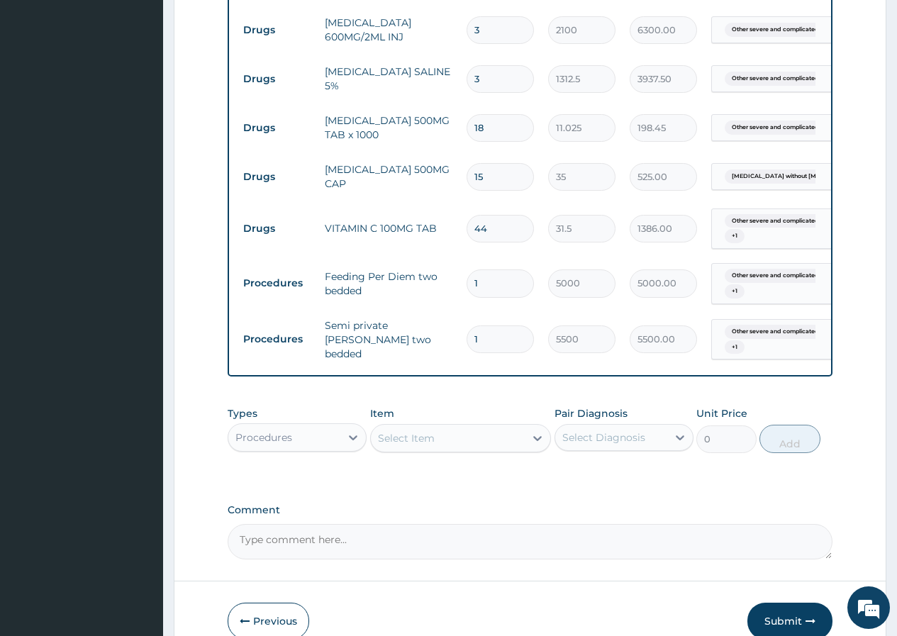
scroll to position [661, 0]
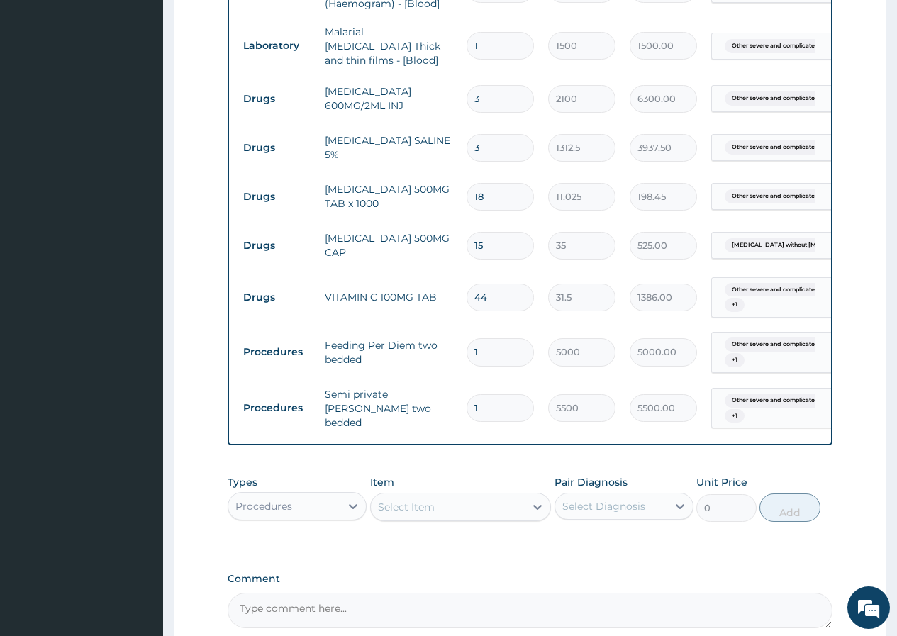
click at [502, 288] on input "44" at bounding box center [499, 298] width 67 height 28
type input "4"
type input "126.00"
type input "42"
type input "1323.00"
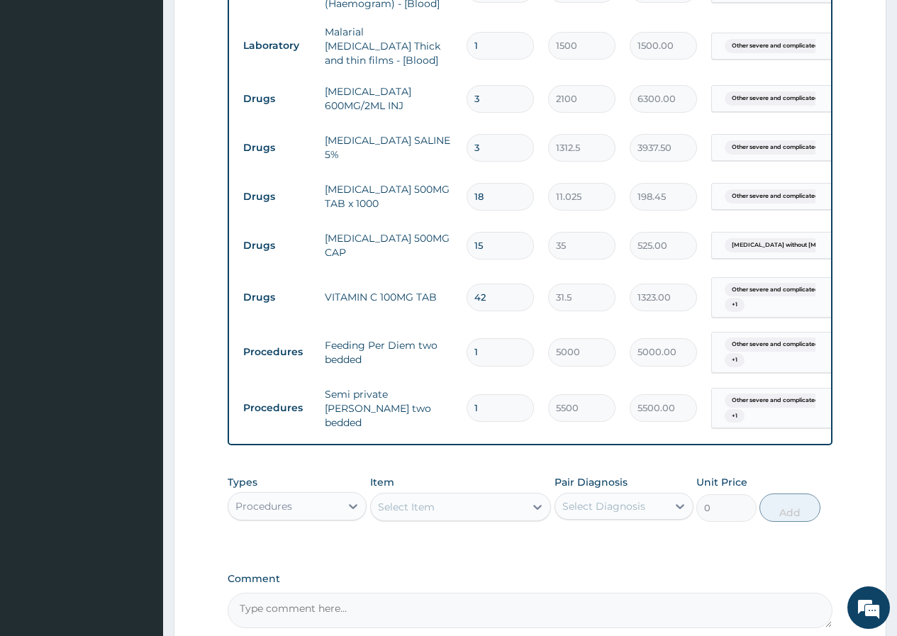
type input "43"
type input "1354.50"
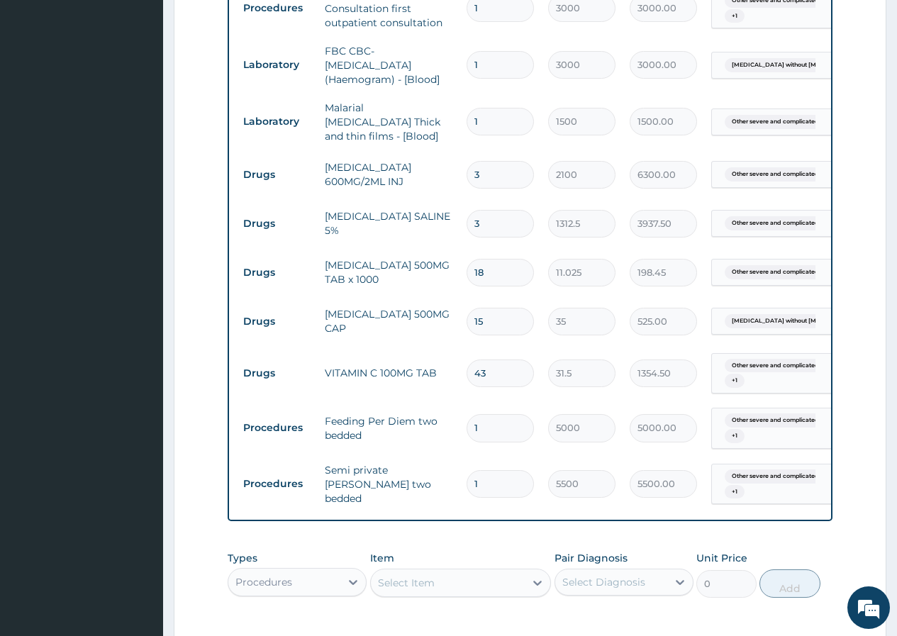
scroll to position [591, 0]
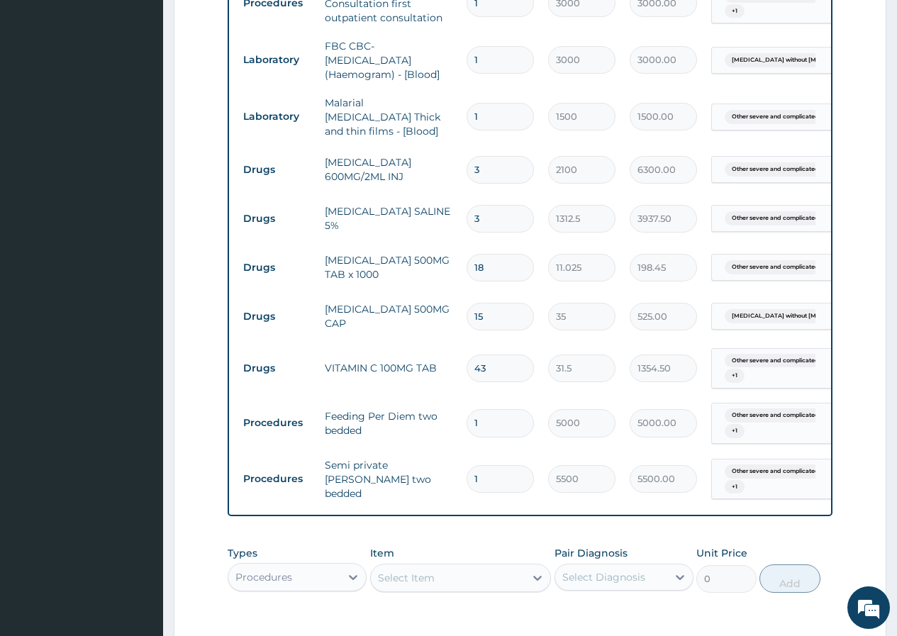
type input "4"
type input "126.00"
type input "42"
type input "1323.00"
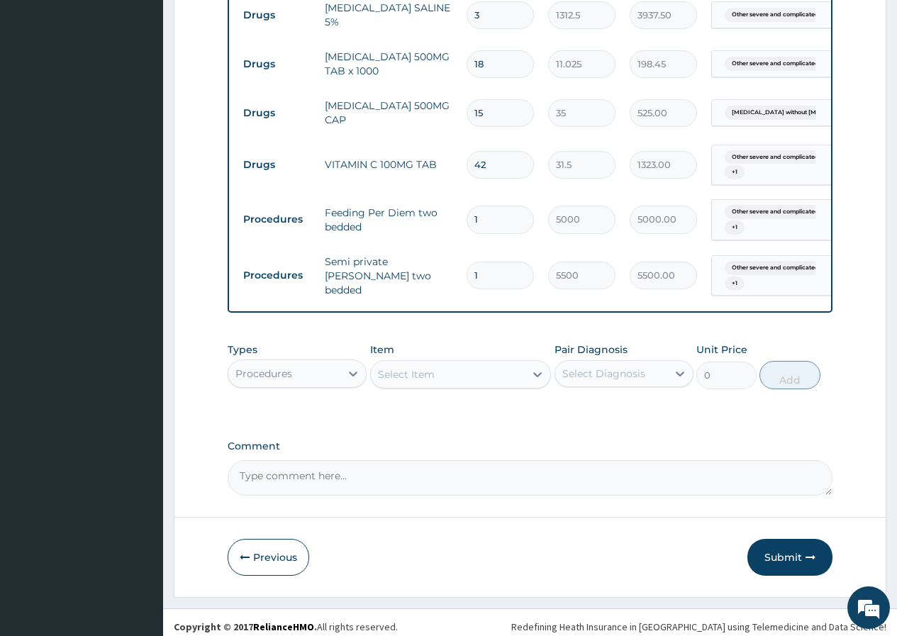
scroll to position [803, 0]
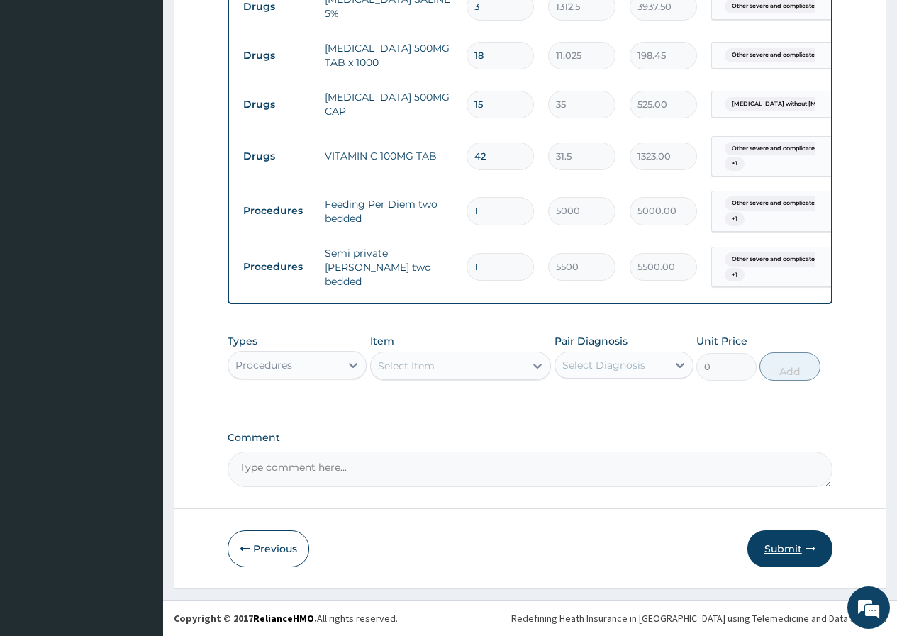
type input "42"
click at [783, 548] on button "Submit" at bounding box center [789, 548] width 85 height 37
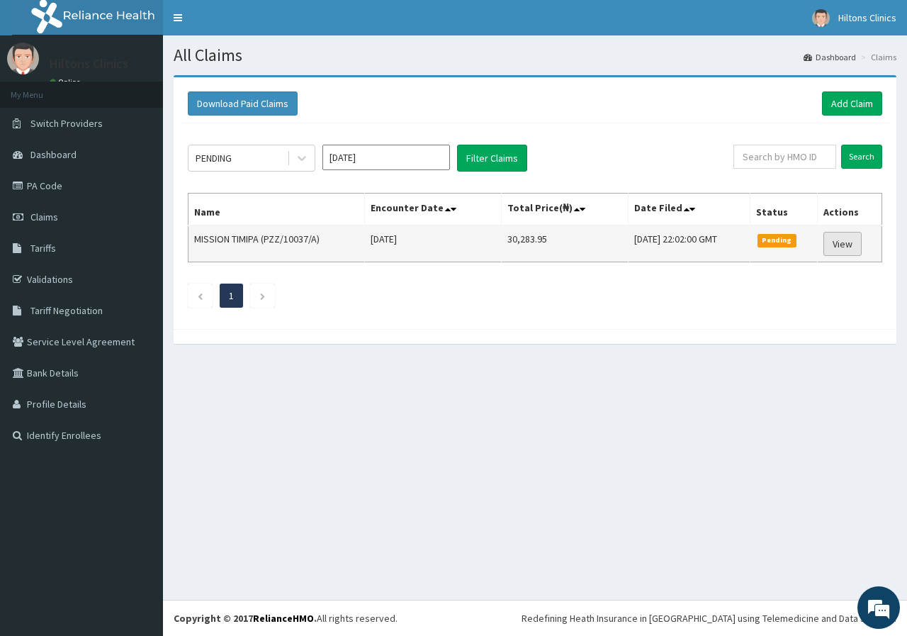
click at [851, 246] on link "View" at bounding box center [843, 244] width 38 height 24
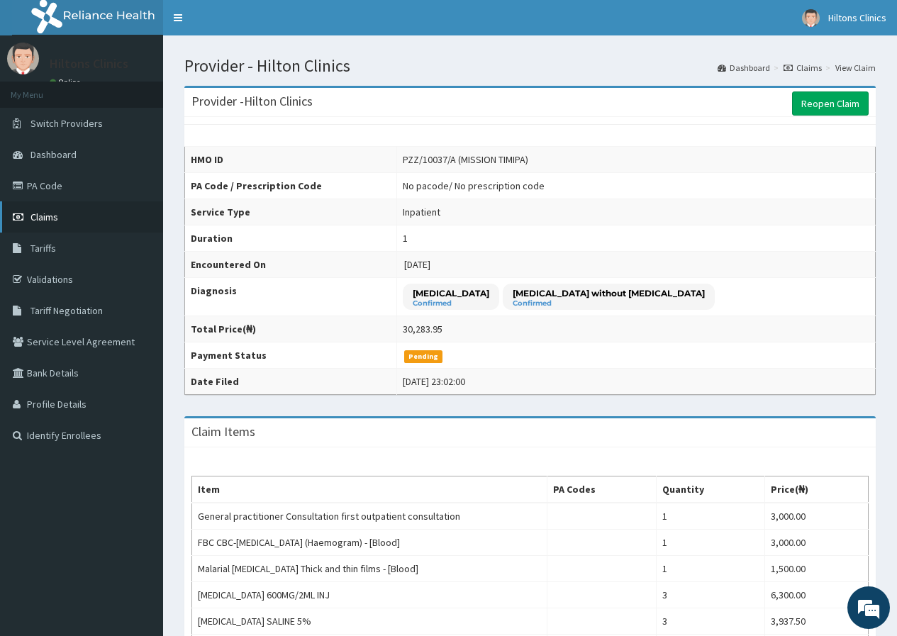
click at [60, 217] on link "Claims" at bounding box center [81, 216] width 163 height 31
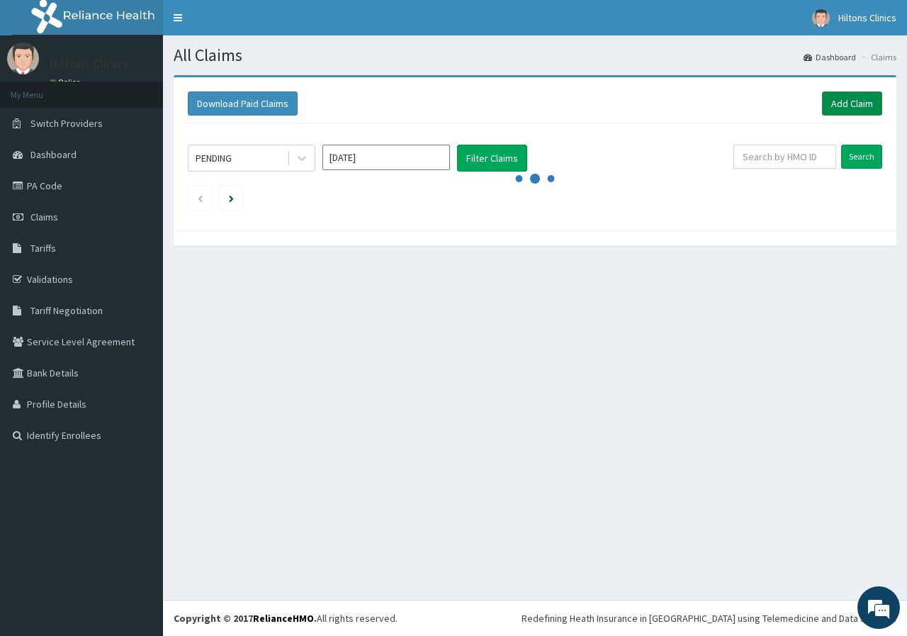
click at [839, 104] on link "Add Claim" at bounding box center [852, 103] width 60 height 24
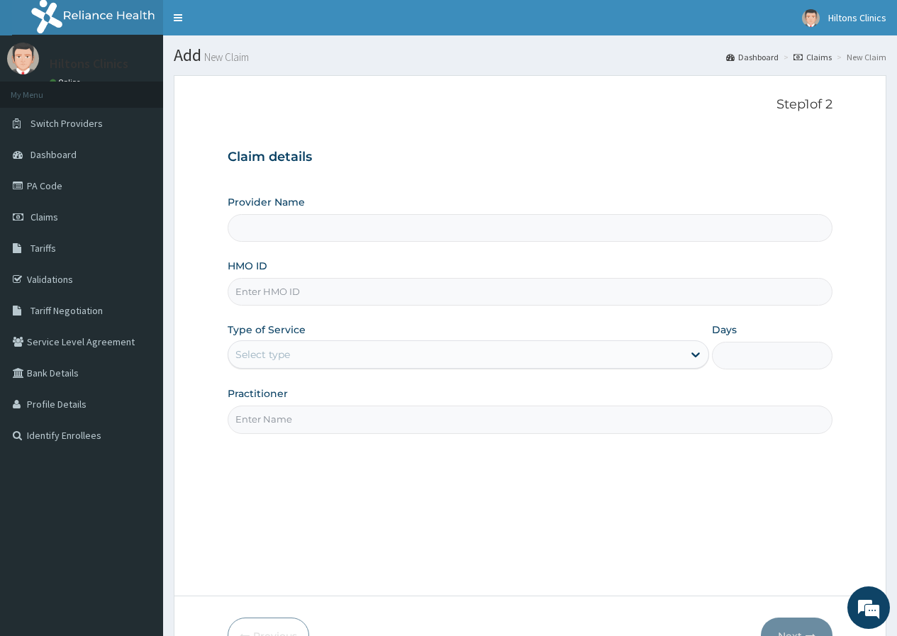
click at [396, 291] on input "HMO ID" at bounding box center [530, 292] width 605 height 28
type input "Hilton Clinics"
type input "MKE/10009/B"
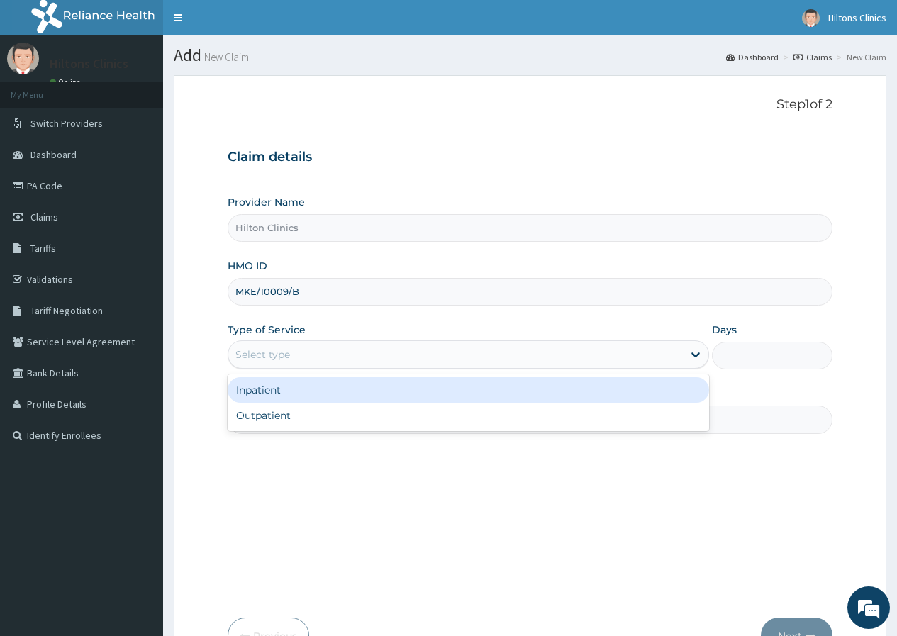
click at [386, 355] on div "Select type" at bounding box center [455, 354] width 454 height 23
click at [347, 398] on div "Inpatient" at bounding box center [468, 390] width 481 height 26
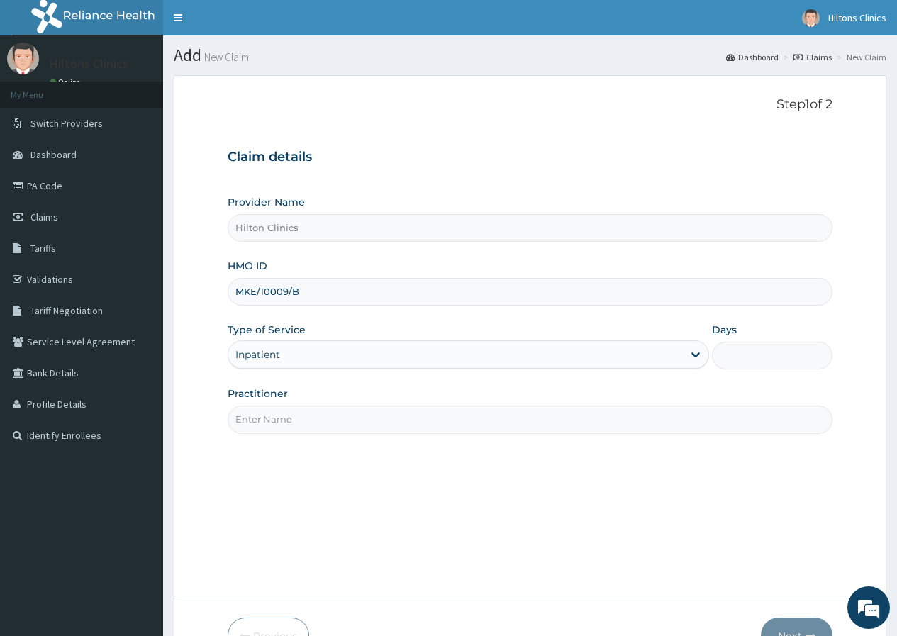
click at [390, 423] on input "Practitioner" at bounding box center [530, 419] width 605 height 28
type input "DR [PERSON_NAME]"
click at [778, 358] on input "Days" at bounding box center [772, 356] width 121 height 28
type input "2"
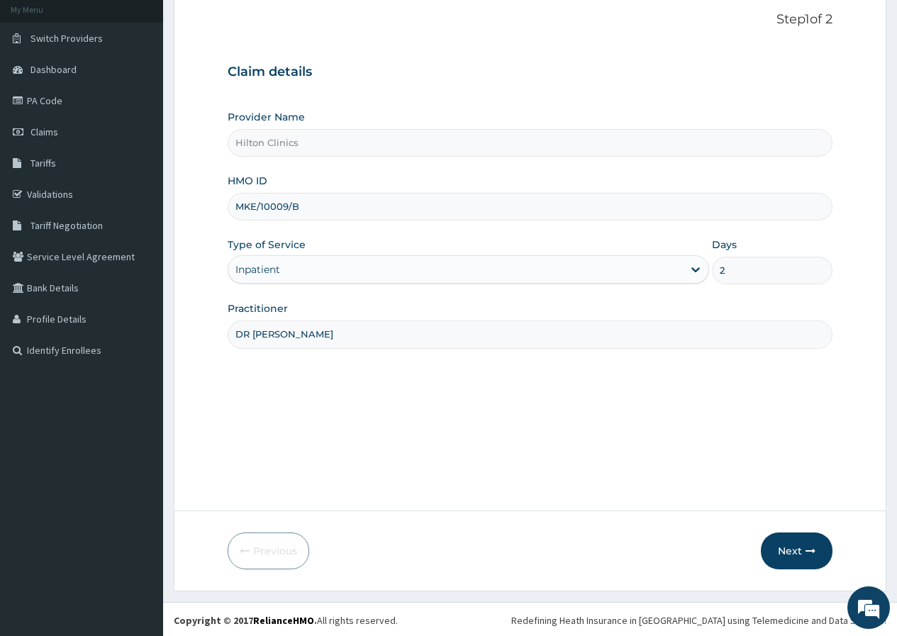
scroll to position [87, 0]
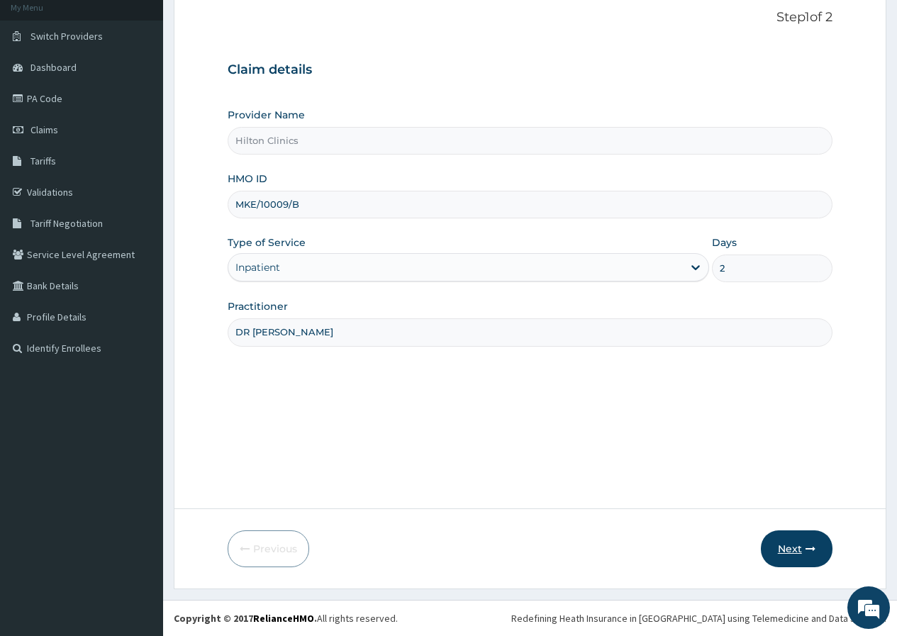
click at [799, 548] on button "Next" at bounding box center [797, 548] width 72 height 37
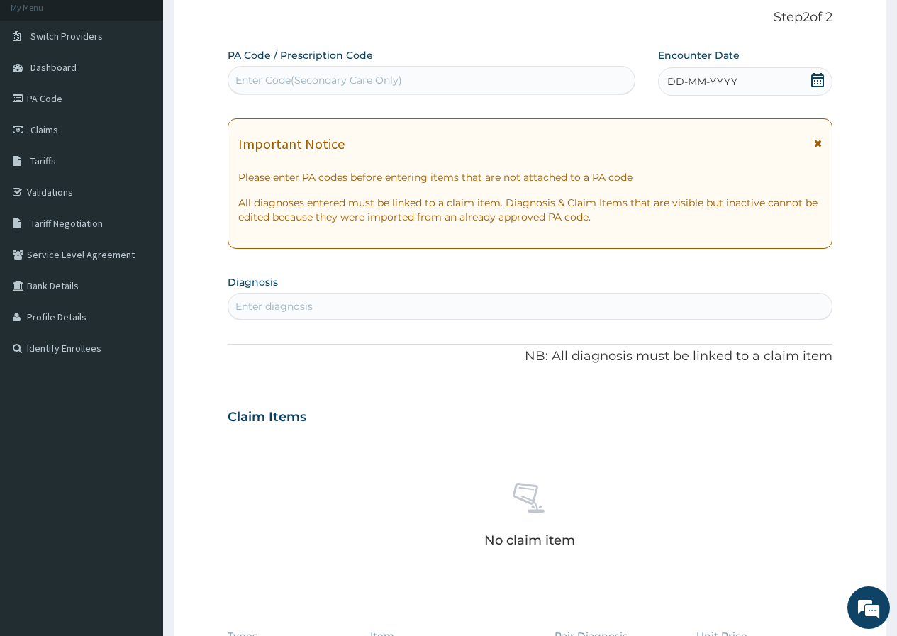
click at [815, 80] on icon at bounding box center [817, 80] width 13 height 14
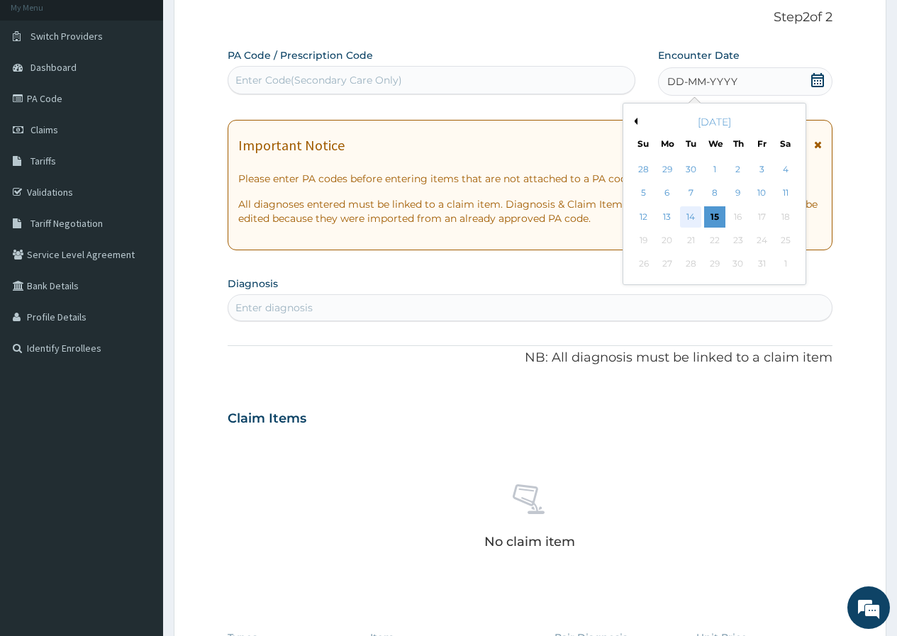
click at [694, 223] on div "14" at bounding box center [690, 216] width 21 height 21
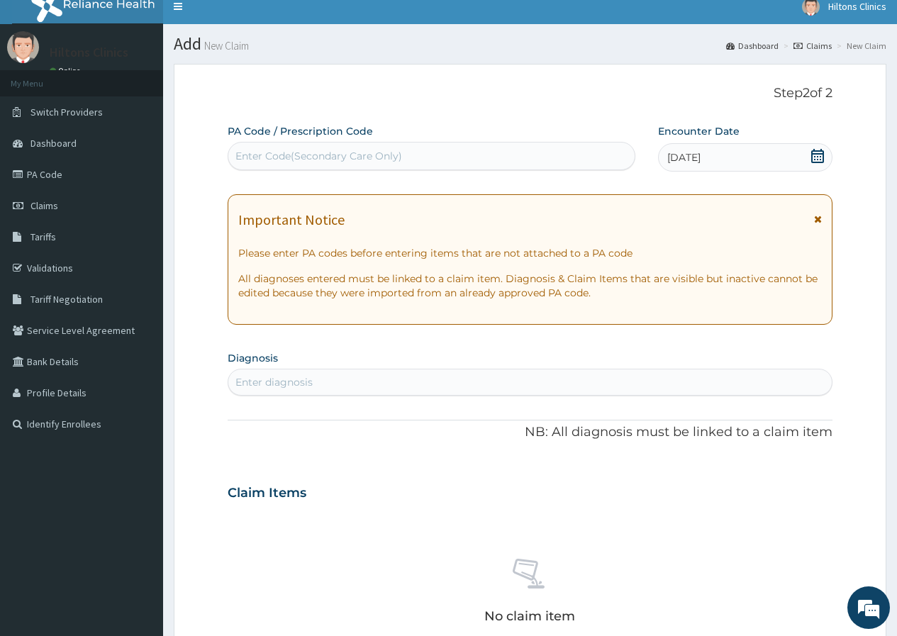
scroll to position [0, 0]
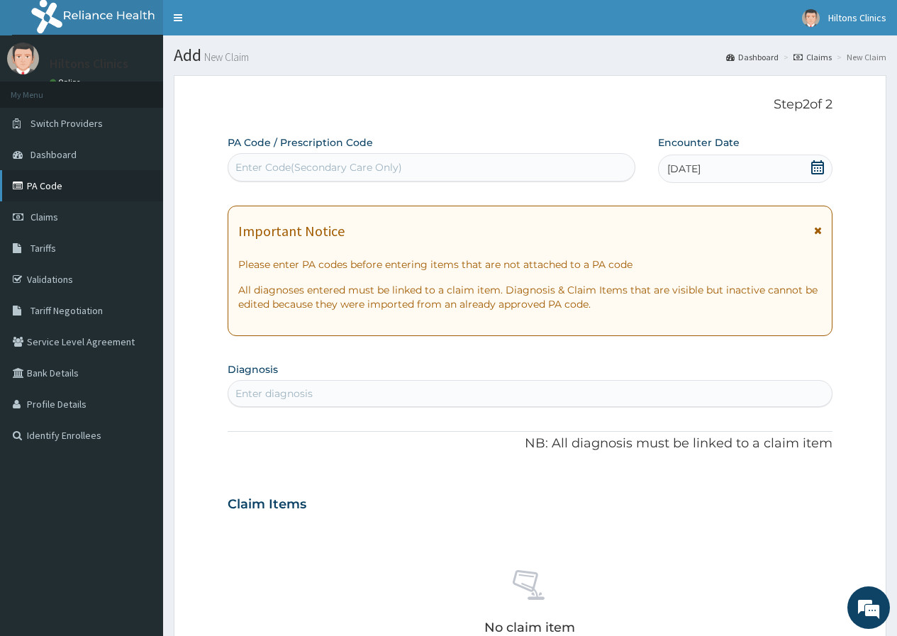
click at [53, 186] on link "PA Code" at bounding box center [81, 185] width 163 height 31
